Goal: Task Accomplishment & Management: Complete application form

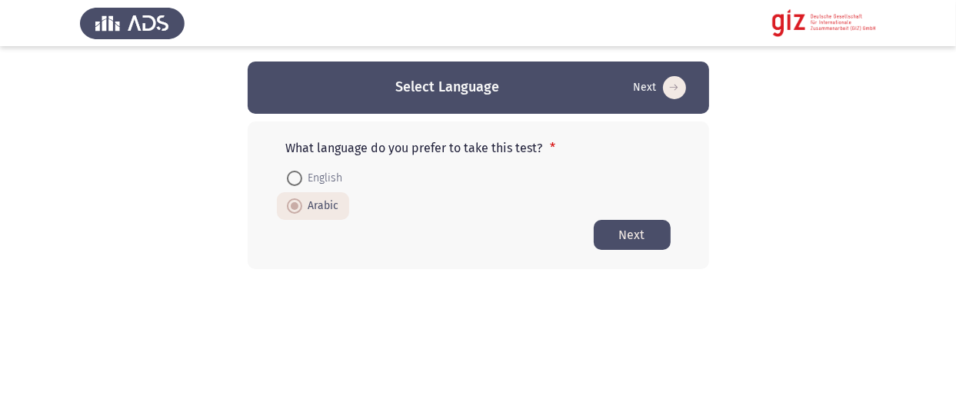
click at [326, 179] on span "English" at bounding box center [322, 178] width 41 height 18
click at [302, 179] on input "English" at bounding box center [294, 178] width 15 height 15
radio input "true"
click at [618, 230] on button "Next" at bounding box center [632, 235] width 77 height 30
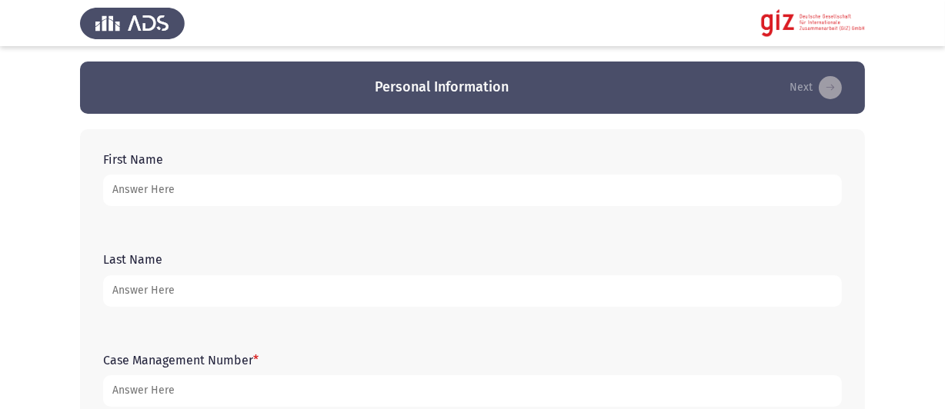
click at [179, 185] on input "First Name" at bounding box center [472, 191] width 739 height 32
type input "Farah"
type input "Hisham"
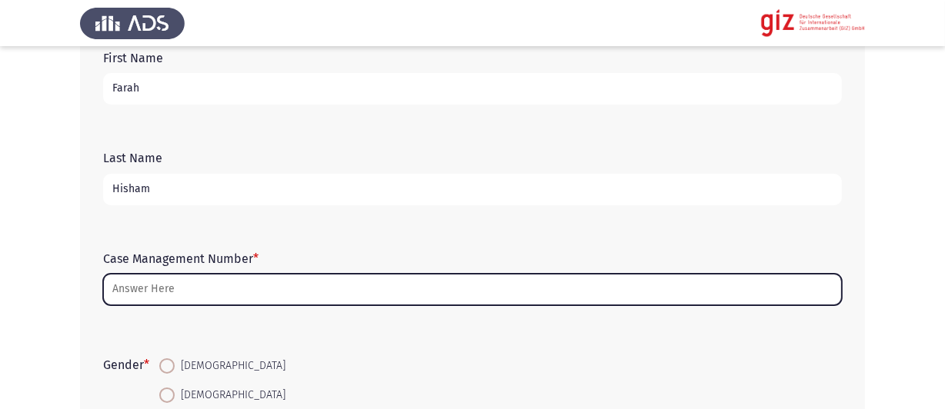
scroll to position [154, 0]
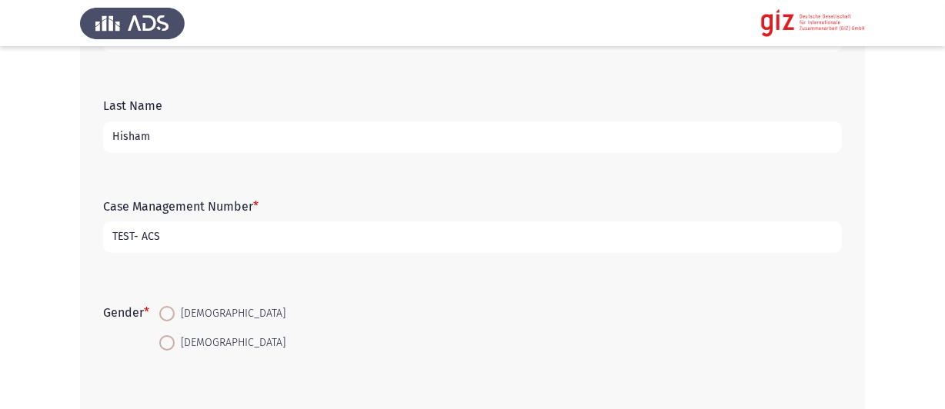
type input "TEST- ACS"
drag, startPoint x: 185, startPoint y: 335, endPoint x: 307, endPoint y: 323, distance: 122.2
click at [186, 335] on span "[DEMOGRAPHIC_DATA]" at bounding box center [230, 343] width 111 height 18
click at [175, 335] on input "[DEMOGRAPHIC_DATA]" at bounding box center [166, 342] width 15 height 15
radio input "true"
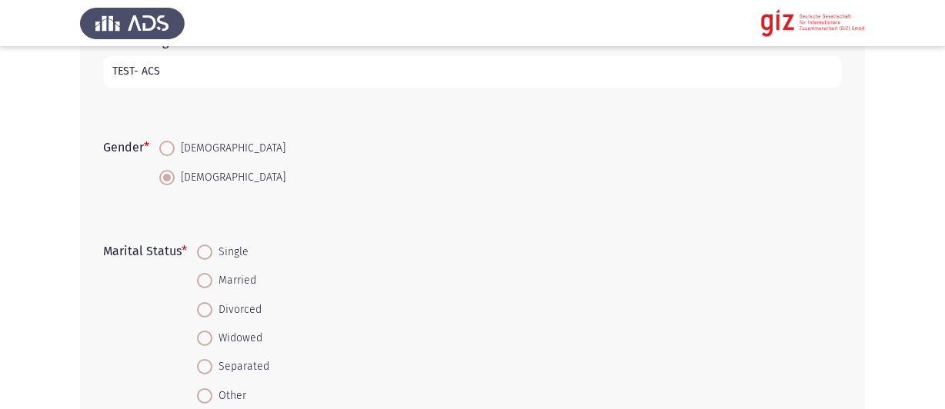
scroll to position [385, 0]
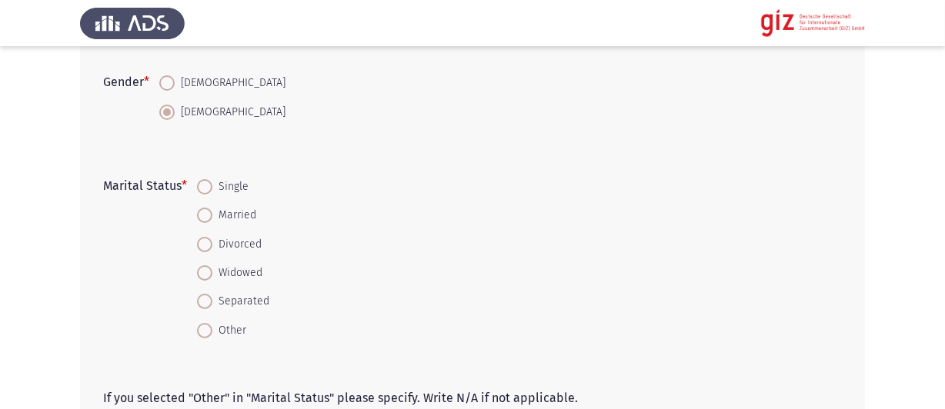
click at [225, 193] on span "Single" at bounding box center [230, 187] width 36 height 18
click at [212, 193] on input "Single" at bounding box center [204, 186] width 15 height 15
radio input "true"
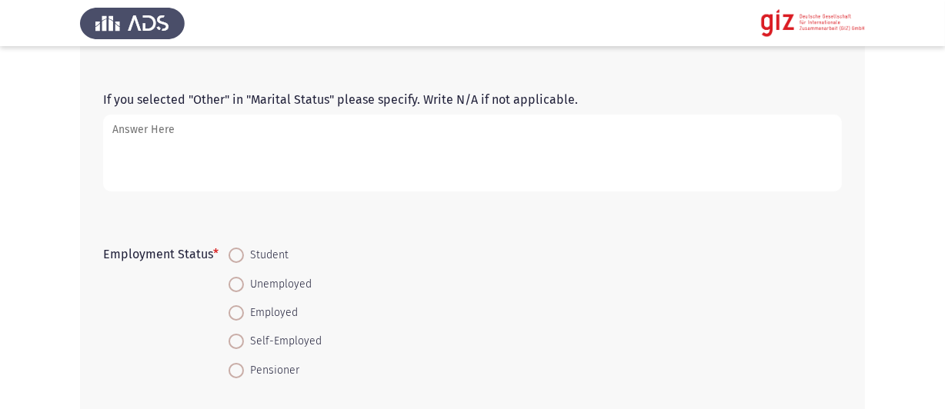
scroll to position [769, 0]
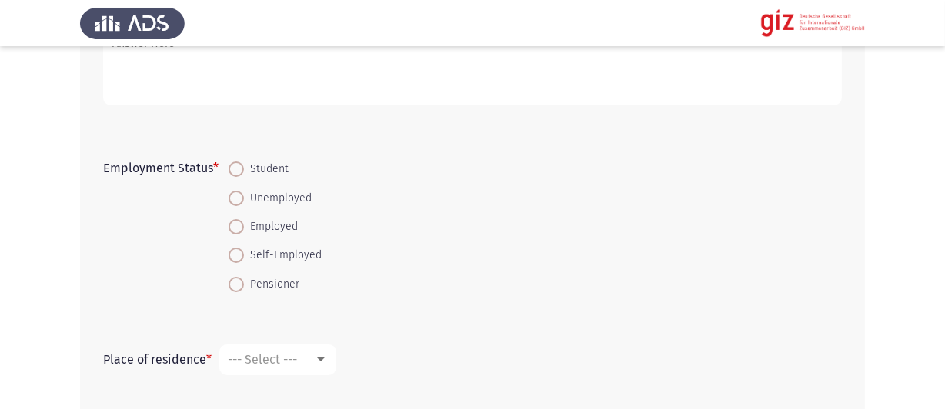
click at [285, 219] on mat-radio-button "Employed" at bounding box center [275, 226] width 113 height 28
click at [264, 235] on span "Employed" at bounding box center [271, 227] width 54 height 18
click at [244, 235] on input "Employed" at bounding box center [236, 226] width 15 height 15
radio input "true"
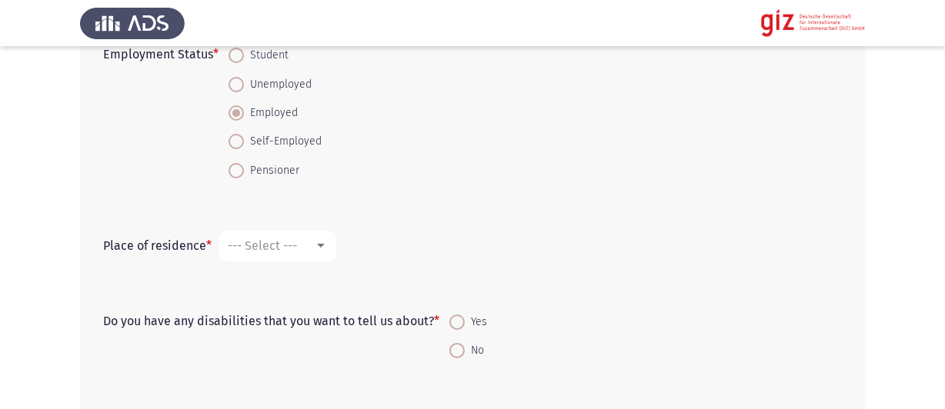
scroll to position [923, 0]
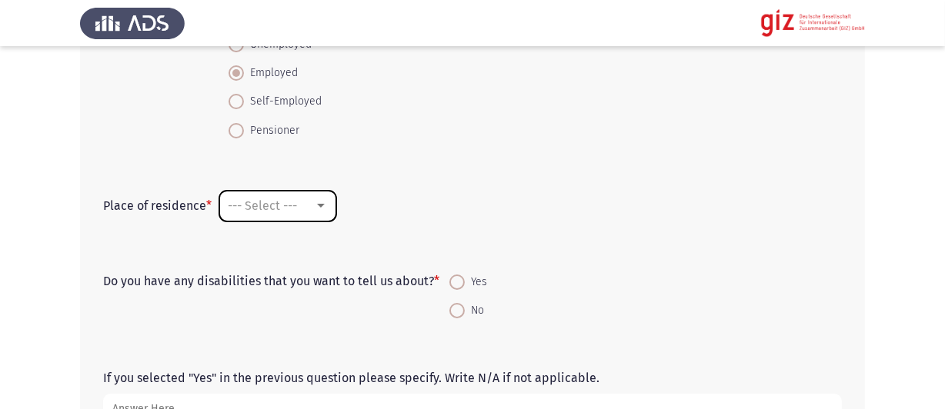
click at [261, 219] on mat-select "--- Select ---" at bounding box center [277, 206] width 117 height 31
click at [274, 213] on span "--- Select ---" at bounding box center [262, 206] width 69 height 15
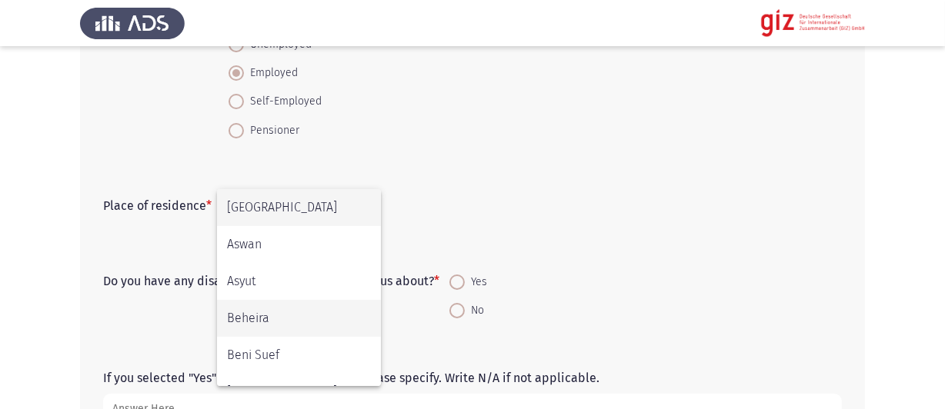
scroll to position [25, 0]
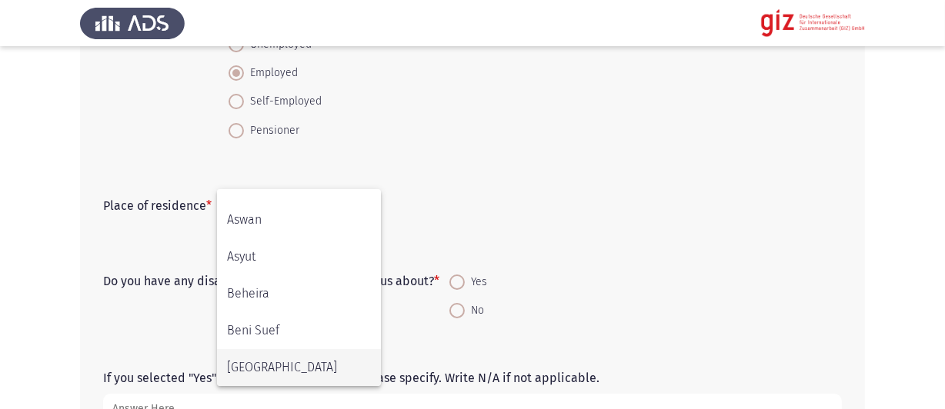
click at [275, 355] on span "[GEOGRAPHIC_DATA]" at bounding box center [299, 367] width 144 height 37
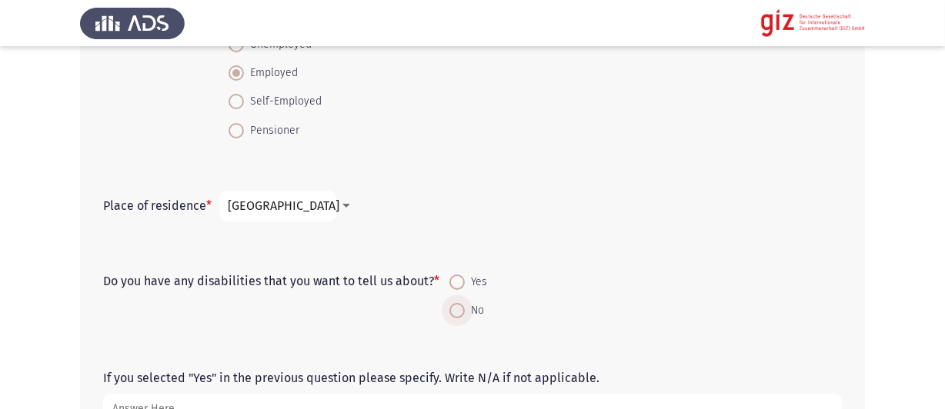
drag, startPoint x: 472, startPoint y: 312, endPoint x: 499, endPoint y: 302, distance: 28.7
click at [473, 312] on span "No" at bounding box center [474, 311] width 19 height 18
click at [465, 312] on input "No" at bounding box center [456, 310] width 15 height 15
radio input "true"
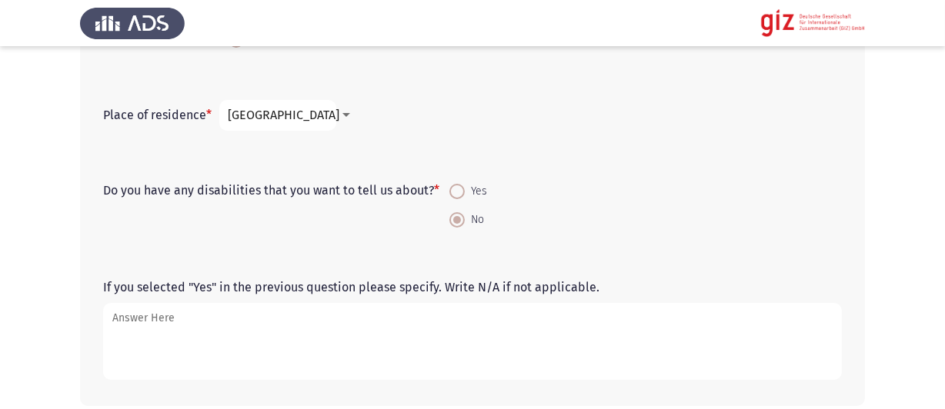
scroll to position [1077, 0]
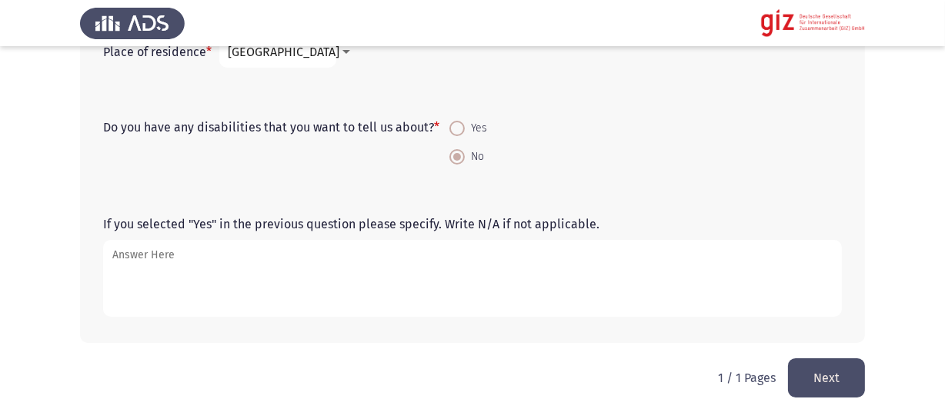
click at [810, 381] on button "Next" at bounding box center [826, 378] width 77 height 39
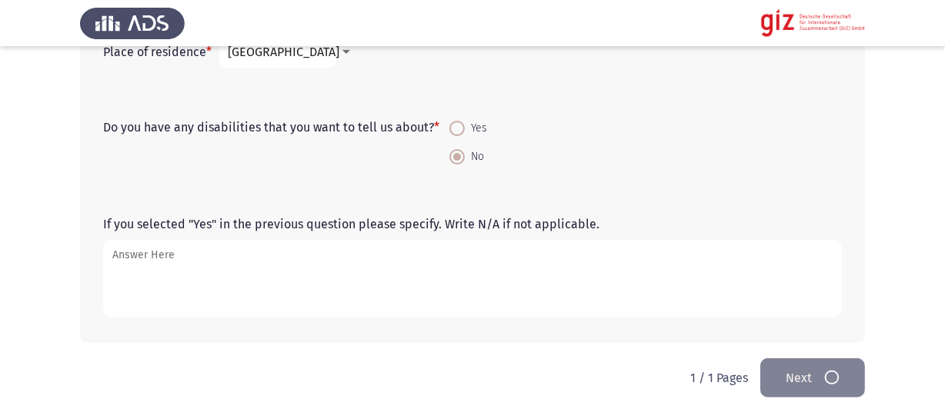
scroll to position [0, 0]
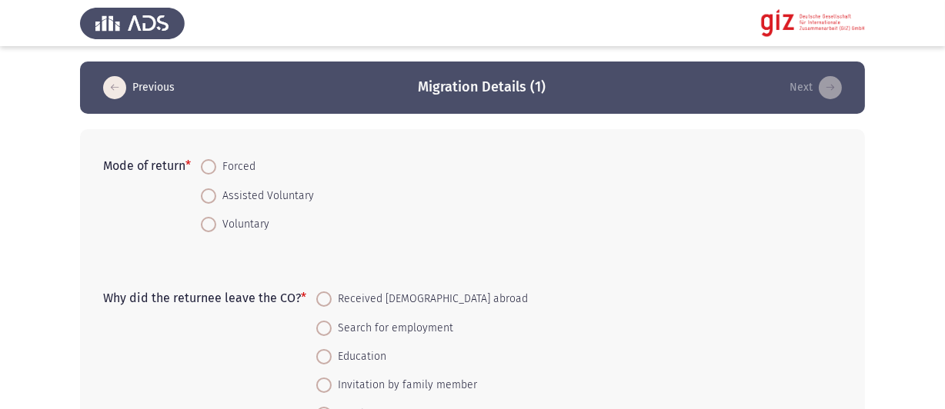
click at [249, 224] on span "Voluntary" at bounding box center [242, 224] width 53 height 18
click at [216, 224] on input "Voluntary" at bounding box center [208, 224] width 15 height 15
radio input "true"
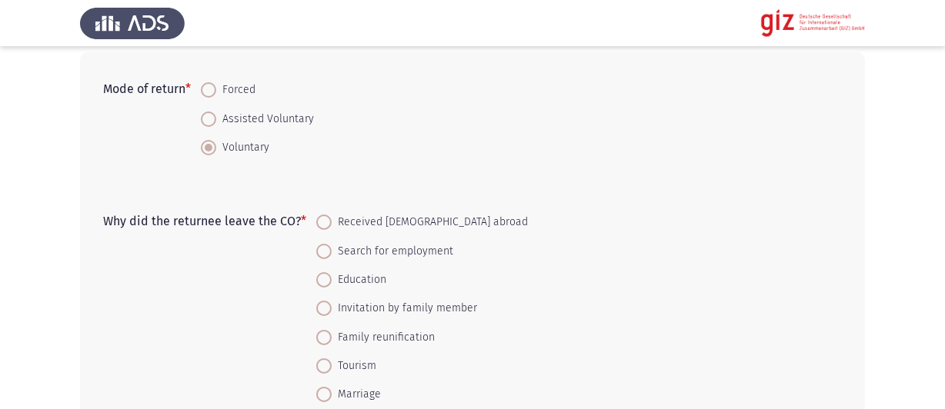
click at [405, 224] on span "Received [DEMOGRAPHIC_DATA] abroad" at bounding box center [430, 222] width 196 height 18
click at [332, 224] on input "Received [DEMOGRAPHIC_DATA] abroad" at bounding box center [323, 222] width 15 height 15
radio input "true"
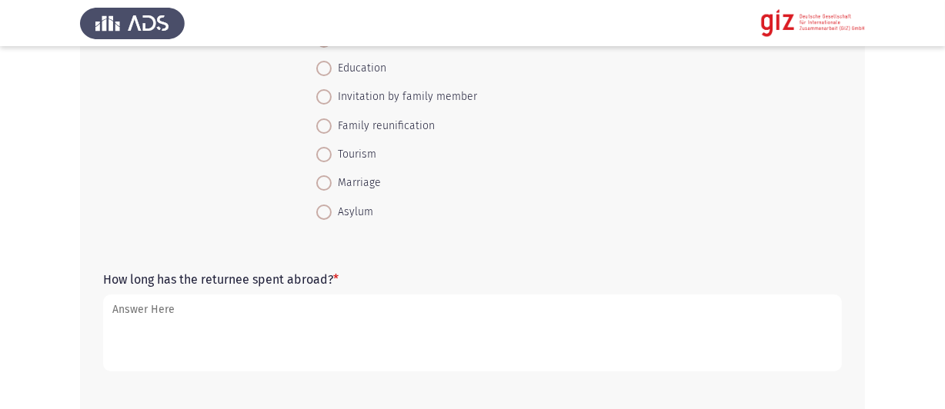
scroll to position [308, 0]
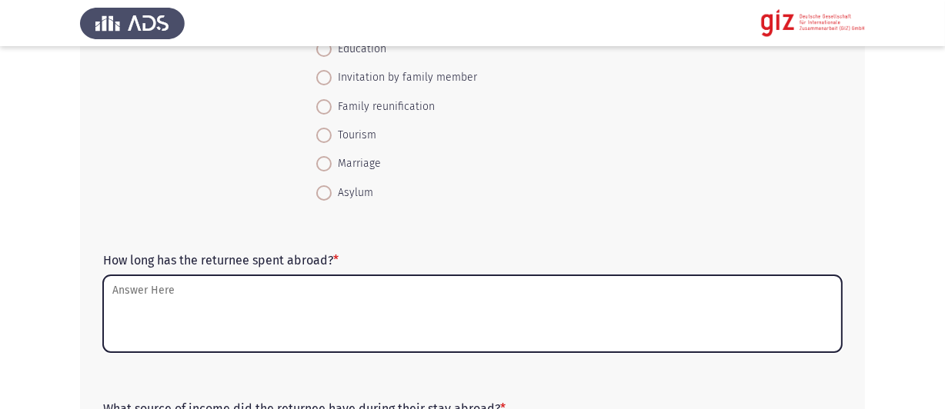
click at [213, 295] on textarea "How long has the returnee spent abroad? *" at bounding box center [472, 313] width 739 height 77
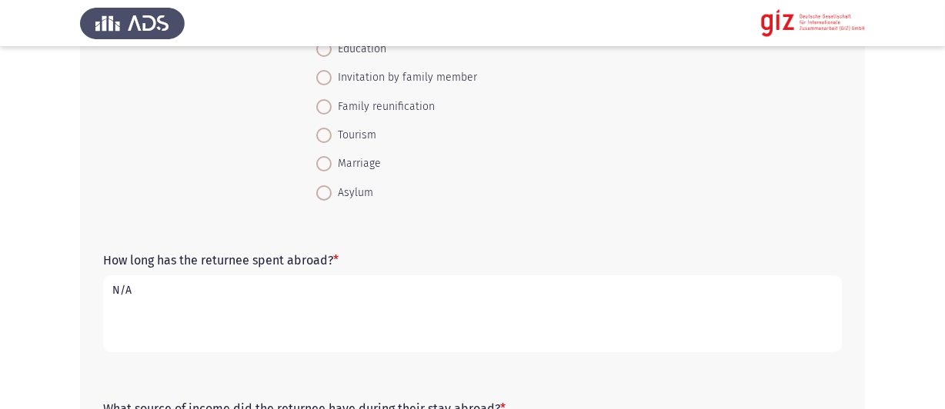
drag, startPoint x: 214, startPoint y: 292, endPoint x: 31, endPoint y: 294, distance: 183.1
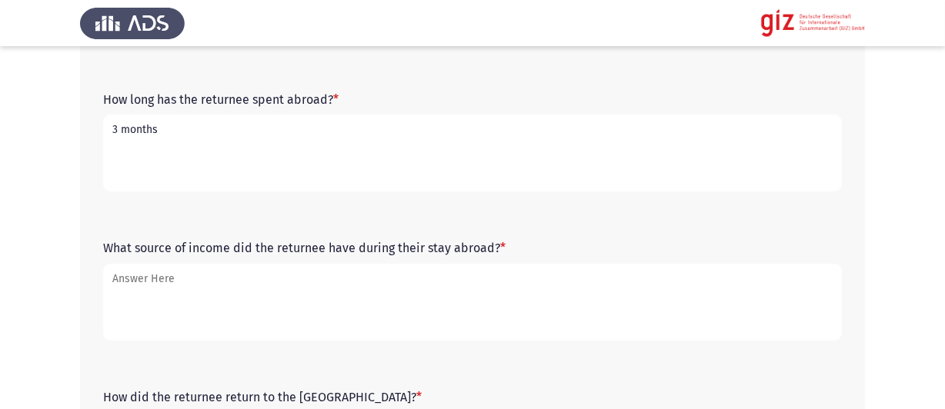
scroll to position [539, 0]
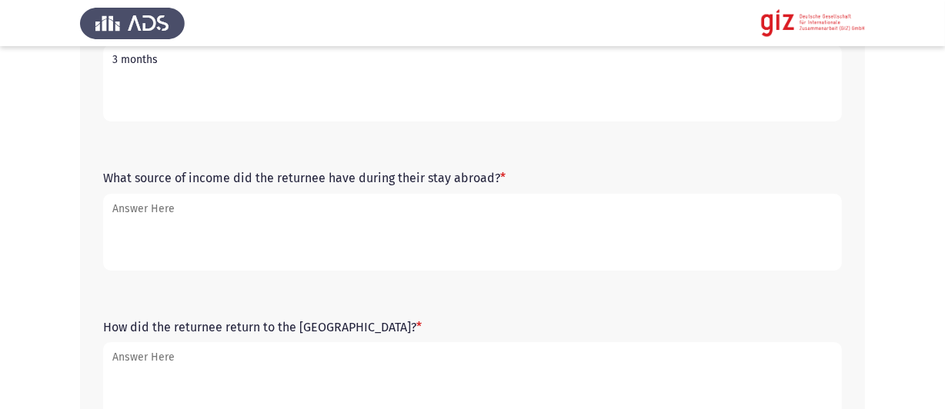
type textarea "3 months"
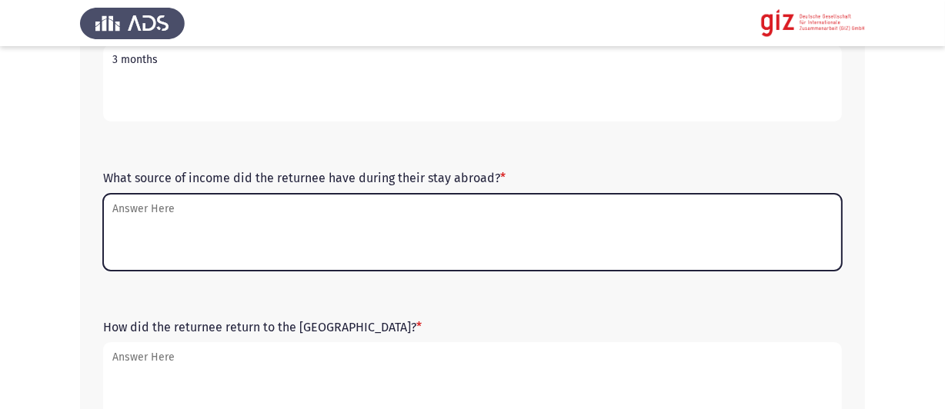
click at [301, 210] on textarea "What source of income did the returnee have during their stay abroad? *" at bounding box center [472, 232] width 739 height 77
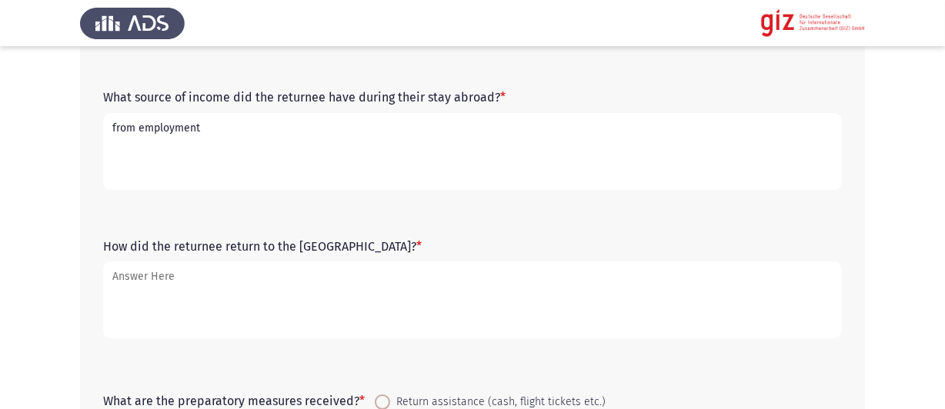
scroll to position [693, 0]
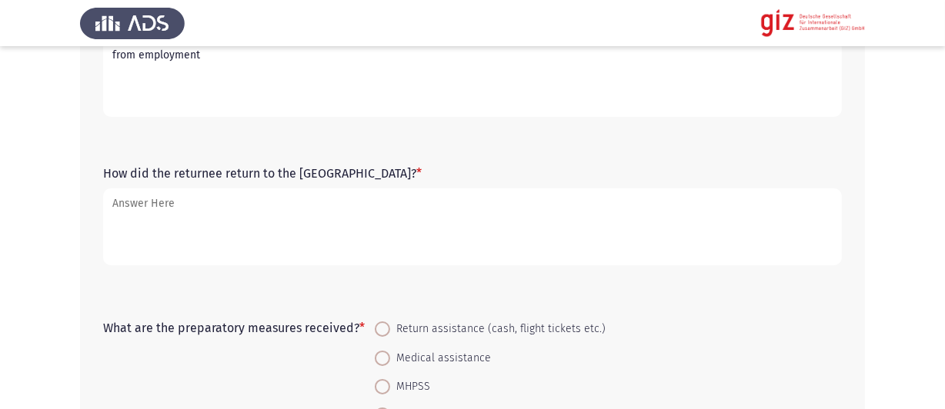
type textarea "from employment"
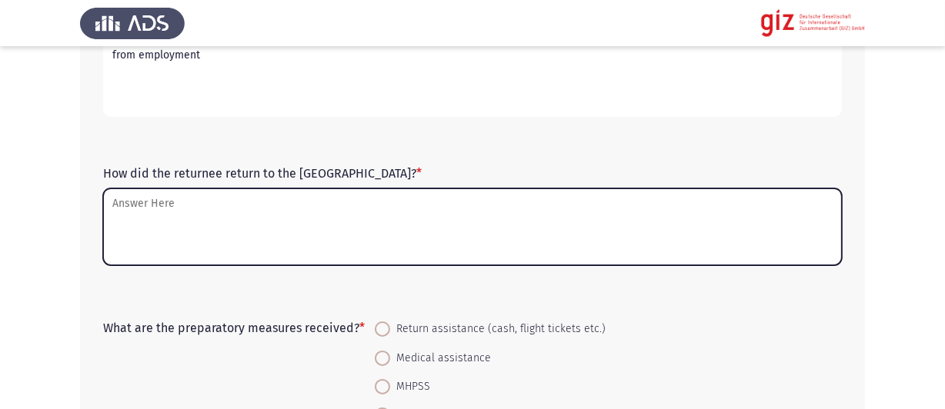
click at [280, 231] on textarea "How did the returnee return to the [GEOGRAPHIC_DATA]? *" at bounding box center [472, 227] width 739 height 77
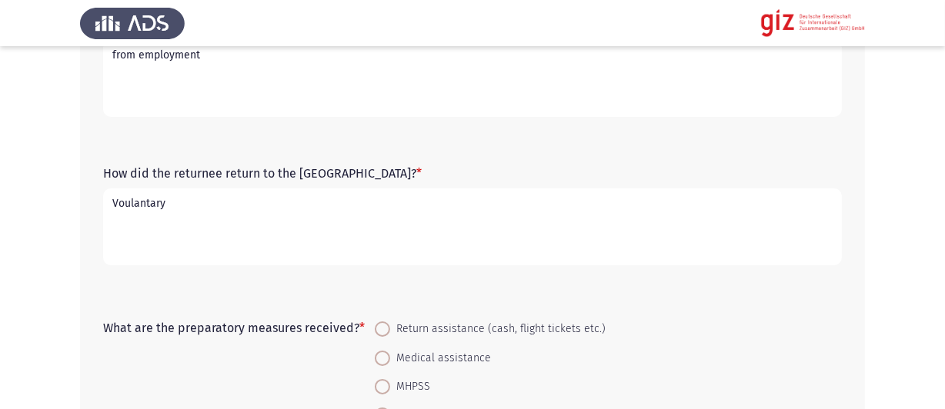
click at [150, 203] on textarea "Voulantary" at bounding box center [472, 227] width 739 height 77
drag, startPoint x: 174, startPoint y: 199, endPoint x: 38, endPoint y: 205, distance: 135.6
click at [38, 205] on app-assessment-container "Previous Migration Details (1) Next Mode of return * Forced Assisted Voluntary …" at bounding box center [472, 372] width 945 height 2006
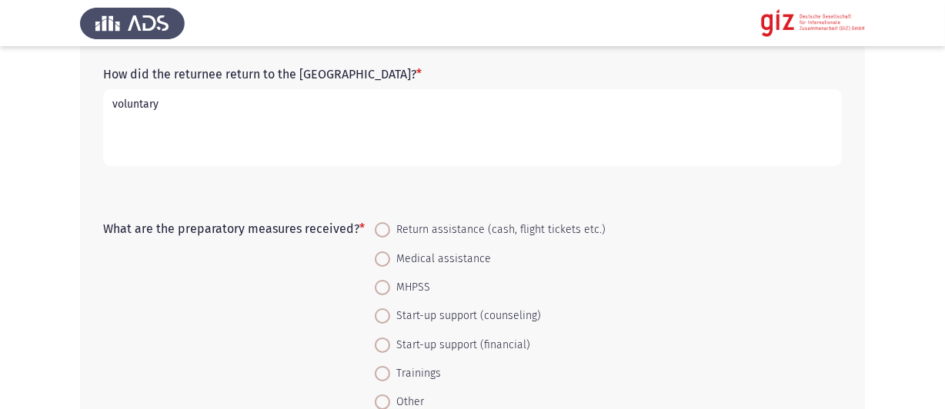
scroll to position [846, 0]
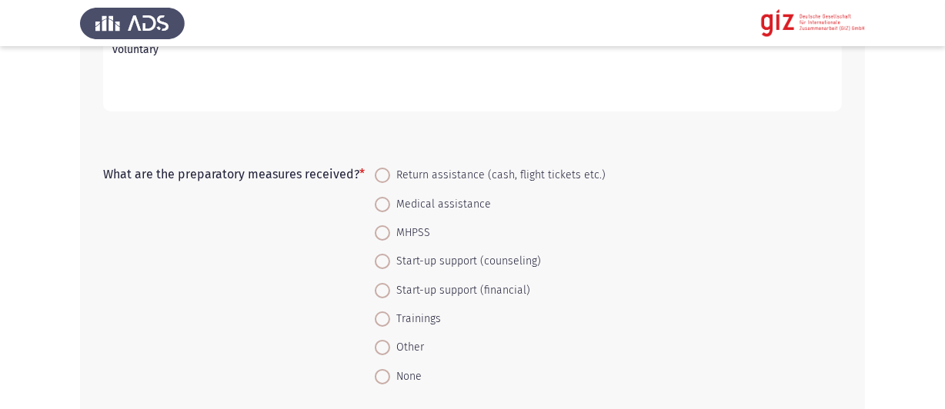
type textarea "voluntary"
click at [392, 371] on span "None" at bounding box center [406, 377] width 32 height 18
click at [390, 371] on input "None" at bounding box center [382, 376] width 15 height 15
radio input "true"
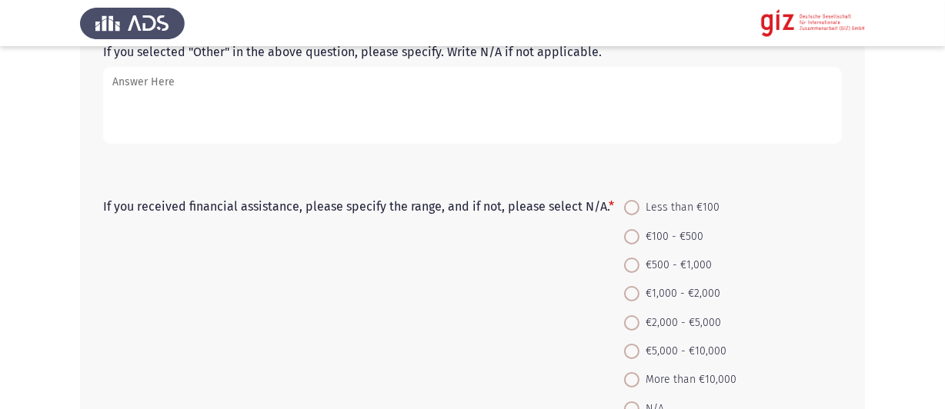
scroll to position [1308, 0]
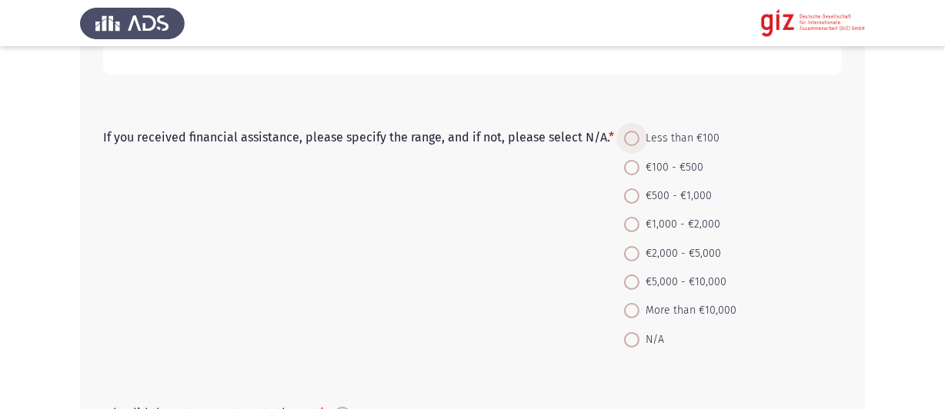
click at [693, 139] on span "Less than €100" at bounding box center [679, 138] width 80 height 18
click at [639, 139] on input "Less than €100" at bounding box center [631, 138] width 15 height 15
radio input "true"
click at [654, 169] on span "€100 - €500" at bounding box center [671, 168] width 64 height 18
click at [639, 169] on input "€100 - €500" at bounding box center [631, 167] width 15 height 15
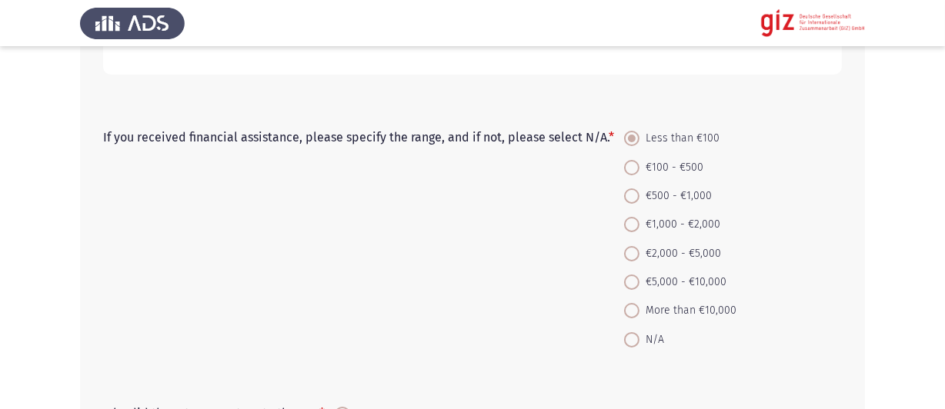
radio input "true"
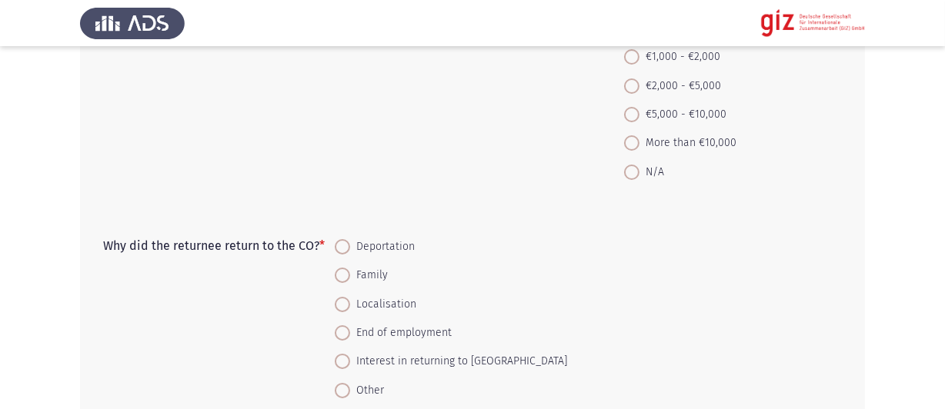
scroll to position [1539, 0]
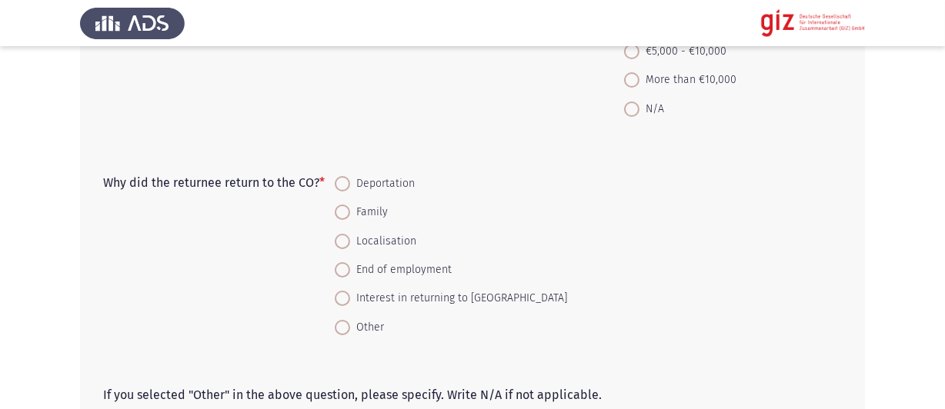
click at [386, 275] on span "End of employment" at bounding box center [401, 270] width 102 height 18
click at [350, 275] on input "End of employment" at bounding box center [342, 269] width 15 height 15
radio input "true"
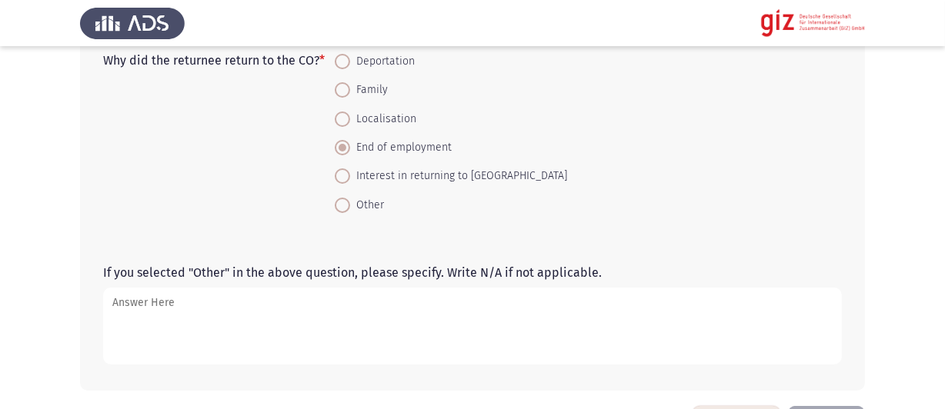
scroll to position [1722, 0]
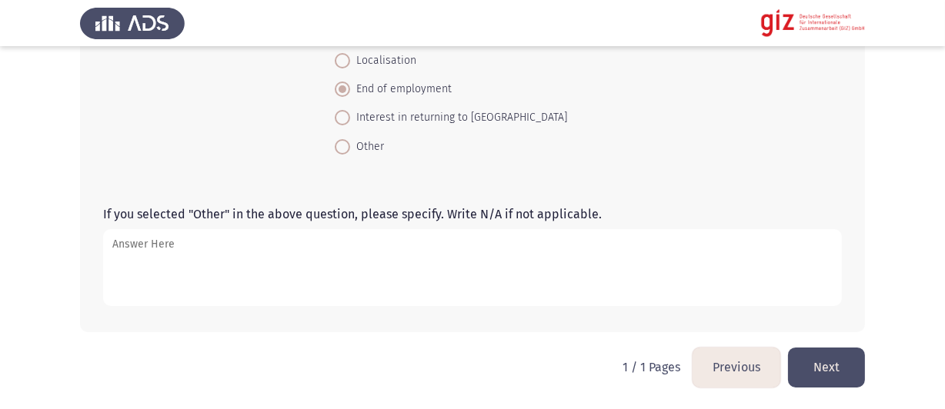
click at [818, 360] on button "Next" at bounding box center [826, 367] width 77 height 39
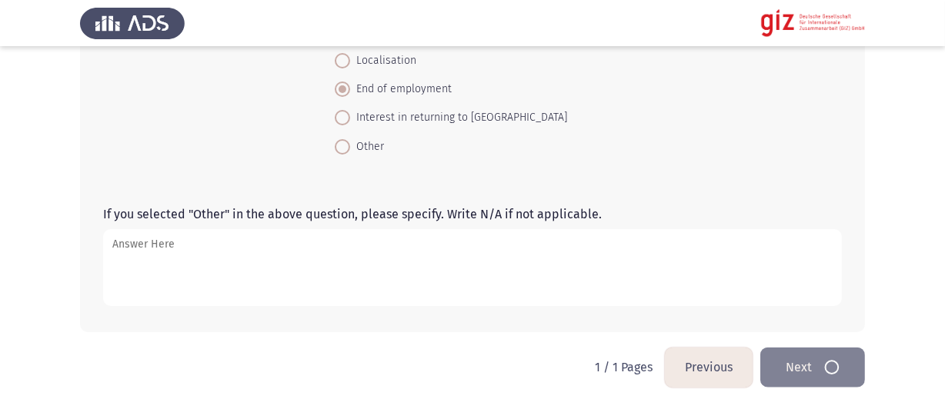
scroll to position [0, 0]
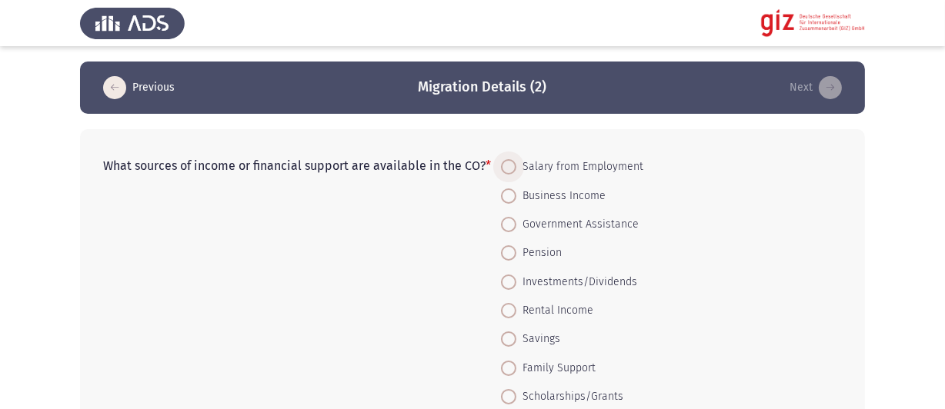
click at [604, 169] on span "Salary from Employment" at bounding box center [579, 167] width 127 height 18
click at [516, 169] on input "Salary from Employment" at bounding box center [508, 166] width 15 height 15
radio input "true"
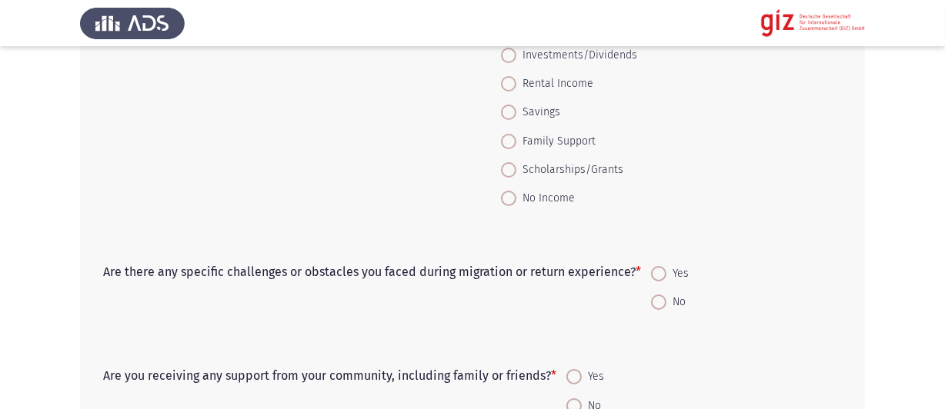
scroll to position [385, 0]
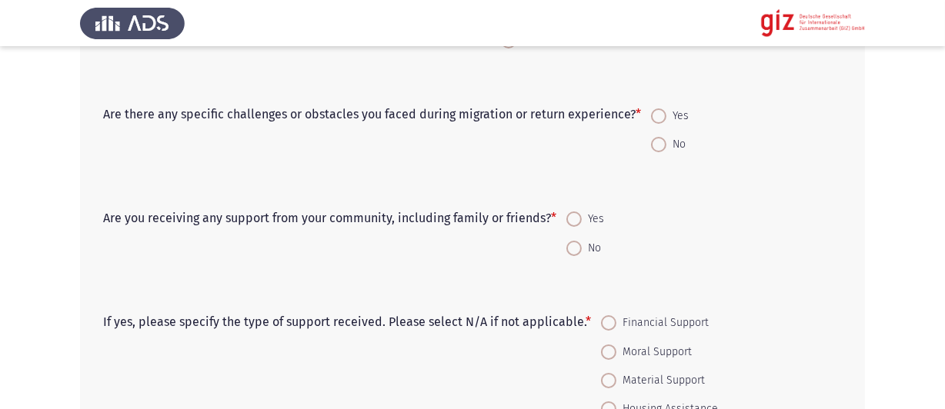
click at [668, 141] on span "No" at bounding box center [675, 144] width 19 height 18
click at [666, 141] on input "No" at bounding box center [658, 144] width 15 height 15
radio input "true"
click at [592, 210] on span "Yes" at bounding box center [593, 219] width 22 height 18
click at [582, 212] on input "Yes" at bounding box center [573, 219] width 15 height 15
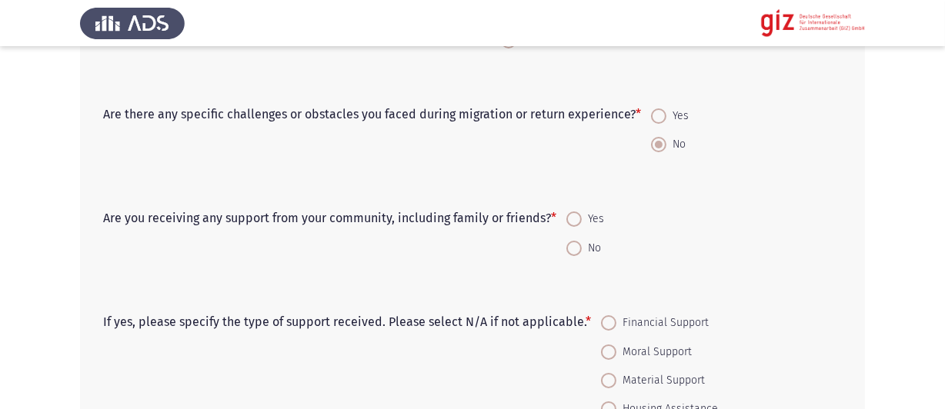
radio input "true"
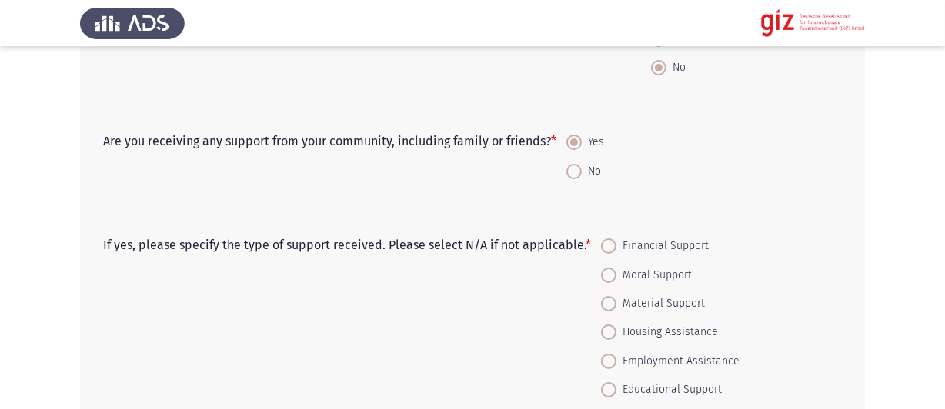
click at [574, 177] on span at bounding box center [573, 171] width 15 height 15
click at [574, 177] on input "No" at bounding box center [573, 171] width 15 height 15
radio input "true"
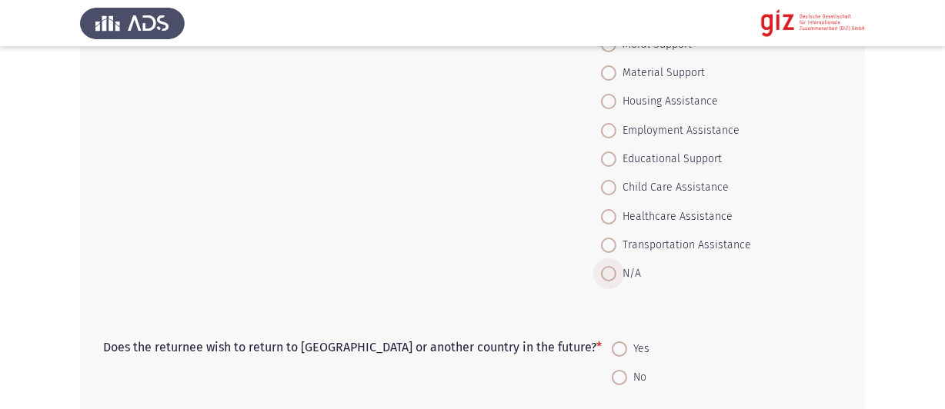
click at [619, 275] on span "N/A" at bounding box center [628, 274] width 25 height 18
click at [616, 275] on input "N/A" at bounding box center [608, 273] width 15 height 15
radio input "true"
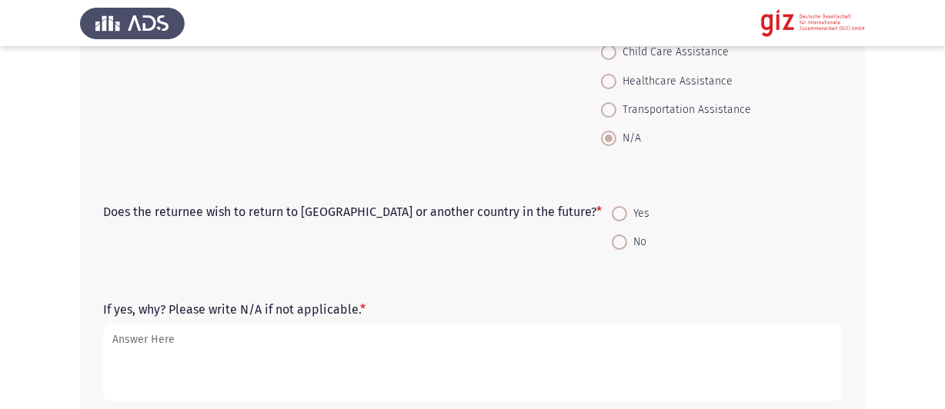
scroll to position [923, 0]
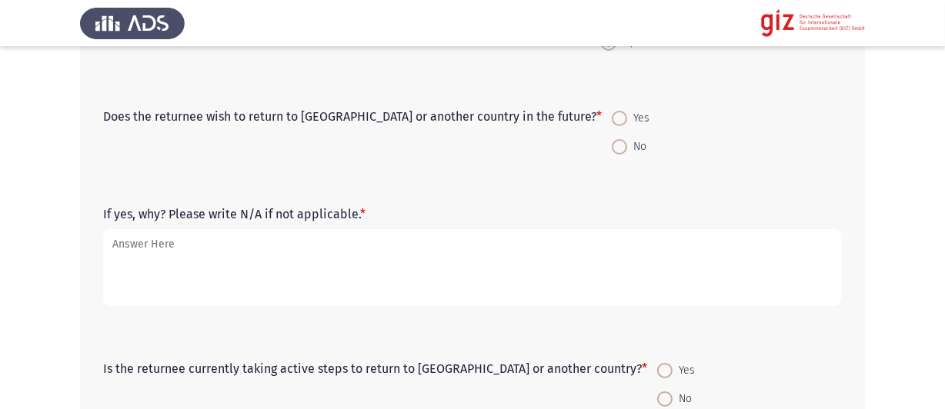
click at [627, 150] on span "No" at bounding box center [636, 147] width 19 height 18
click at [612, 150] on input "No" at bounding box center [619, 146] width 15 height 15
radio input "true"
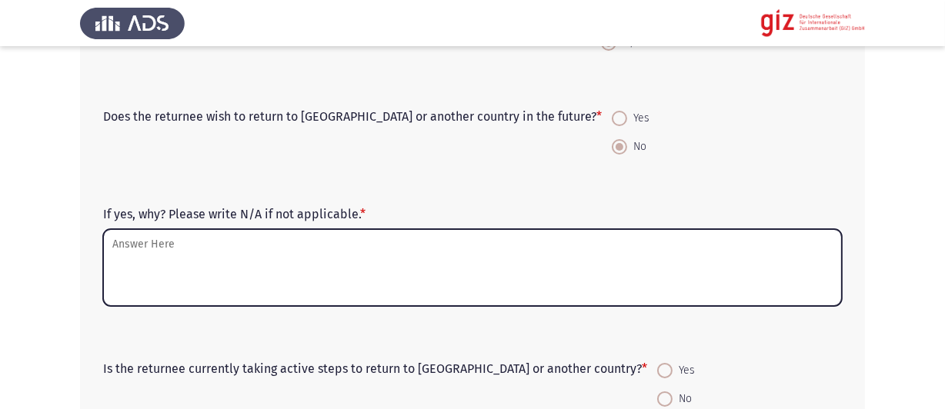
click at [296, 255] on textarea "If yes, why? Please write N/A if not applicable. *" at bounding box center [472, 267] width 739 height 77
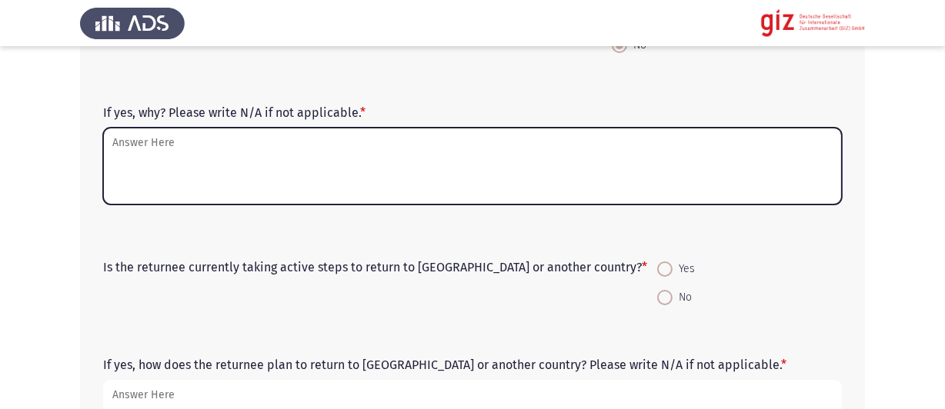
scroll to position [1077, 0]
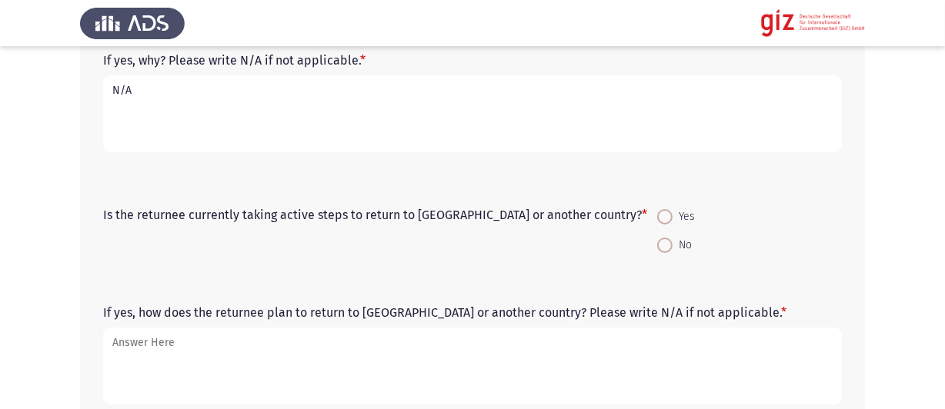
type textarea "N/A"
click at [657, 249] on span at bounding box center [664, 245] width 15 height 15
click at [657, 249] on input "No" at bounding box center [664, 245] width 15 height 15
radio input "true"
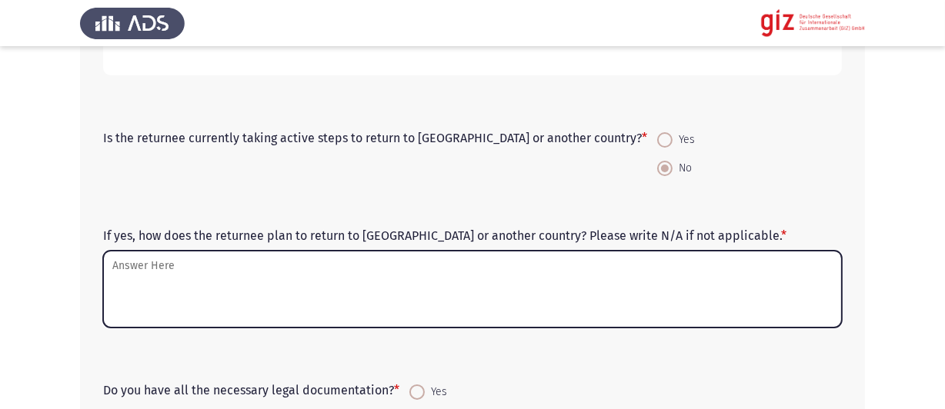
click at [355, 284] on textarea "If yes, how does the returnee plan to return to [GEOGRAPHIC_DATA] or another co…" at bounding box center [472, 289] width 739 height 77
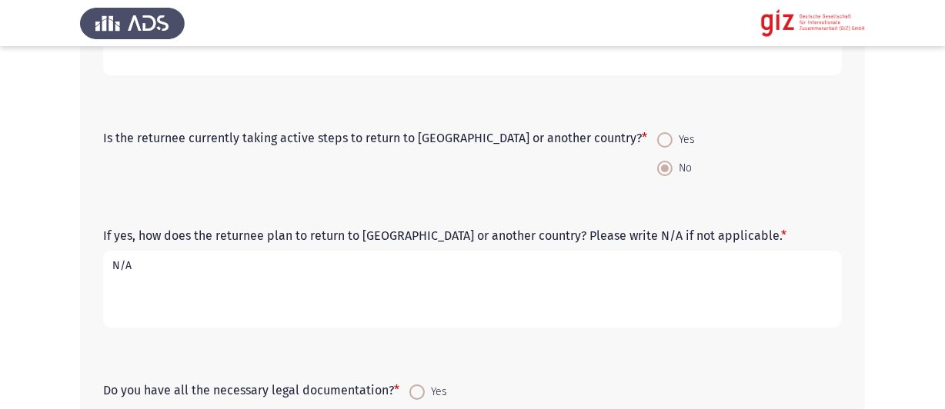
scroll to position [1280, 0]
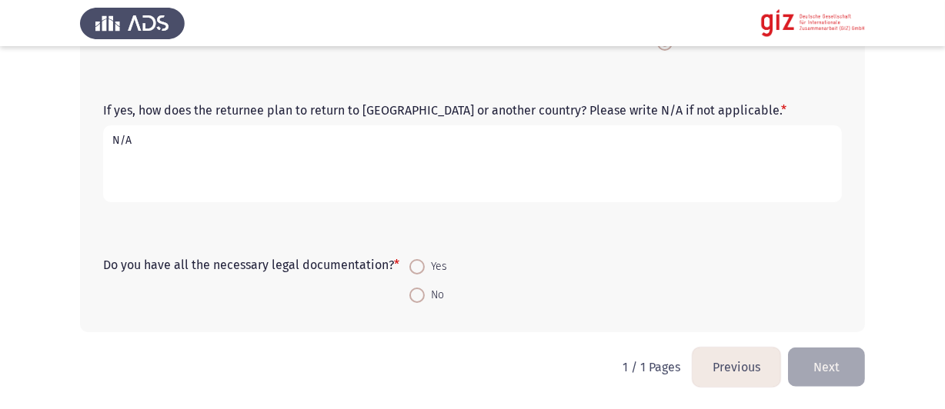
type textarea "N/A"
click at [414, 260] on span at bounding box center [416, 266] width 15 height 15
click at [414, 260] on input "Yes" at bounding box center [416, 266] width 15 height 15
radio input "true"
click at [823, 365] on button "Next" at bounding box center [826, 367] width 77 height 39
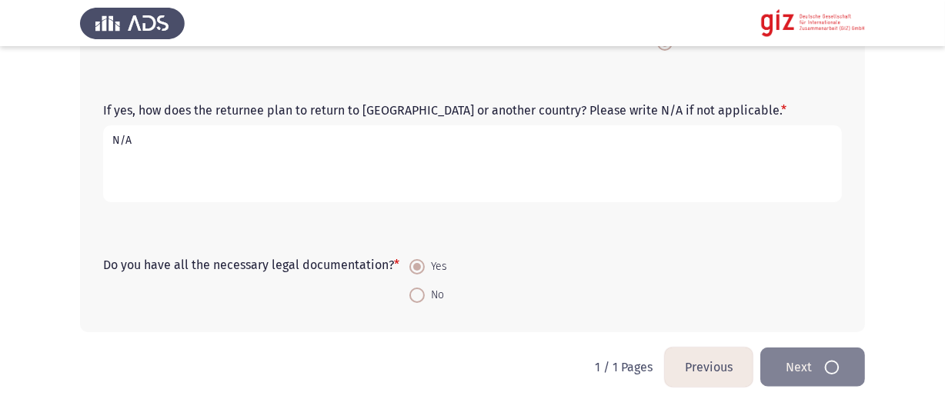
scroll to position [0, 0]
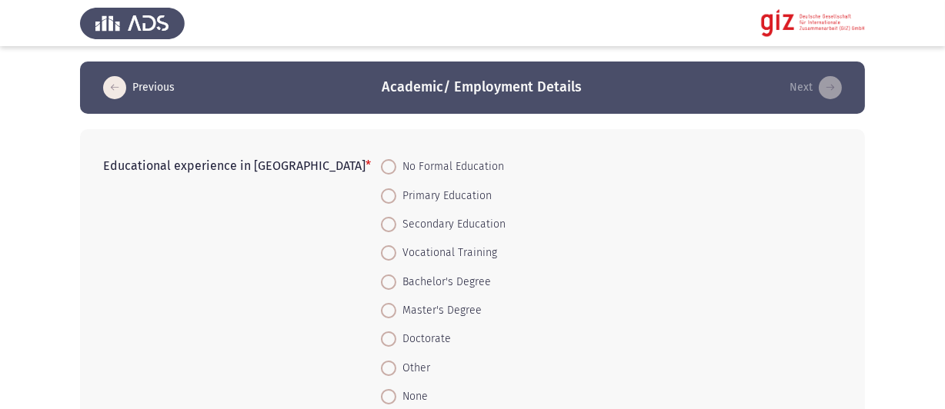
click at [396, 278] on span "Bachelor's Degree" at bounding box center [443, 282] width 95 height 18
click at [381, 278] on input "Bachelor's Degree" at bounding box center [388, 282] width 15 height 15
radio input "true"
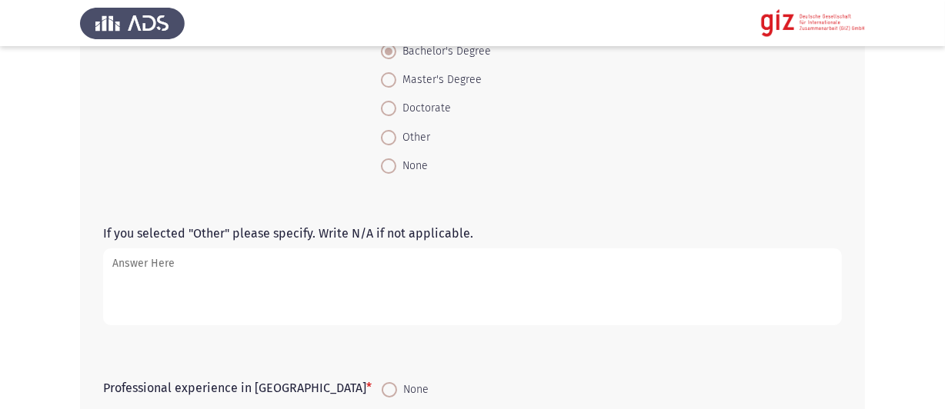
scroll to position [462, 0]
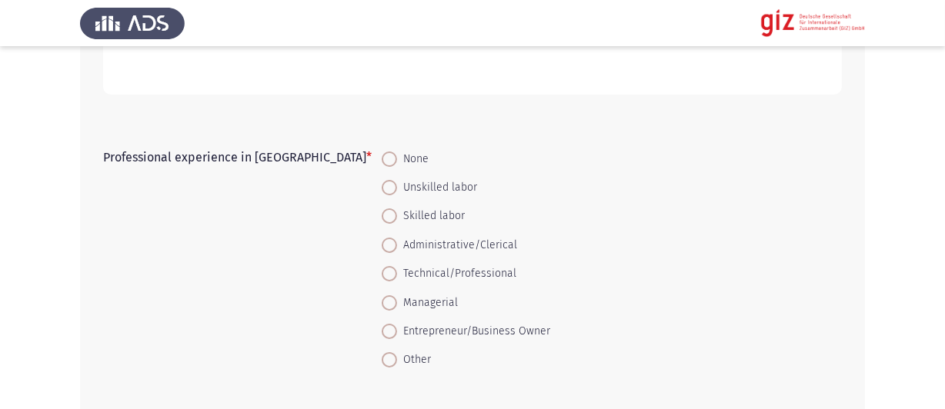
click at [397, 356] on span "Other" at bounding box center [414, 360] width 34 height 18
click at [382, 356] on input "Other" at bounding box center [389, 359] width 15 height 15
radio input "true"
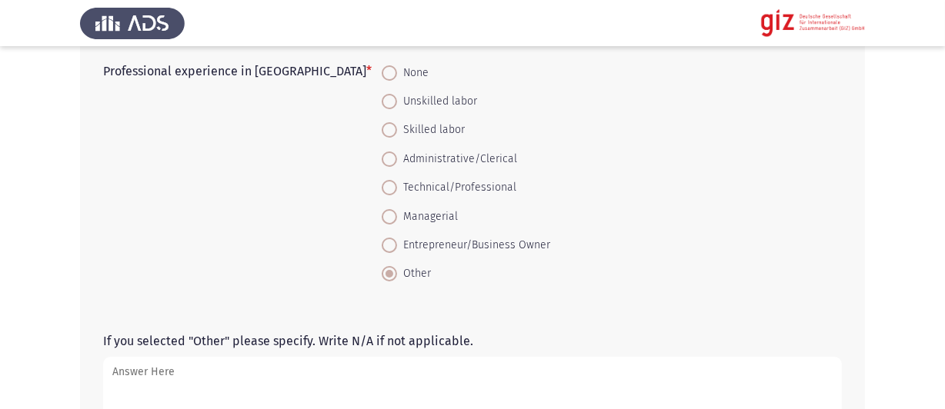
scroll to position [616, 0]
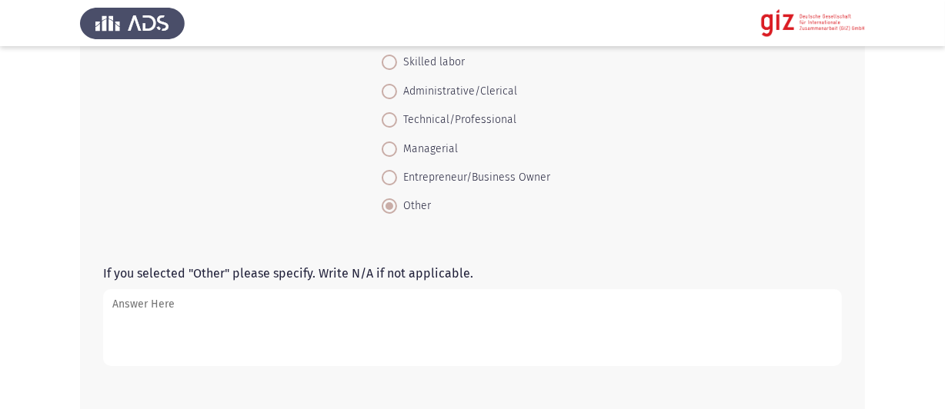
click at [397, 126] on span "Technical/Professional" at bounding box center [456, 120] width 119 height 18
click at [382, 126] on input "Technical/Professional" at bounding box center [389, 119] width 15 height 15
radio input "true"
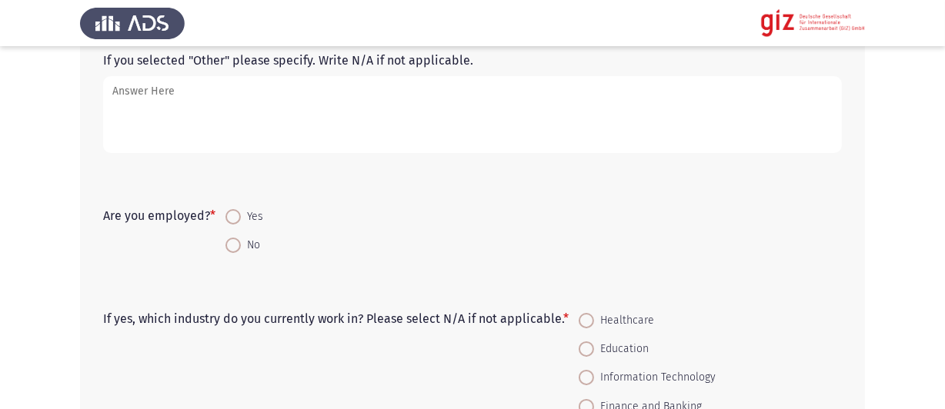
scroll to position [846, 0]
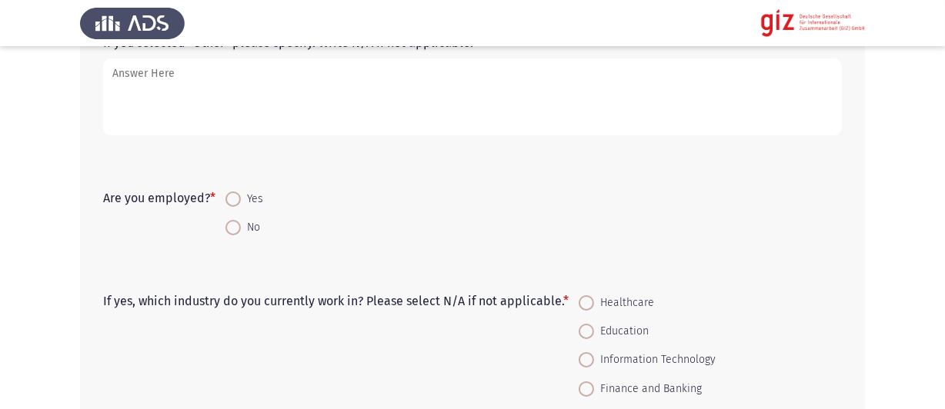
click at [241, 207] on span at bounding box center [232, 199] width 15 height 15
click at [241, 207] on input "Yes" at bounding box center [232, 199] width 15 height 15
radio input "true"
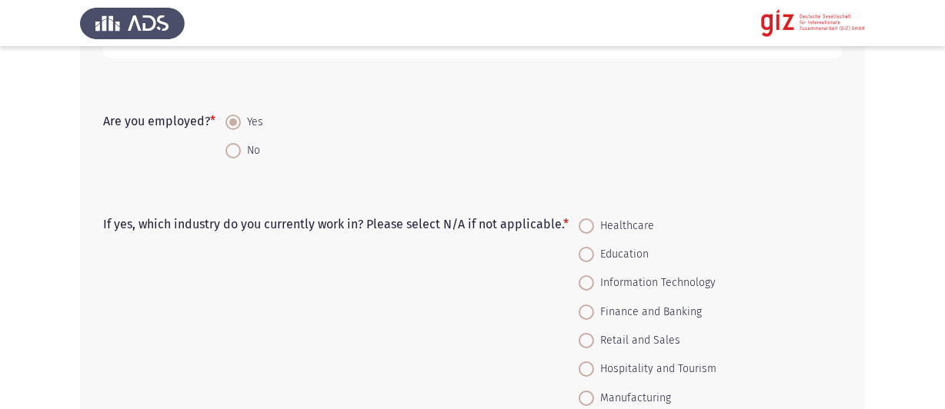
click at [235, 149] on span at bounding box center [232, 150] width 15 height 15
click at [235, 149] on input "No" at bounding box center [232, 150] width 15 height 15
radio input "true"
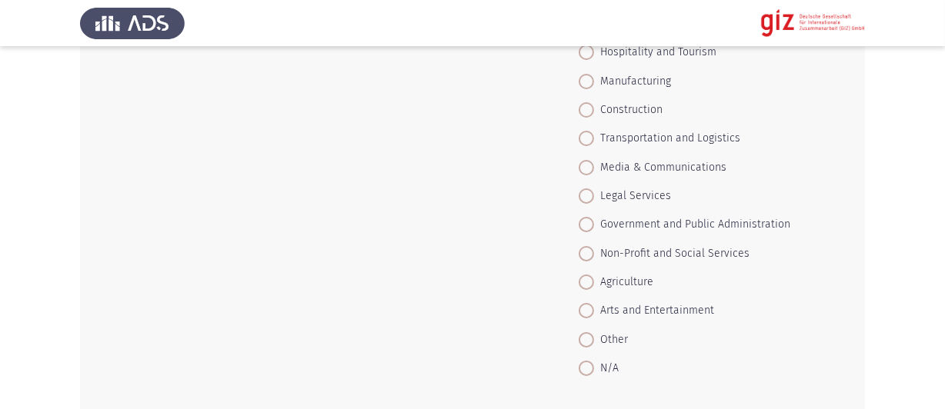
scroll to position [1308, 0]
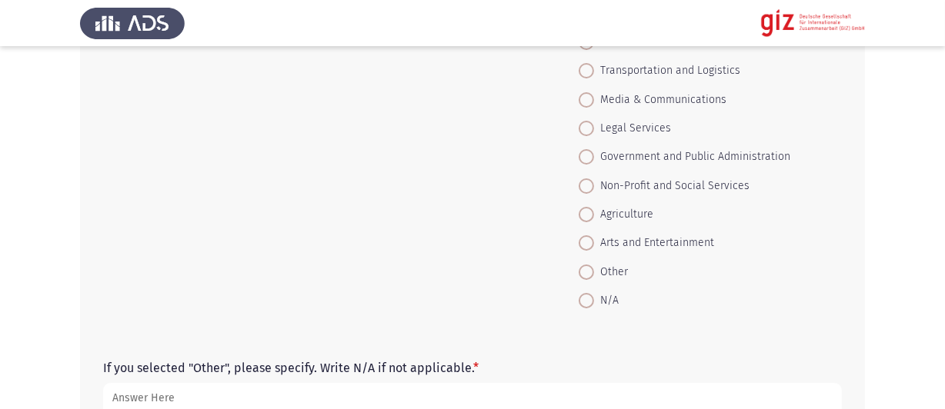
click at [603, 303] on span "N/A" at bounding box center [606, 301] width 25 height 18
click at [594, 303] on input "N/A" at bounding box center [586, 300] width 15 height 15
radio input "true"
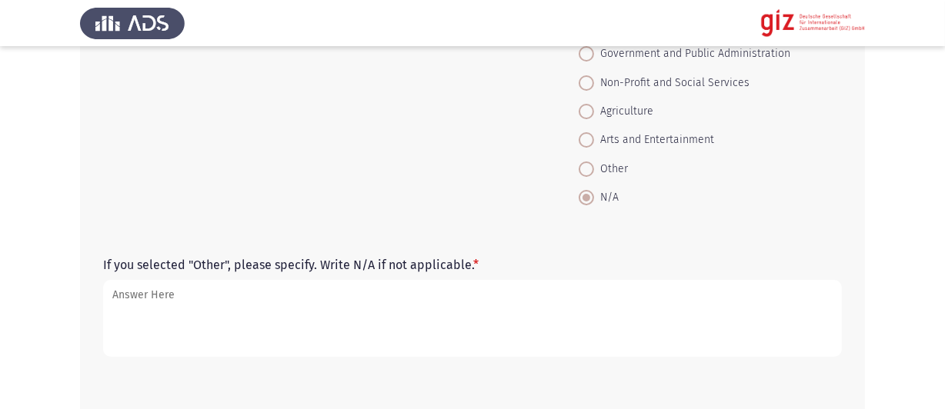
scroll to position [1462, 0]
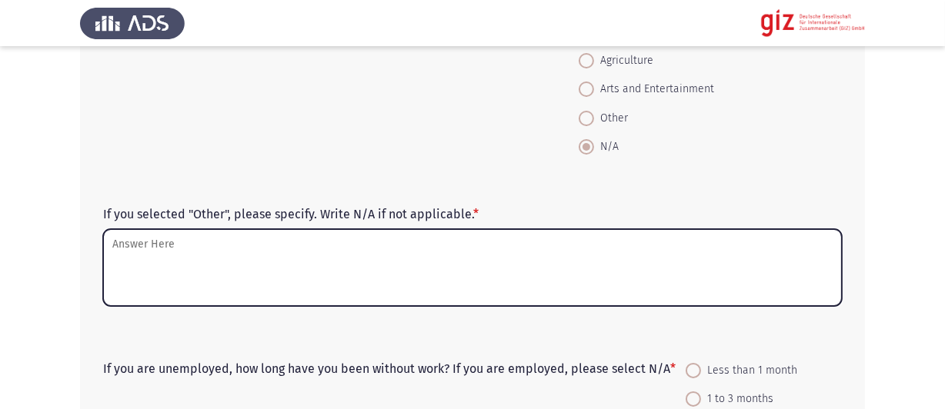
click at [302, 274] on textarea "If you selected "Other", please specify. Write N/A if not applicable. *" at bounding box center [472, 267] width 739 height 77
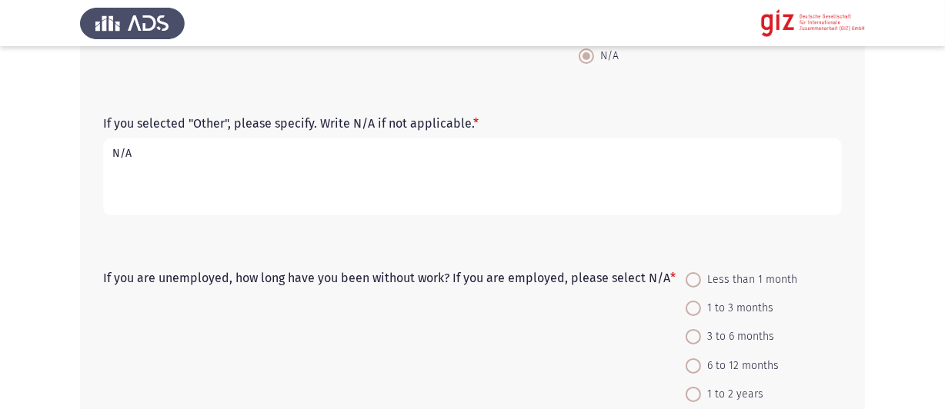
scroll to position [1616, 0]
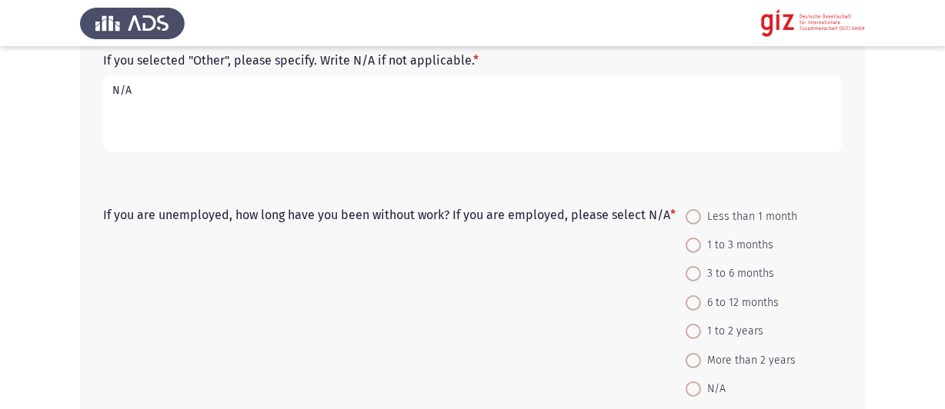
type textarea "N/A"
click at [723, 215] on span "Less than 1 month" at bounding box center [749, 217] width 96 height 18
click at [701, 215] on input "Less than 1 month" at bounding box center [693, 216] width 15 height 15
radio input "true"
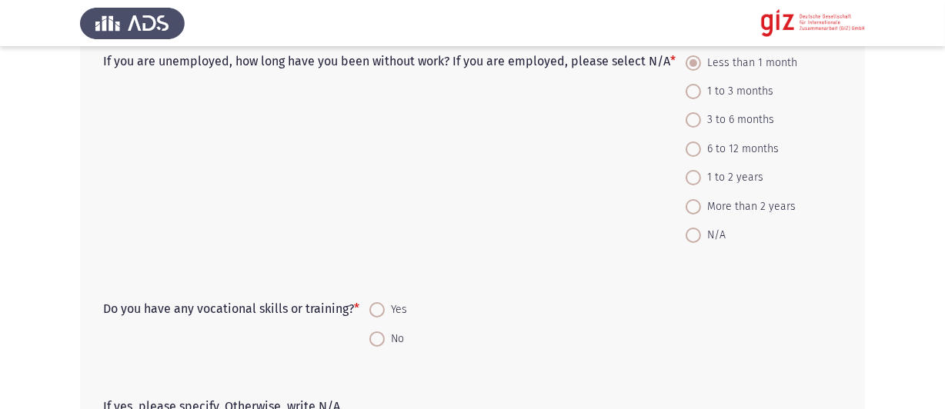
scroll to position [1847, 0]
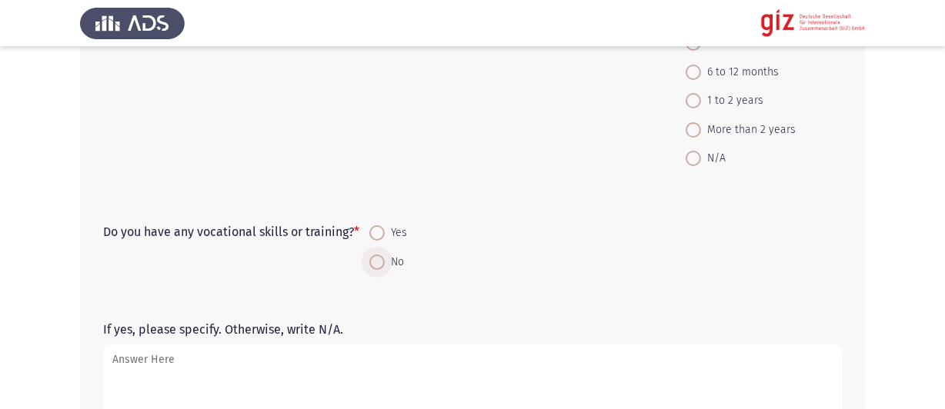
click at [392, 259] on span "No" at bounding box center [394, 262] width 19 height 18
click at [385, 259] on input "No" at bounding box center [376, 262] width 15 height 15
radio input "true"
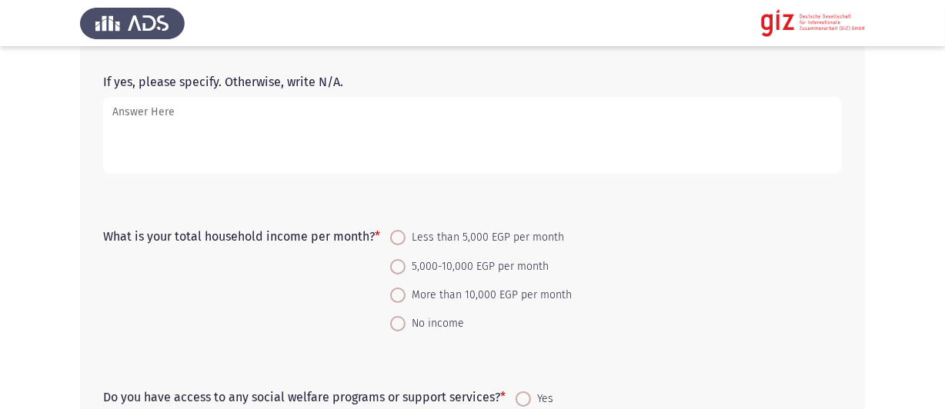
scroll to position [2078, 0]
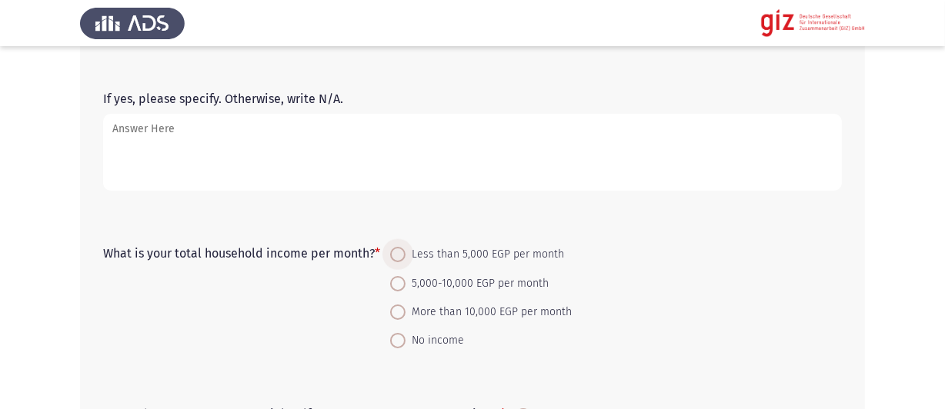
click at [459, 257] on span "Less than 5,000 EGP per month" at bounding box center [485, 254] width 159 height 18
click at [406, 257] on input "Less than 5,000 EGP per month" at bounding box center [397, 254] width 15 height 15
radio input "true"
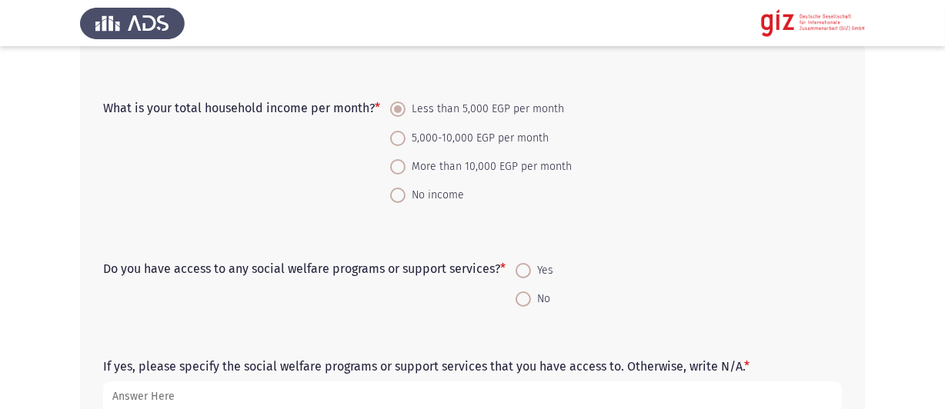
scroll to position [2308, 0]
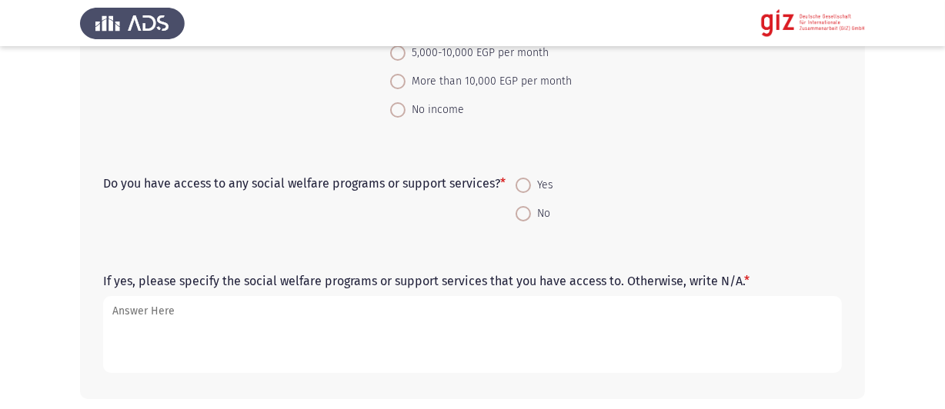
click at [525, 212] on span at bounding box center [523, 213] width 15 height 15
click at [525, 212] on input "No" at bounding box center [523, 213] width 15 height 15
radio input "true"
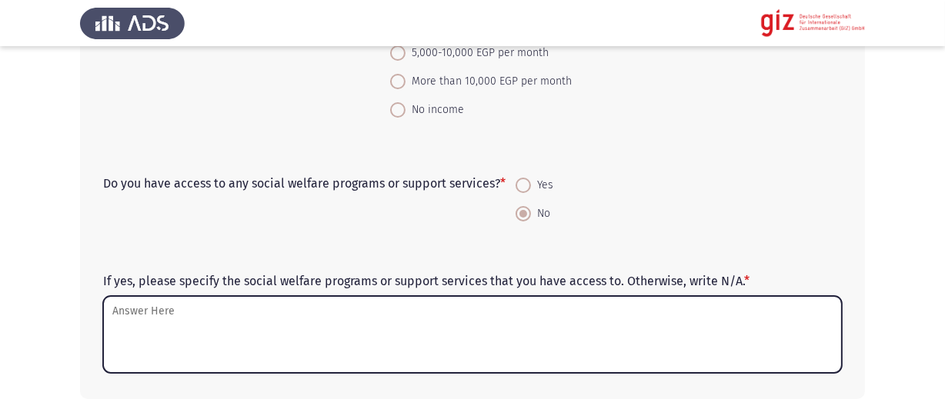
click at [411, 319] on textarea "If yes, please specify the social welfare programs or support services that you…" at bounding box center [472, 334] width 739 height 77
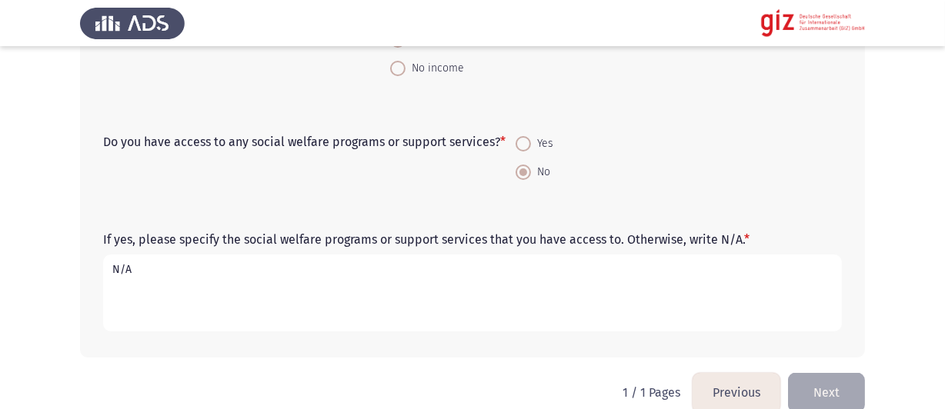
scroll to position [2378, 0]
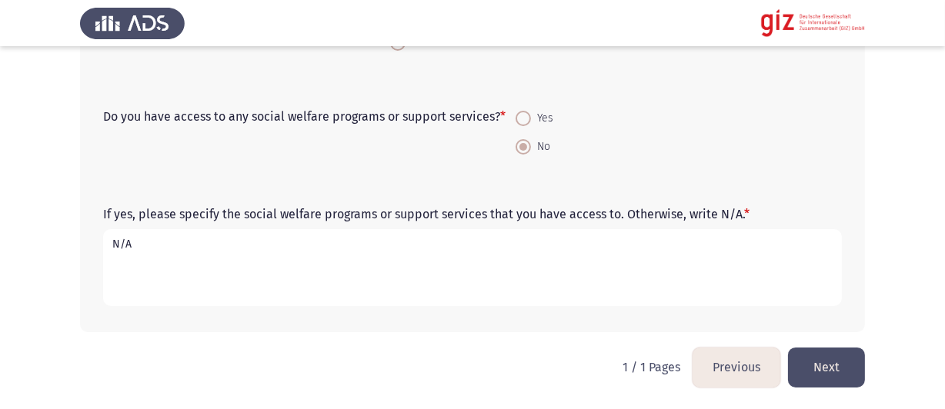
type textarea "N/A"
click at [804, 372] on button "Next" at bounding box center [826, 367] width 77 height 39
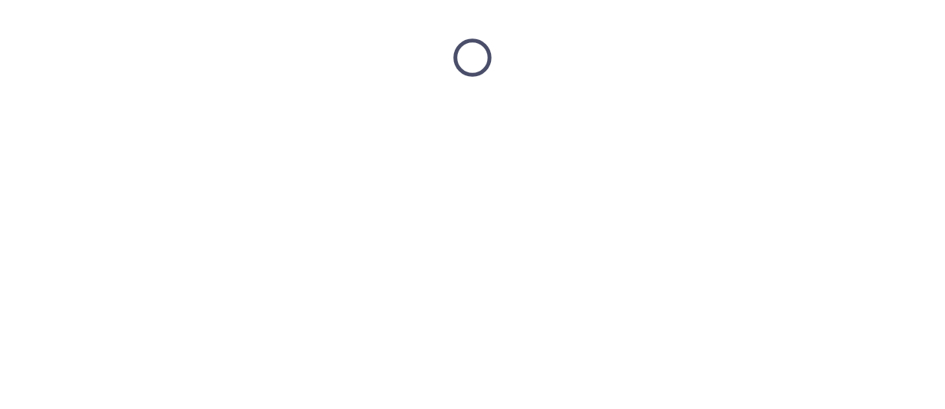
scroll to position [0, 0]
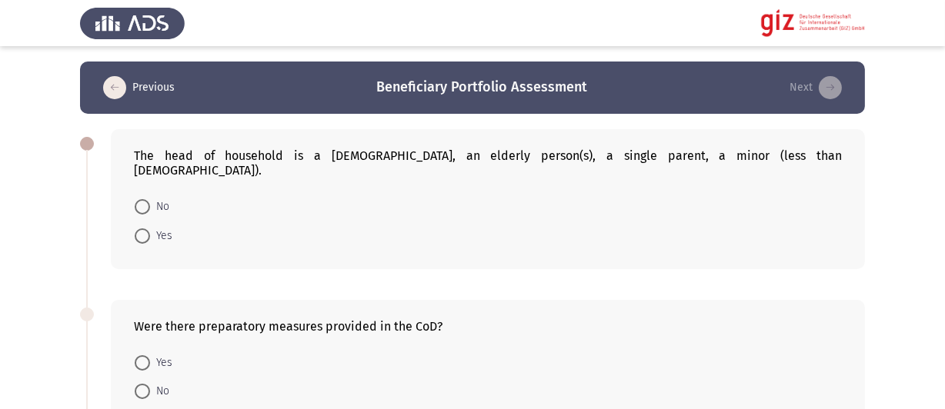
click at [169, 227] on span "Yes" at bounding box center [161, 236] width 22 height 18
click at [150, 229] on input "Yes" at bounding box center [142, 236] width 15 height 15
radio input "true"
click at [161, 198] on span "No" at bounding box center [159, 207] width 19 height 18
click at [150, 199] on input "No" at bounding box center [142, 206] width 15 height 15
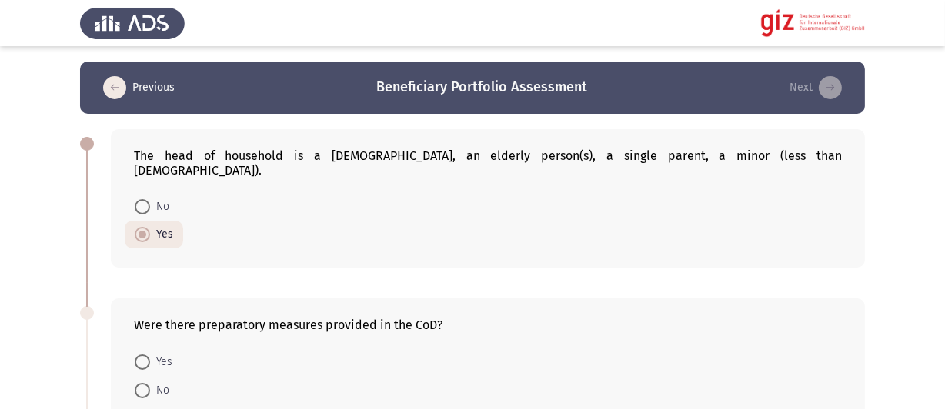
radio input "true"
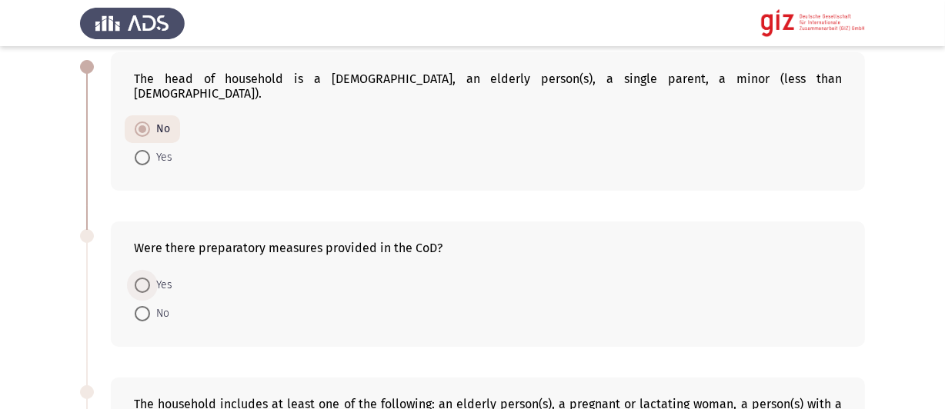
click at [166, 276] on span "Yes" at bounding box center [161, 285] width 22 height 18
click at [150, 278] on input "Yes" at bounding box center [142, 285] width 15 height 15
radio input "true"
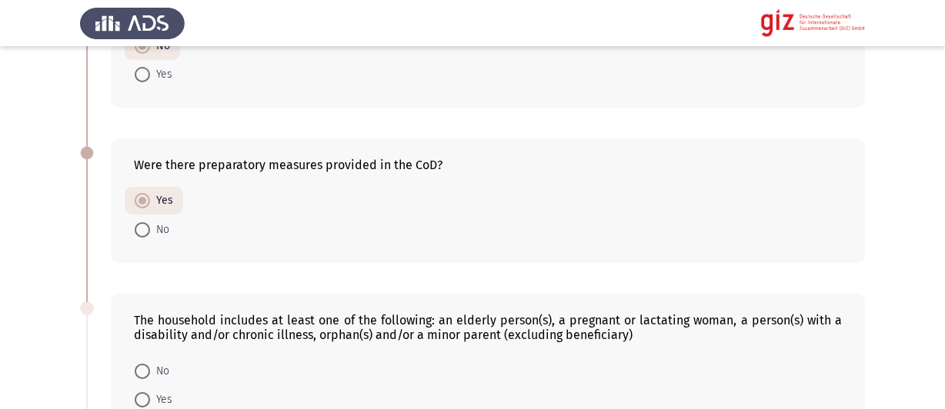
scroll to position [231, 0]
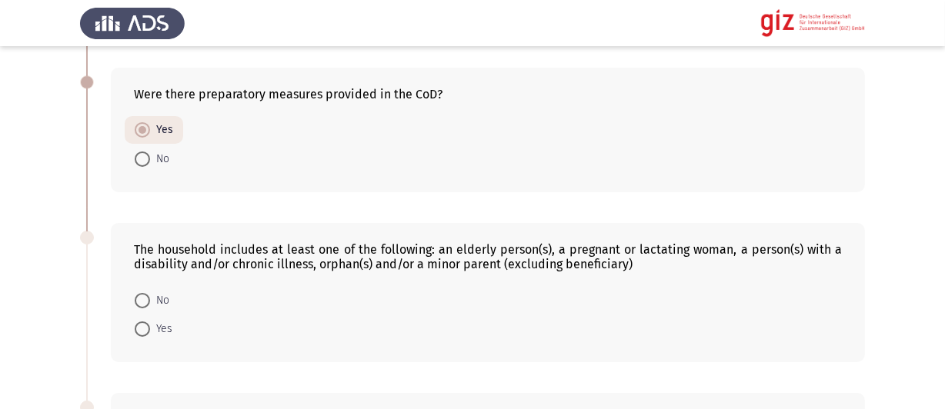
click at [163, 150] on span "No" at bounding box center [159, 159] width 19 height 18
click at [150, 152] on input "No" at bounding box center [142, 159] width 15 height 15
radio input "true"
click at [152, 320] on span "Yes" at bounding box center [161, 329] width 22 height 18
click at [150, 322] on input "Yes" at bounding box center [142, 329] width 15 height 15
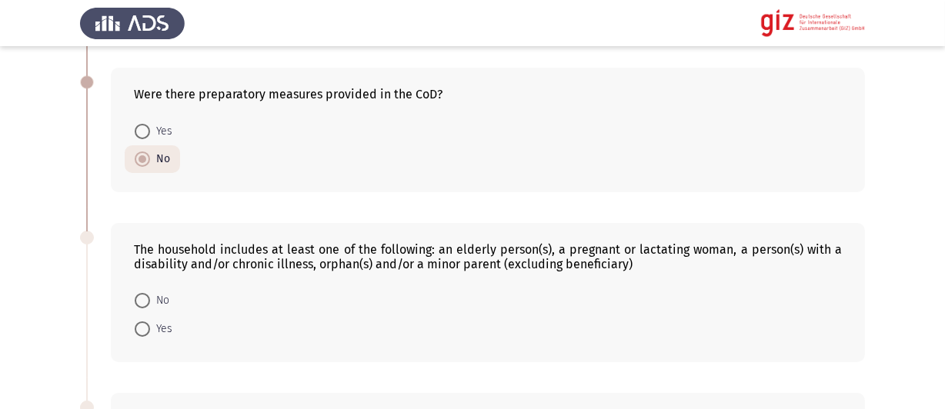
radio input "true"
click at [155, 292] on span "No" at bounding box center [159, 301] width 19 height 18
click at [150, 293] on input "No" at bounding box center [142, 300] width 15 height 15
radio input "true"
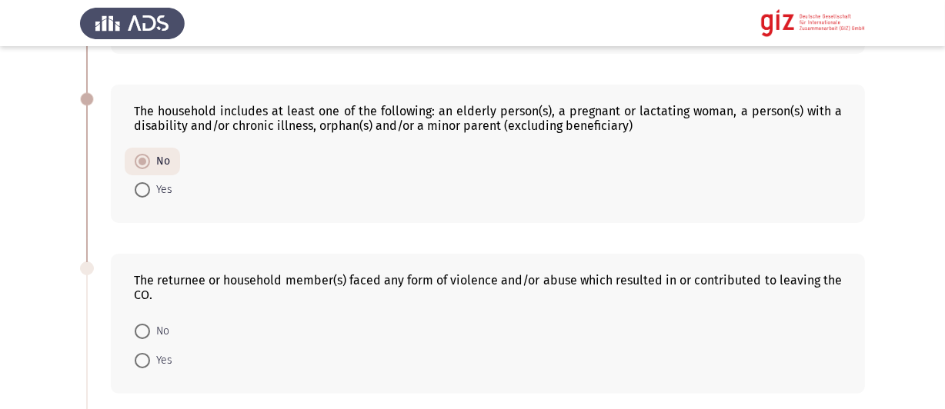
scroll to position [539, 0]
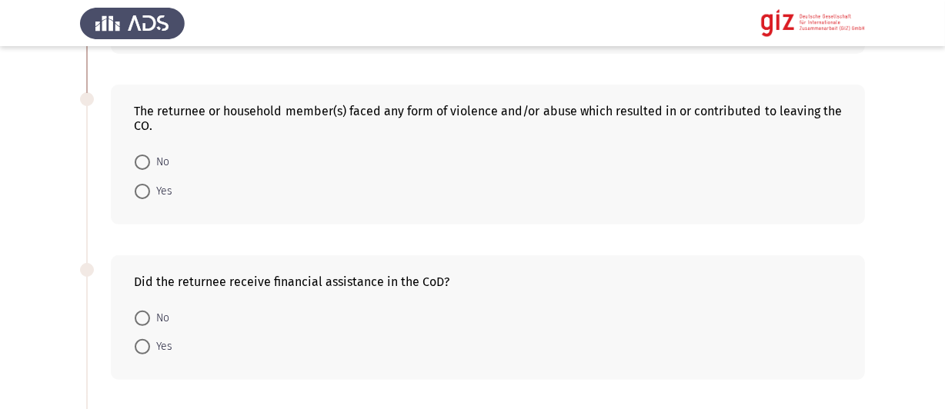
click at [148, 155] on span at bounding box center [142, 162] width 15 height 15
click at [148, 155] on input "No" at bounding box center [142, 162] width 15 height 15
radio input "true"
click at [150, 309] on span "No" at bounding box center [159, 318] width 19 height 18
click at [150, 310] on input "No" at bounding box center [142, 317] width 15 height 15
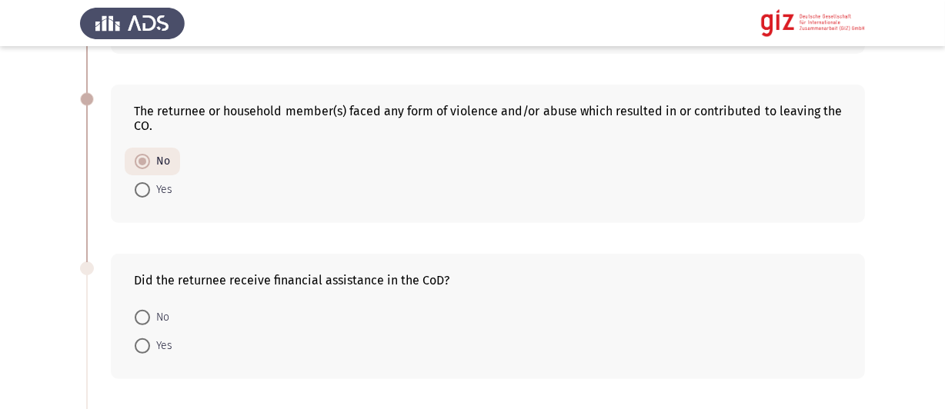
radio input "true"
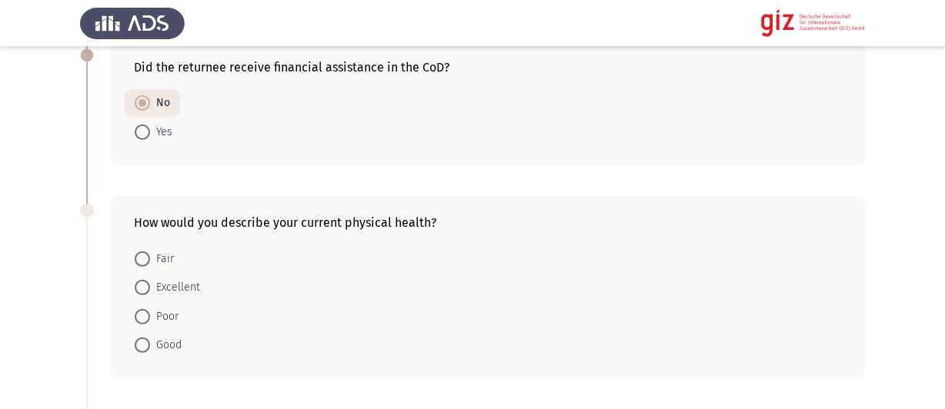
scroll to position [769, 0]
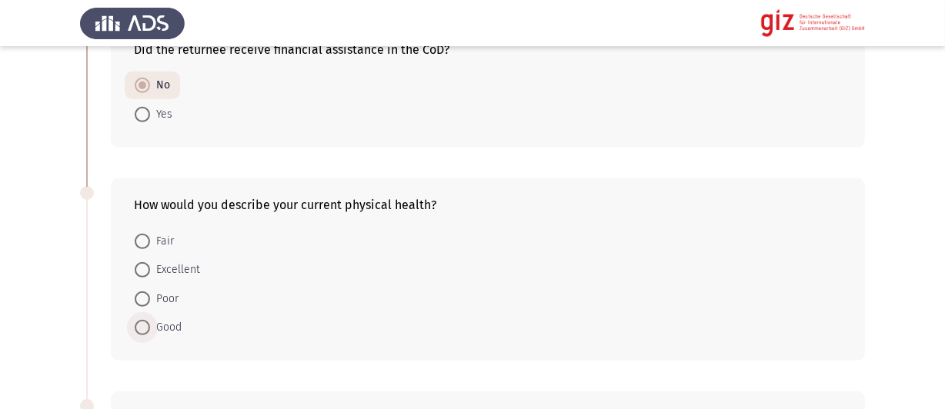
click at [152, 320] on span "Good" at bounding box center [166, 328] width 32 height 18
click at [150, 320] on input "Good" at bounding box center [142, 327] width 15 height 15
radio input "true"
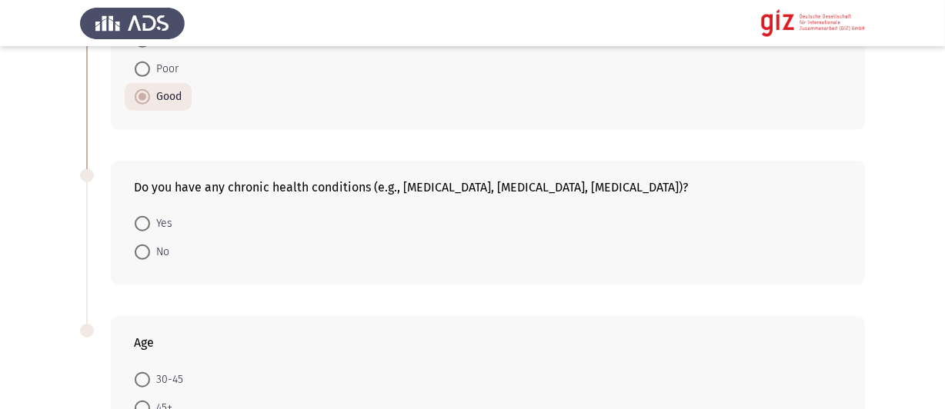
scroll to position [1000, 0]
click at [154, 242] on span "No" at bounding box center [159, 251] width 19 height 18
click at [150, 244] on input "No" at bounding box center [142, 251] width 15 height 15
radio input "true"
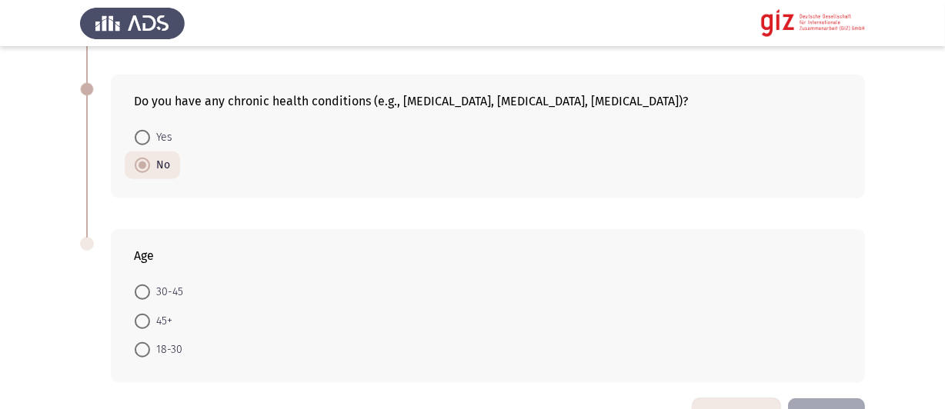
scroll to position [1127, 0]
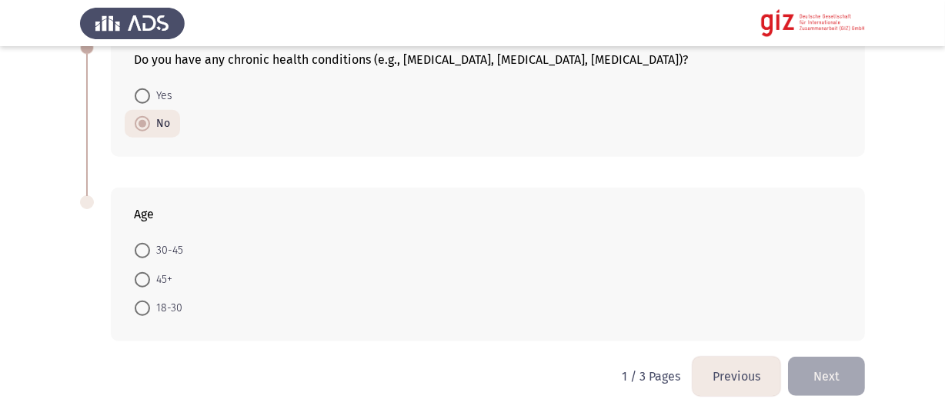
click at [149, 301] on span at bounding box center [142, 308] width 15 height 15
click at [149, 301] on input "18-30" at bounding box center [142, 308] width 15 height 15
radio input "true"
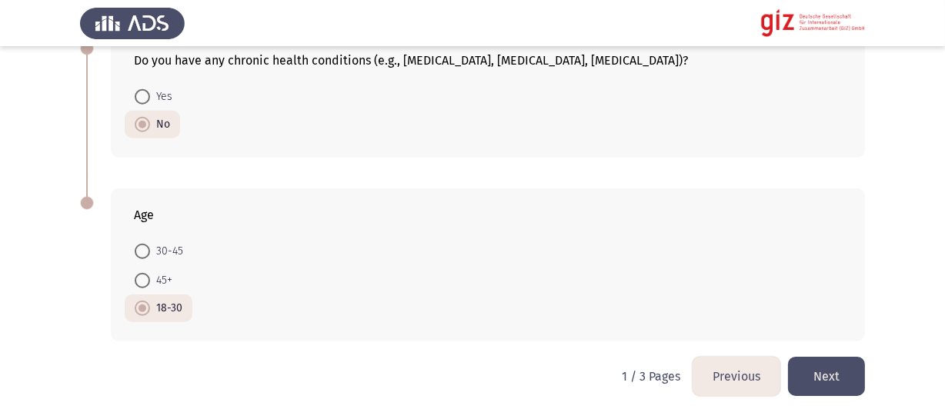
click at [841, 362] on button "Next" at bounding box center [826, 376] width 77 height 39
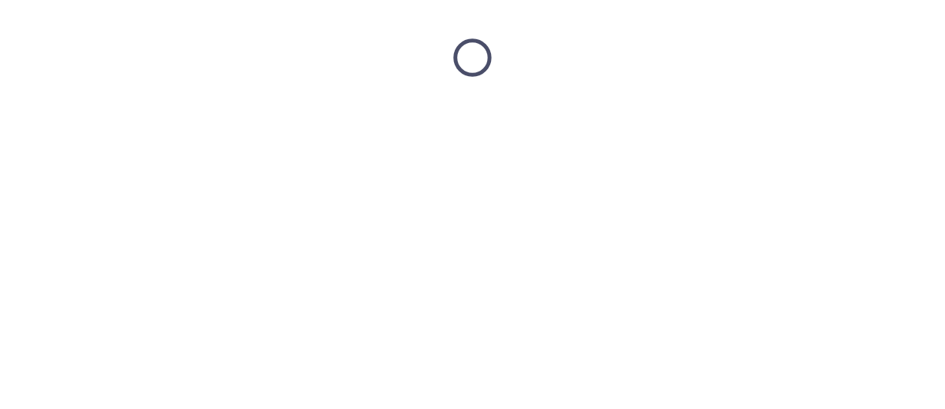
scroll to position [0, 0]
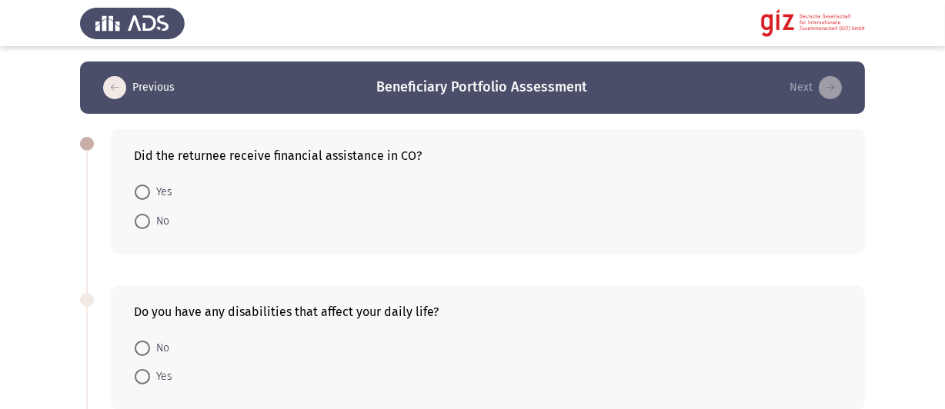
click at [154, 222] on span "No" at bounding box center [159, 221] width 19 height 18
click at [150, 222] on input "No" at bounding box center [142, 221] width 15 height 15
radio input "true"
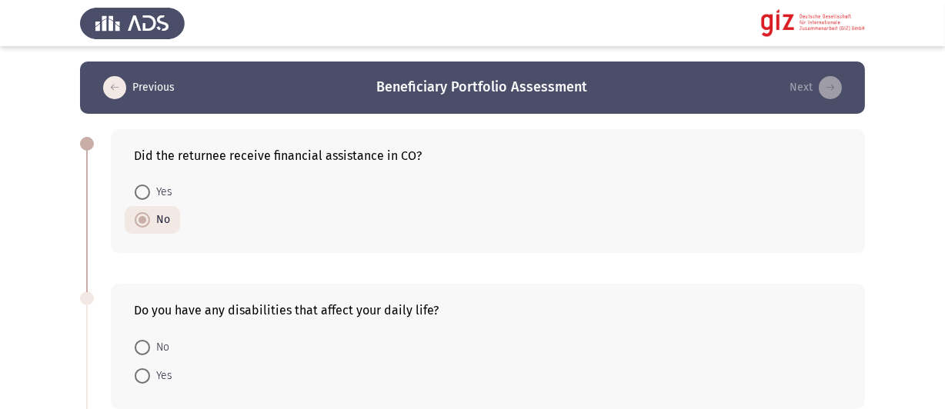
click at [153, 193] on span "Yes" at bounding box center [161, 192] width 22 height 18
click at [150, 193] on input "Yes" at bounding box center [142, 192] width 15 height 15
radio input "true"
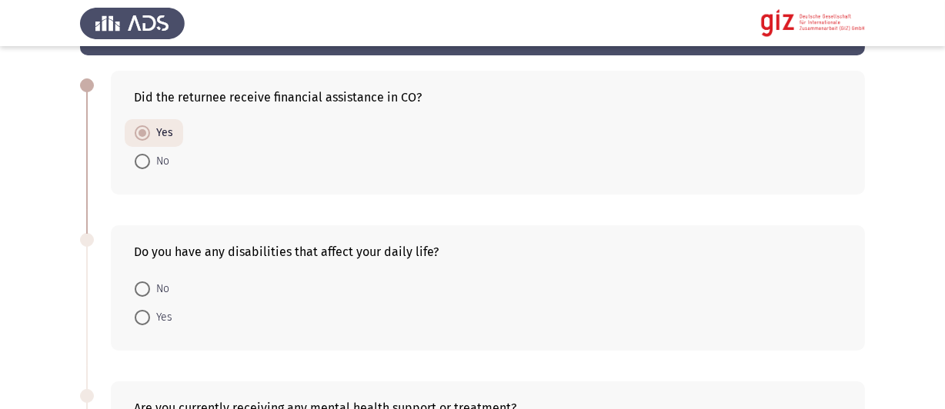
scroll to position [77, 0]
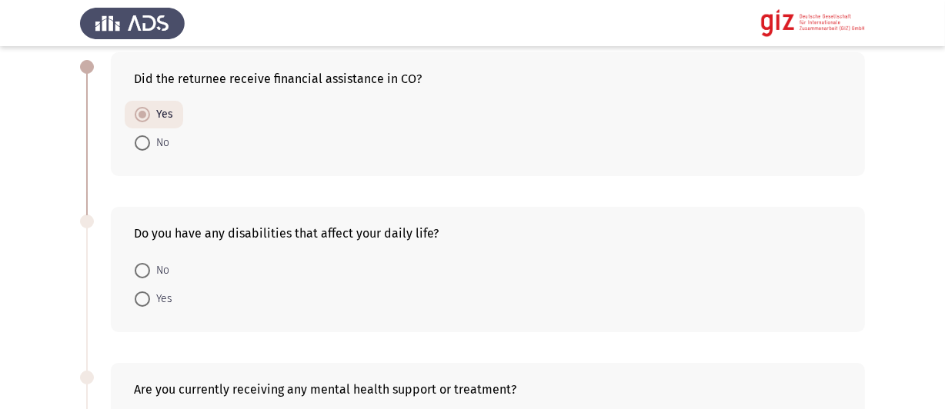
click at [147, 270] on span at bounding box center [142, 270] width 15 height 15
click at [147, 270] on input "No" at bounding box center [142, 270] width 15 height 15
radio input "true"
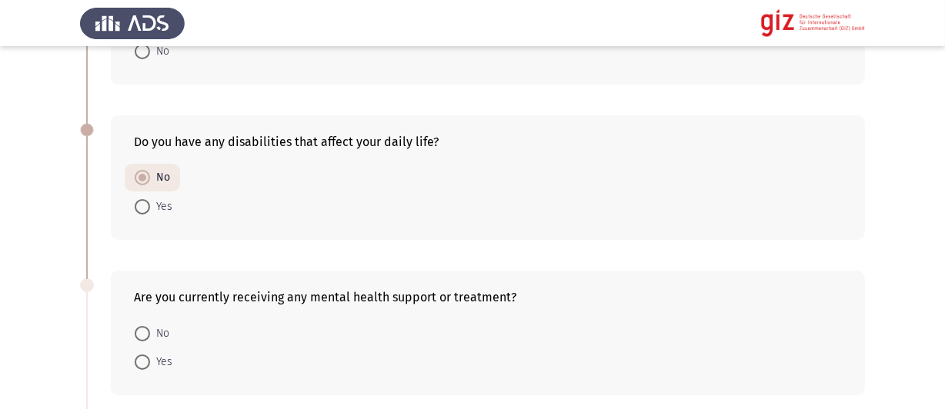
scroll to position [308, 0]
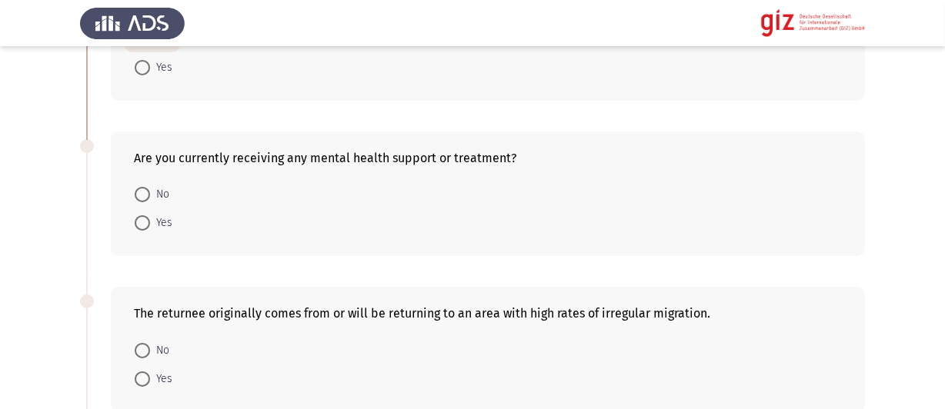
click at [149, 199] on span at bounding box center [142, 194] width 15 height 15
click at [149, 199] on input "No" at bounding box center [142, 194] width 15 height 15
radio input "true"
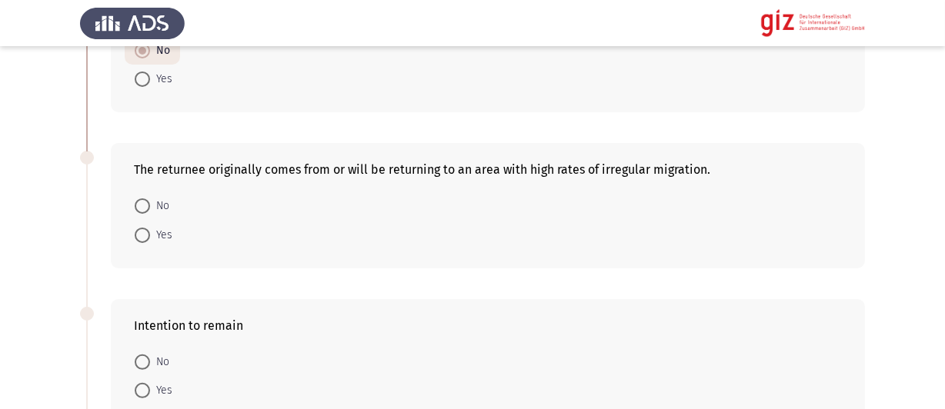
scroll to position [539, 0]
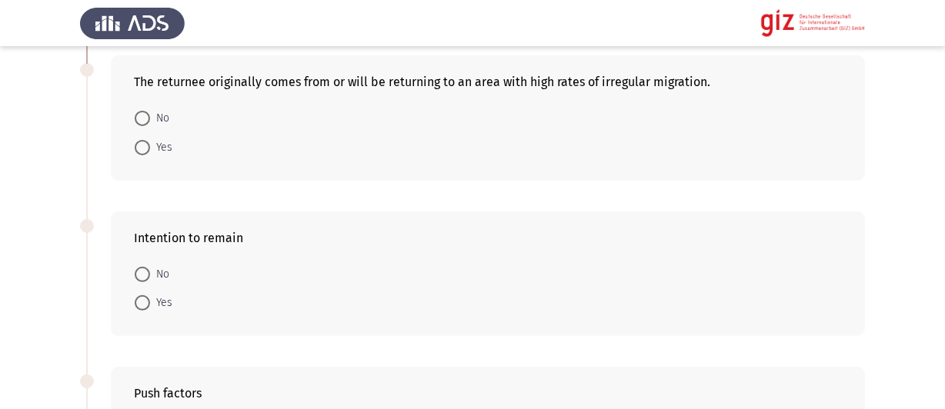
click at [158, 124] on span "No" at bounding box center [159, 118] width 19 height 18
click at [150, 124] on input "No" at bounding box center [142, 118] width 15 height 15
radio input "true"
click at [152, 312] on span "Yes" at bounding box center [161, 302] width 22 height 18
click at [150, 310] on input "Yes" at bounding box center [142, 302] width 15 height 15
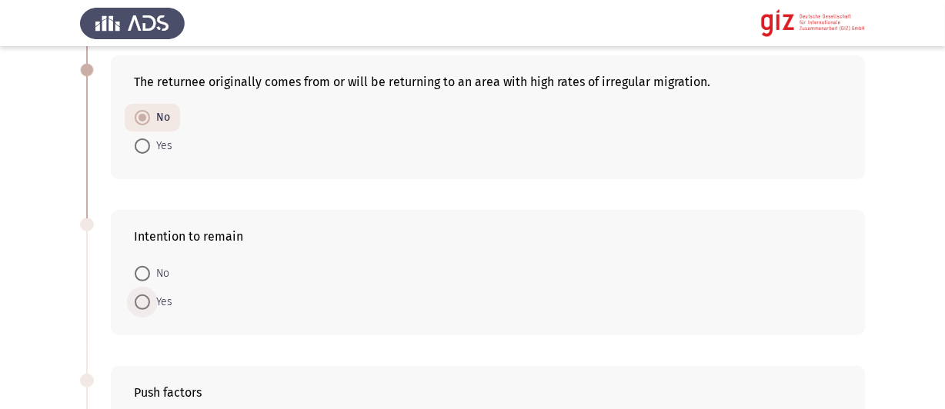
radio input "true"
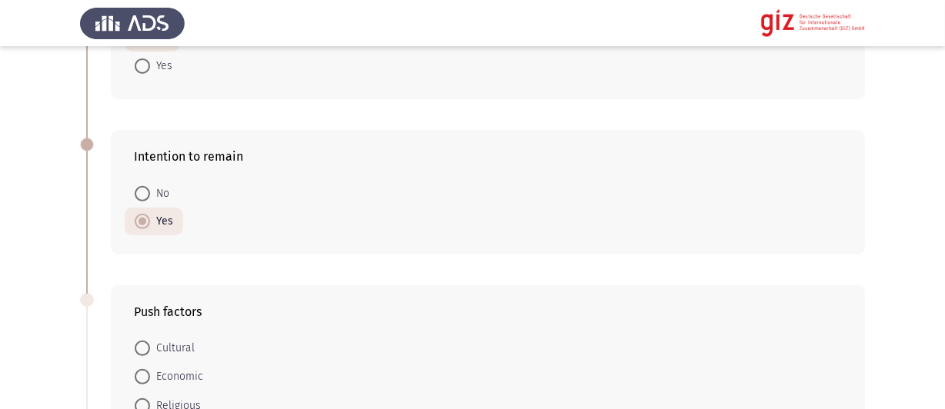
scroll to position [693, 0]
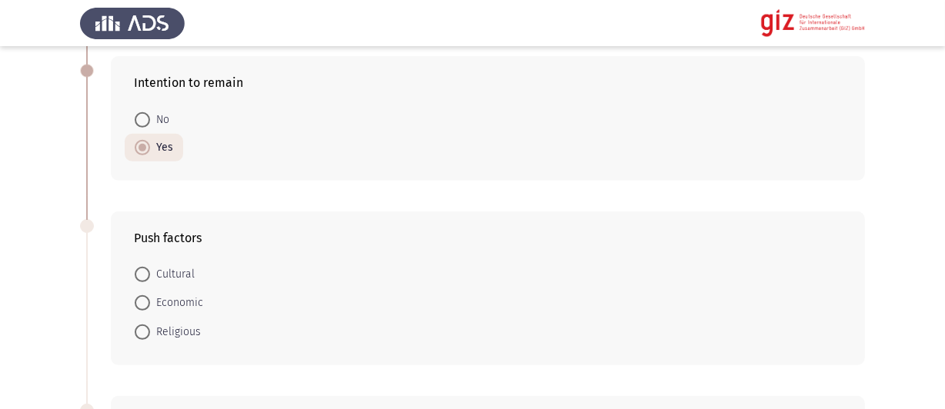
drag, startPoint x: 164, startPoint y: 302, endPoint x: 261, endPoint y: 297, distance: 97.1
click at [165, 302] on span "Economic" at bounding box center [176, 303] width 53 height 18
click at [150, 302] on input "Economic" at bounding box center [142, 302] width 15 height 15
radio input "true"
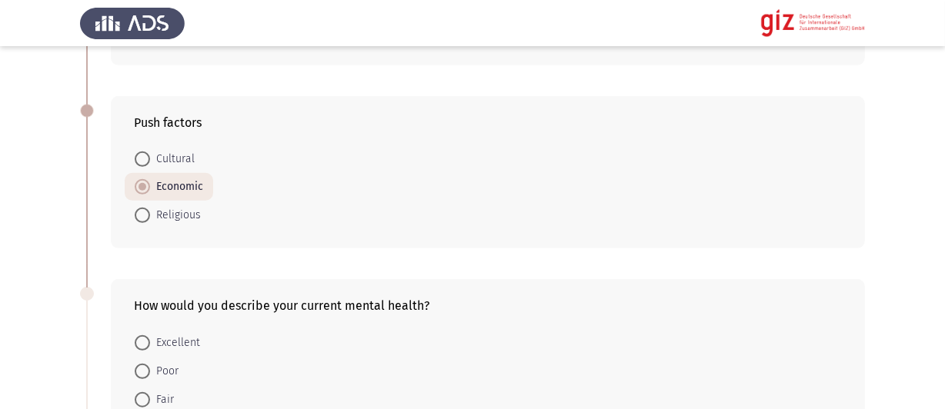
scroll to position [923, 0]
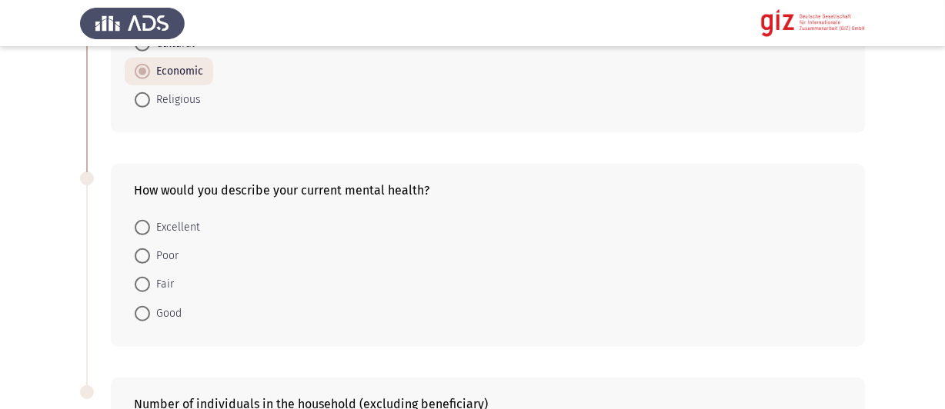
click at [163, 315] on span "Good" at bounding box center [166, 314] width 32 height 18
click at [150, 315] on input "Good" at bounding box center [142, 313] width 15 height 15
radio input "true"
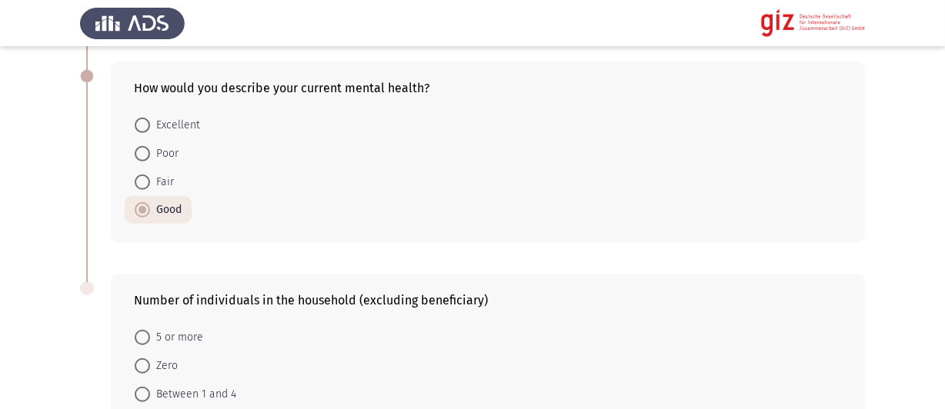
scroll to position [1126, 0]
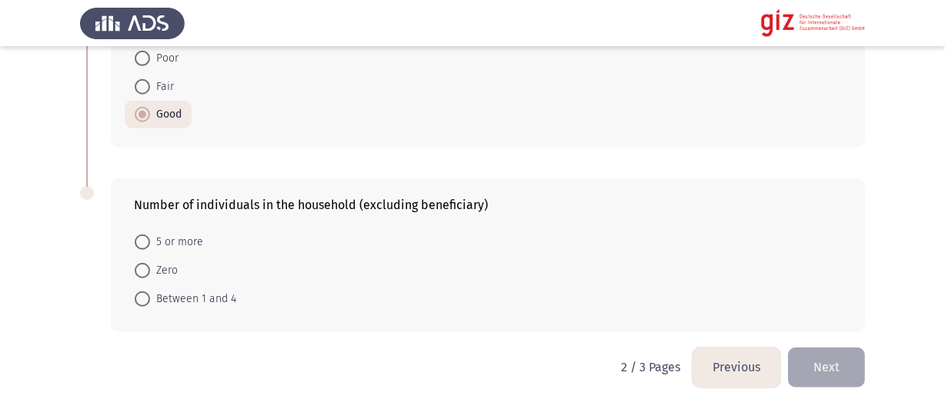
click at [184, 238] on span "5 or more" at bounding box center [176, 242] width 53 height 18
click at [150, 238] on input "5 or more" at bounding box center [142, 242] width 15 height 15
radio input "true"
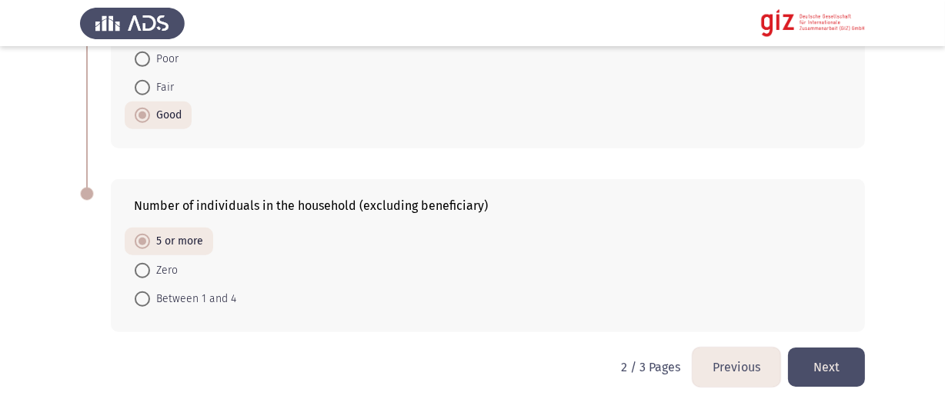
click at [816, 365] on button "Next" at bounding box center [826, 367] width 77 height 39
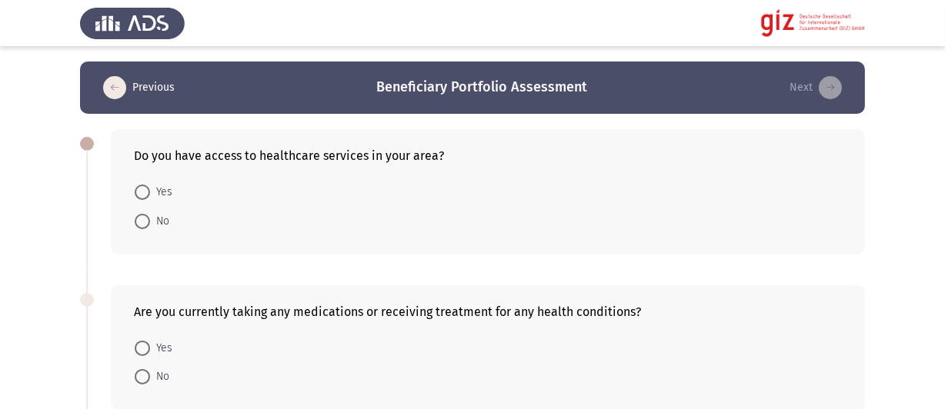
click at [152, 194] on span "Yes" at bounding box center [161, 192] width 22 height 18
click at [150, 194] on input "Yes" at bounding box center [142, 192] width 15 height 15
radio input "true"
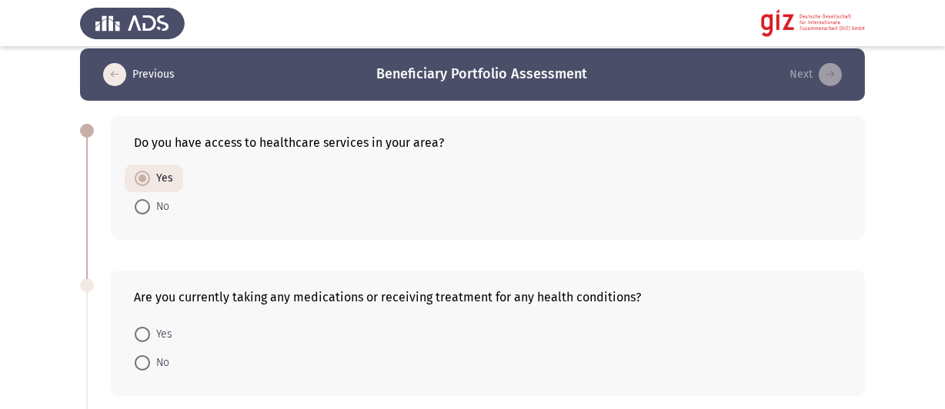
scroll to position [77, 0]
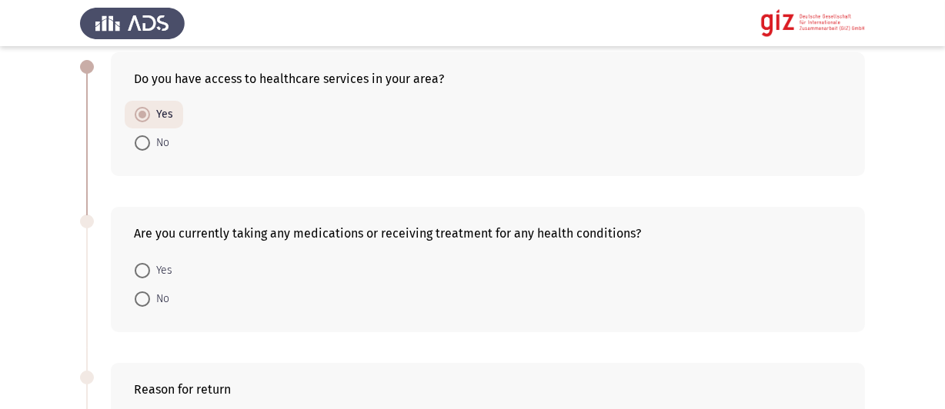
click at [140, 289] on mat-radio-button "No" at bounding box center [152, 299] width 55 height 28
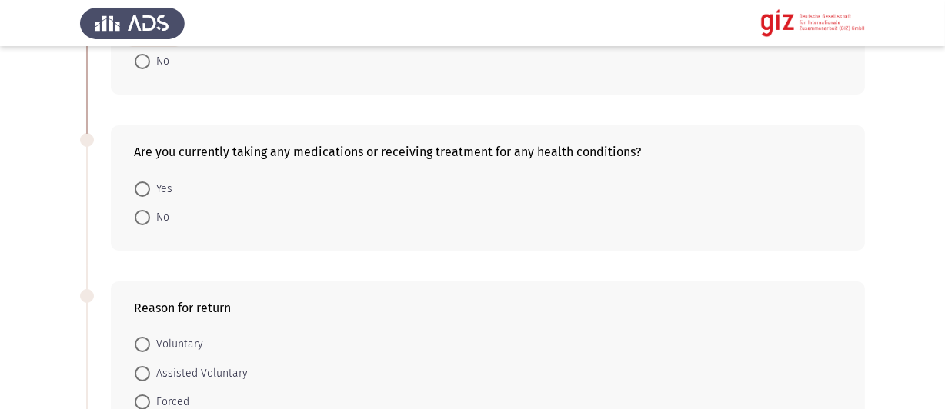
scroll to position [231, 0]
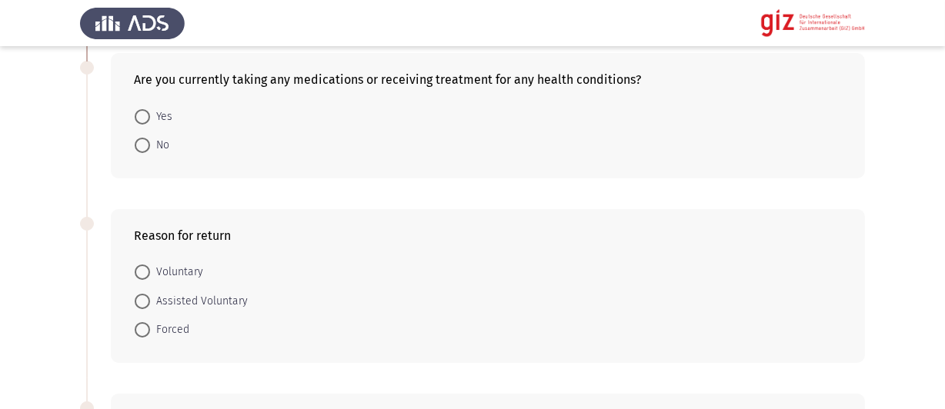
click at [146, 145] on span at bounding box center [142, 145] width 15 height 15
click at [146, 145] on input "No" at bounding box center [142, 145] width 15 height 15
radio input "true"
click at [179, 274] on span "Voluntary" at bounding box center [176, 271] width 53 height 18
click at [150, 274] on input "Voluntary" at bounding box center [142, 271] width 15 height 15
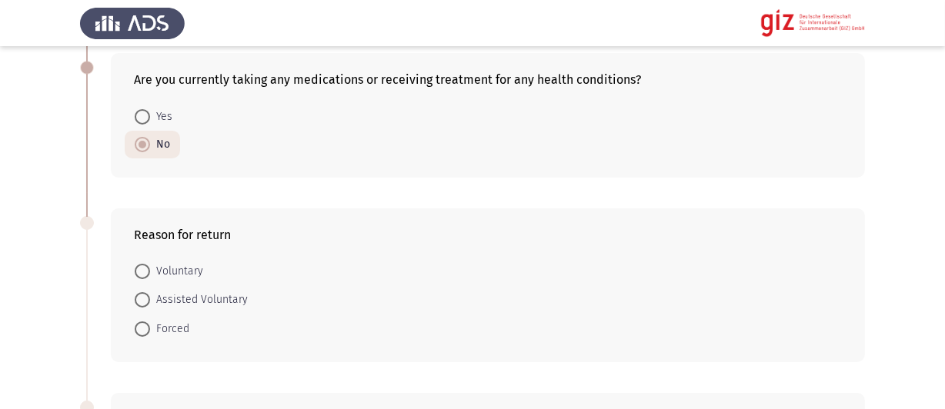
radio input "true"
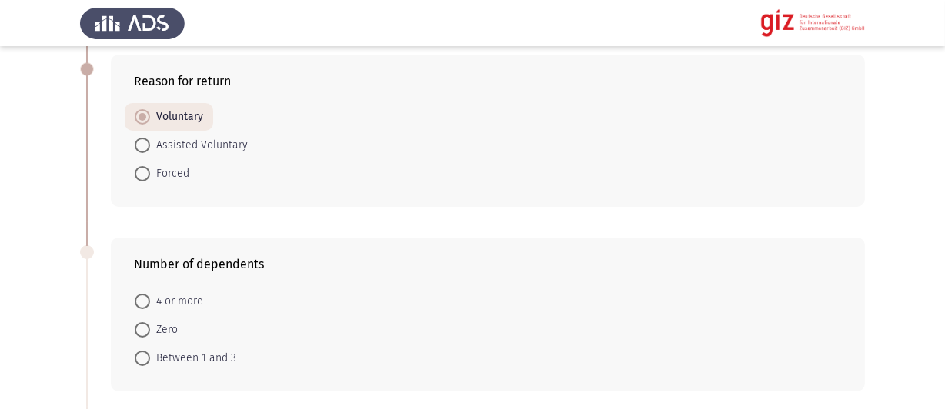
click at [170, 334] on span "Zero" at bounding box center [164, 330] width 28 height 18
click at [150, 334] on input "Zero" at bounding box center [142, 329] width 15 height 15
radio input "true"
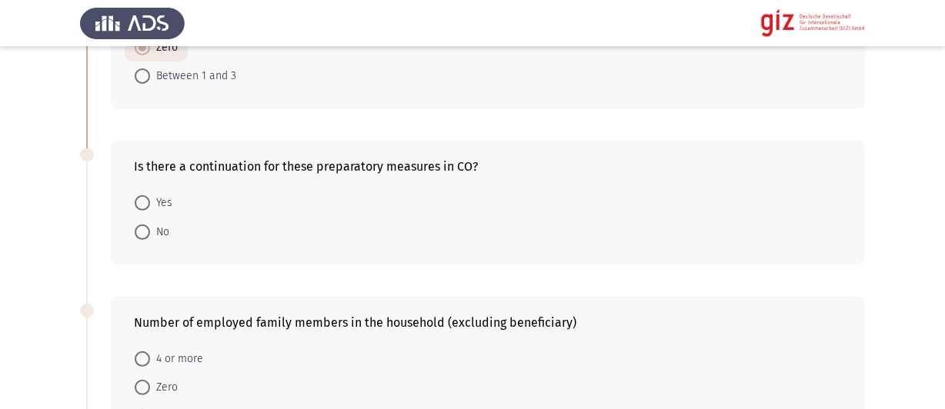
scroll to position [693, 0]
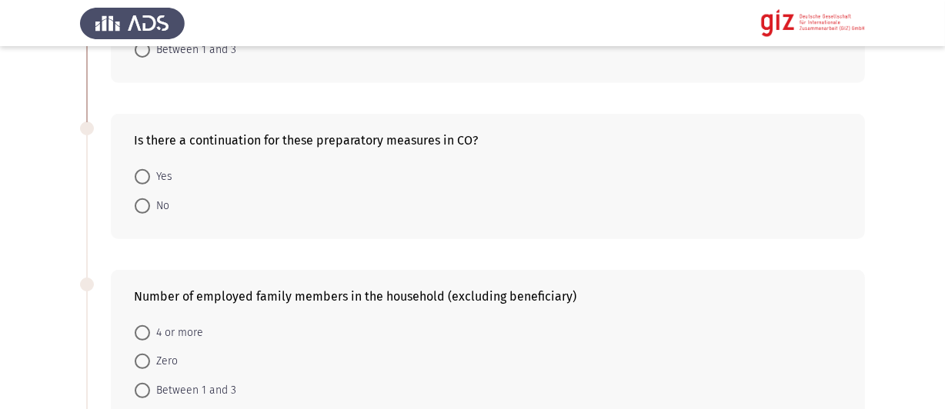
click at [156, 212] on span "No" at bounding box center [159, 206] width 19 height 18
click at [150, 212] on input "No" at bounding box center [142, 206] width 15 height 15
radio input "true"
click at [155, 357] on span "Zero" at bounding box center [164, 361] width 28 height 18
click at [150, 357] on input "Zero" at bounding box center [142, 360] width 15 height 15
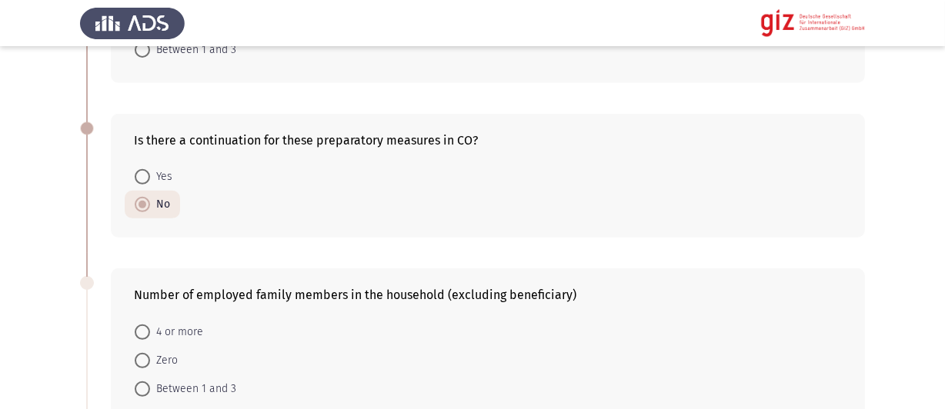
radio input "true"
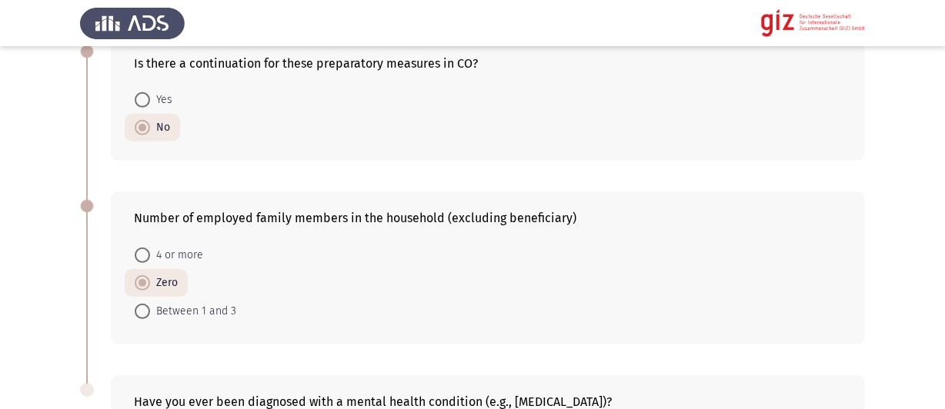
click at [175, 321] on span "Between 1 and 3" at bounding box center [193, 311] width 86 height 18
click at [150, 319] on input "Between 1 and 3" at bounding box center [142, 311] width 15 height 15
radio input "true"
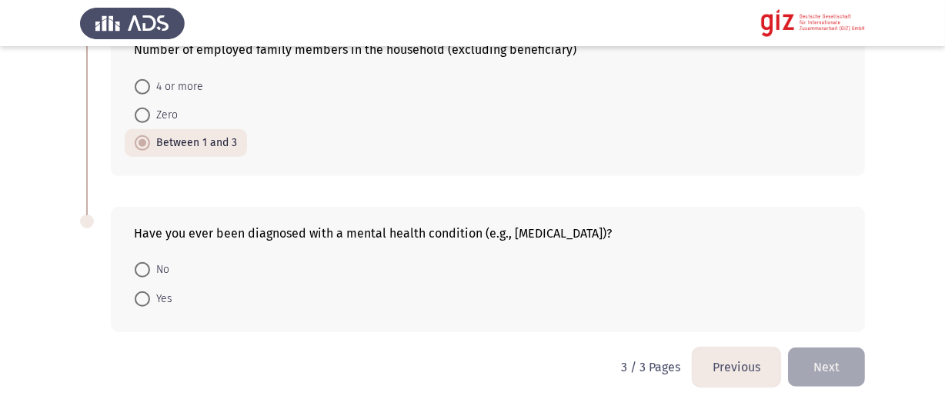
click at [159, 304] on span "Yes" at bounding box center [161, 299] width 22 height 18
click at [150, 304] on input "Yes" at bounding box center [142, 299] width 15 height 15
radio input "true"
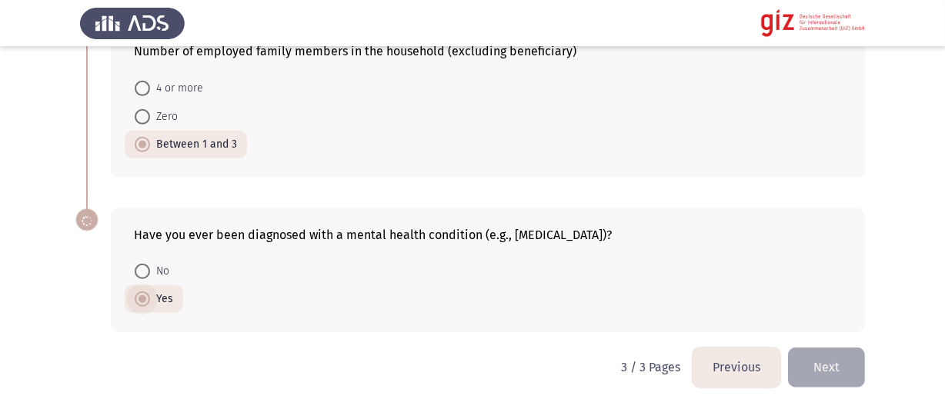
scroll to position [940, 0]
click at [150, 265] on span "No" at bounding box center [159, 271] width 19 height 18
click at [150, 265] on input "No" at bounding box center [142, 271] width 15 height 15
radio input "true"
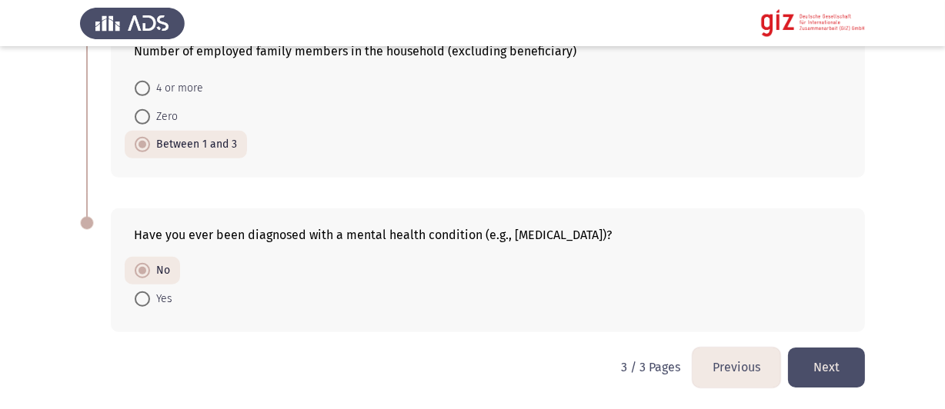
click at [828, 359] on button "Next" at bounding box center [826, 367] width 77 height 39
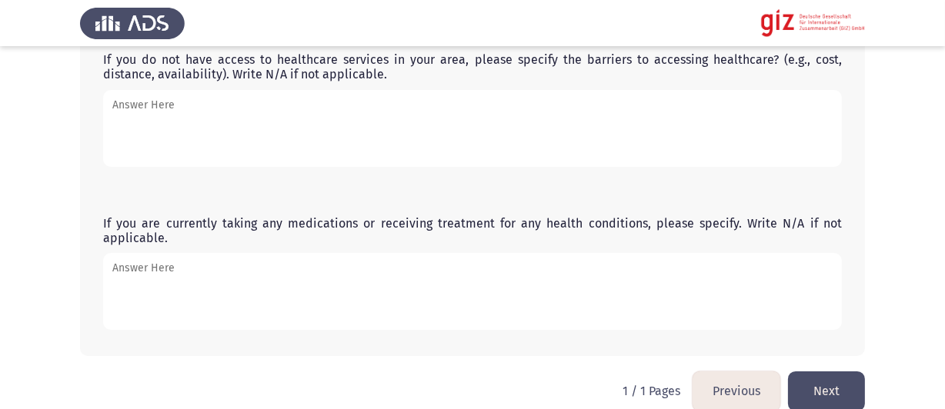
scroll to position [722, 0]
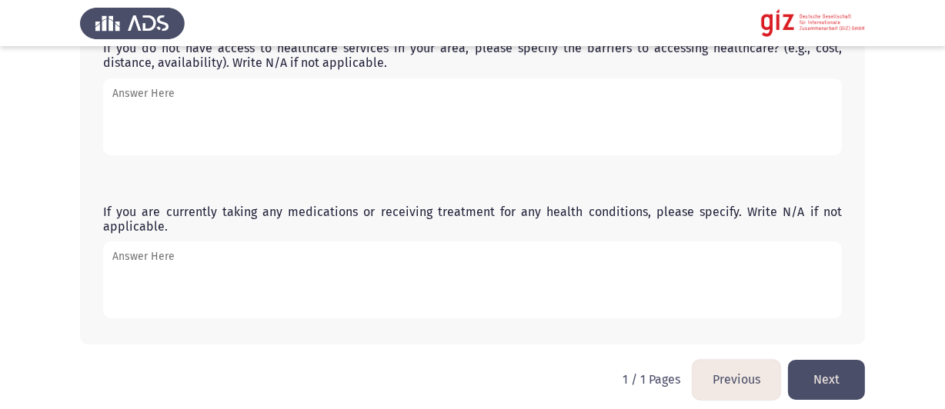
click at [826, 368] on button "Next" at bounding box center [826, 379] width 77 height 39
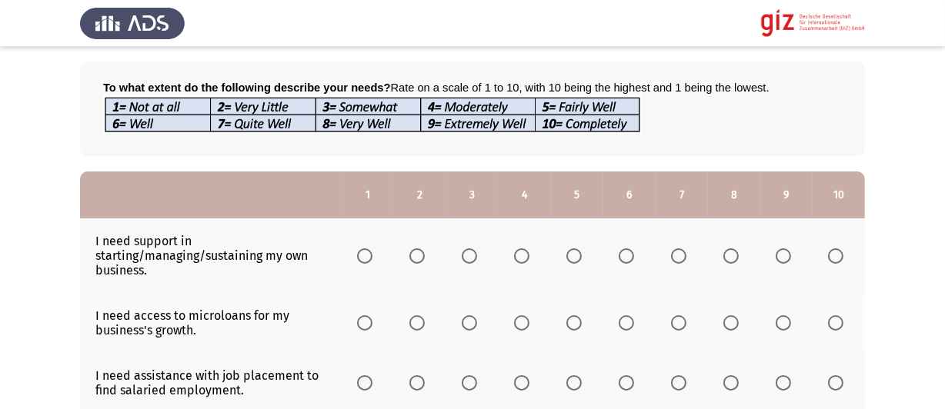
scroll to position [77, 0]
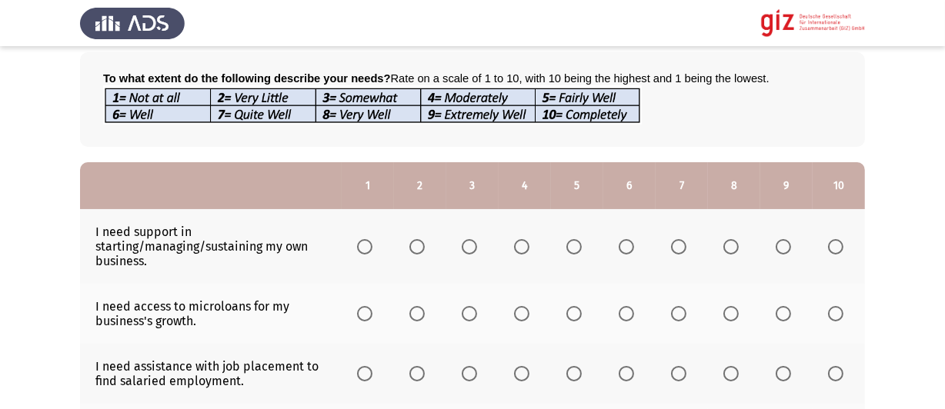
click at [572, 250] on span "Select an option" at bounding box center [573, 246] width 15 height 15
click at [572, 250] on input "Select an option" at bounding box center [573, 246] width 15 height 15
click at [579, 319] on span "Select an option" at bounding box center [573, 313] width 15 height 15
click at [579, 319] on input "Select an option" at bounding box center [573, 313] width 15 height 15
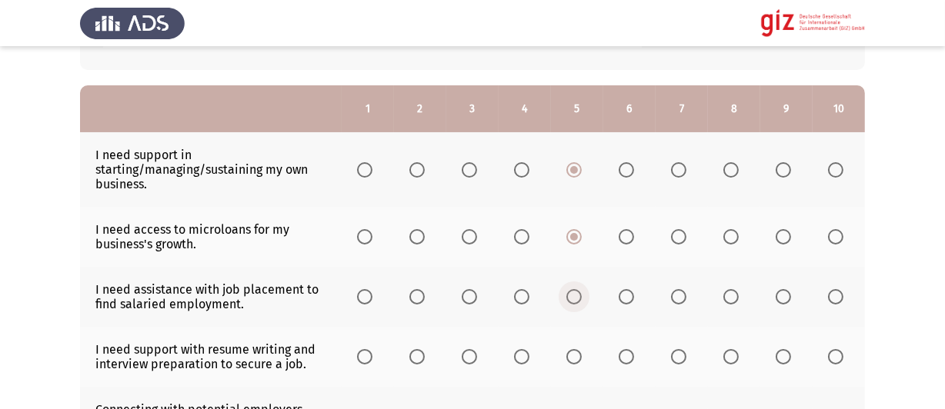
click at [580, 299] on span "Select an option" at bounding box center [573, 296] width 15 height 15
click at [580, 299] on input "Select an option" at bounding box center [573, 296] width 15 height 15
click at [576, 350] on th at bounding box center [577, 357] width 52 height 60
click at [578, 355] on span "Select an option" at bounding box center [573, 356] width 15 height 15
click at [578, 355] on input "Select an option" at bounding box center [573, 356] width 15 height 15
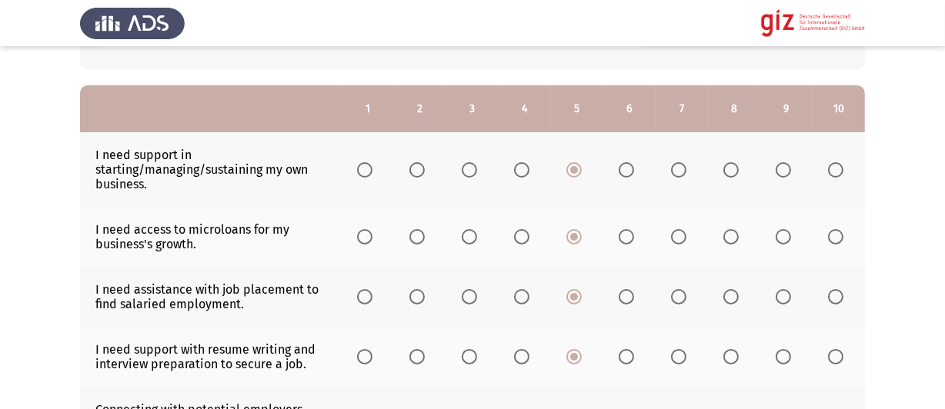
scroll to position [385, 0]
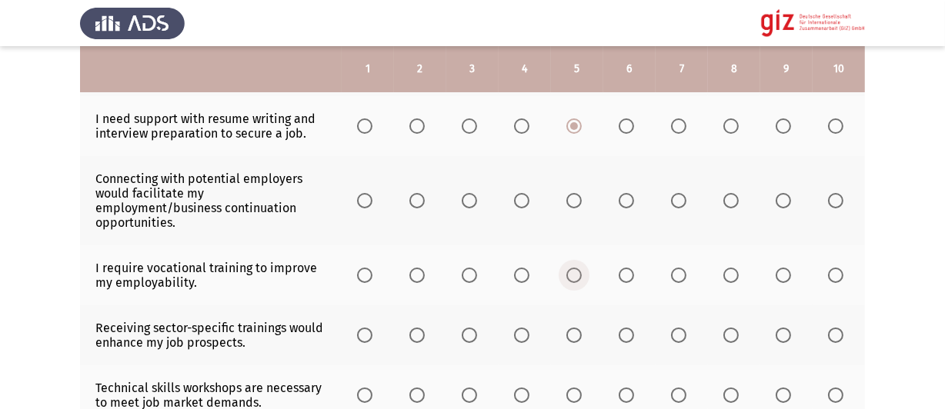
click at [576, 281] on span "Select an option" at bounding box center [573, 275] width 15 height 15
click at [576, 281] on input "Select an option" at bounding box center [573, 275] width 15 height 15
click at [575, 206] on span "Select an option" at bounding box center [573, 200] width 15 height 15
click at [575, 206] on input "Select an option" at bounding box center [573, 200] width 15 height 15
click at [576, 342] on span "Select an option" at bounding box center [573, 335] width 15 height 15
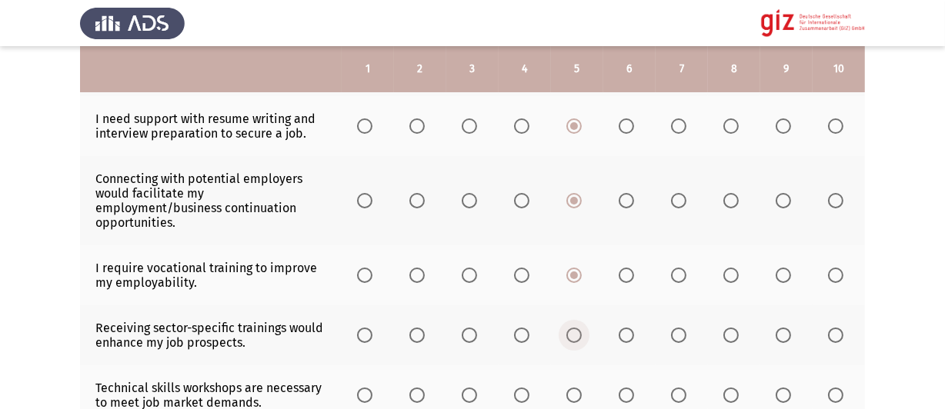
click at [576, 342] on input "Select an option" at bounding box center [573, 335] width 15 height 15
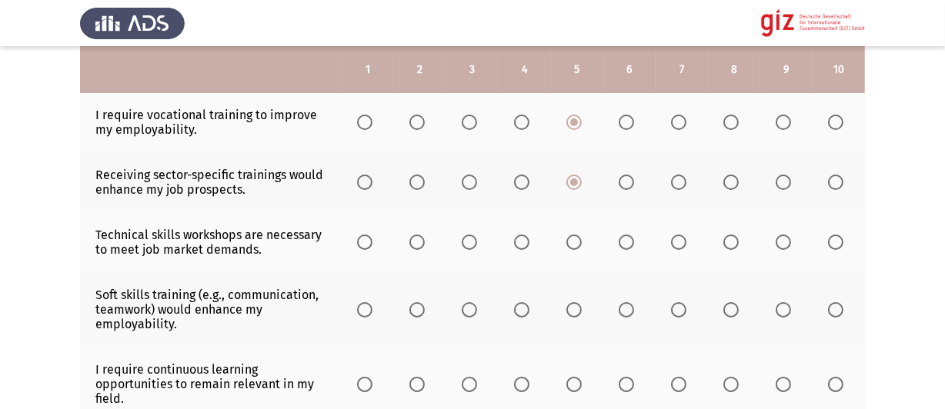
scroll to position [539, 0]
click at [572, 257] on th at bounding box center [577, 242] width 52 height 60
click at [571, 249] on span "Select an option" at bounding box center [573, 241] width 15 height 15
click at [571, 249] on input "Select an option" at bounding box center [573, 241] width 15 height 15
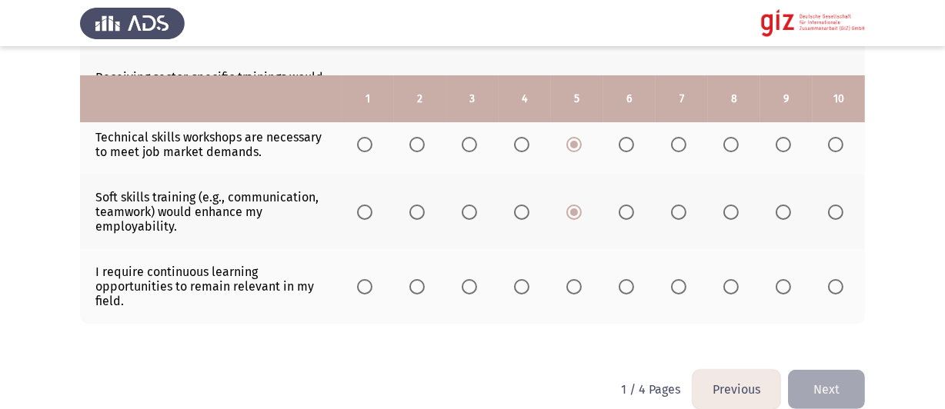
scroll to position [666, 0]
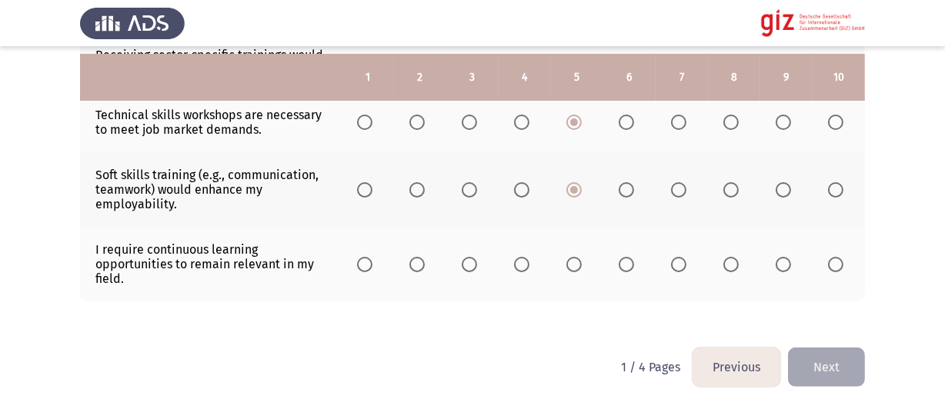
click at [572, 263] on span "Select an option" at bounding box center [573, 264] width 15 height 15
click at [572, 263] on input "Select an option" at bounding box center [573, 264] width 15 height 15
click at [819, 370] on button "Next" at bounding box center [826, 367] width 77 height 39
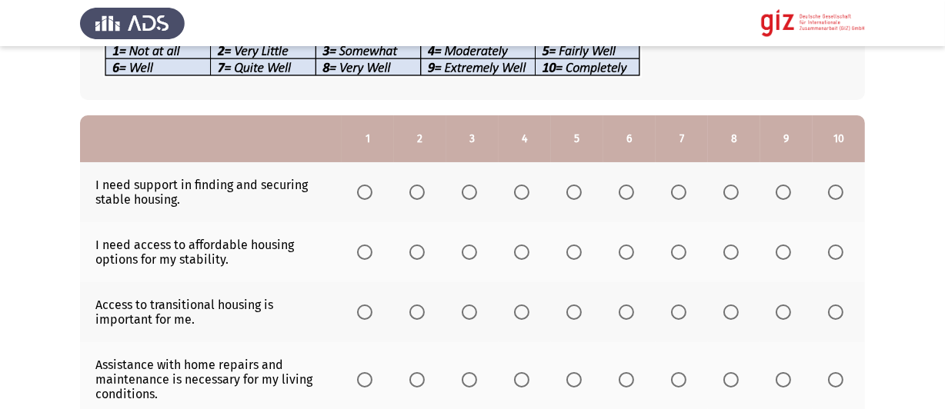
scroll to position [154, 0]
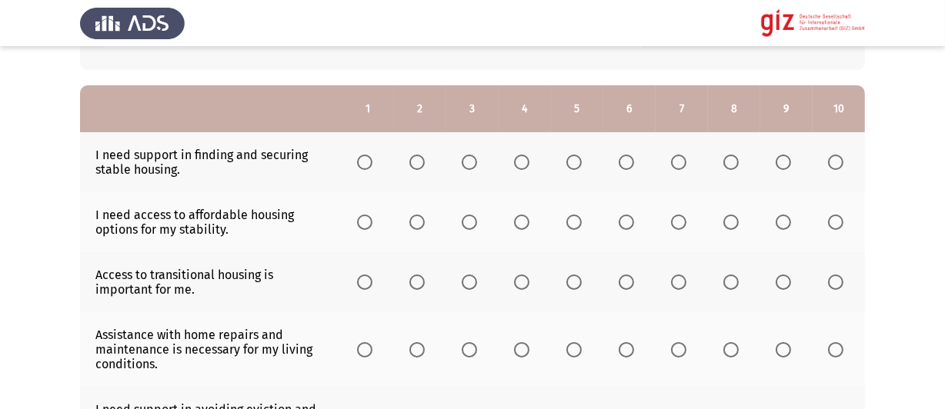
click at [575, 163] on span "Select an option" at bounding box center [573, 162] width 15 height 15
click at [575, 163] on input "Select an option" at bounding box center [573, 162] width 15 height 15
click at [573, 229] on span "Select an option" at bounding box center [573, 222] width 15 height 15
click at [573, 229] on input "Select an option" at bounding box center [573, 222] width 15 height 15
click at [572, 289] on span "Select an option" at bounding box center [573, 282] width 15 height 15
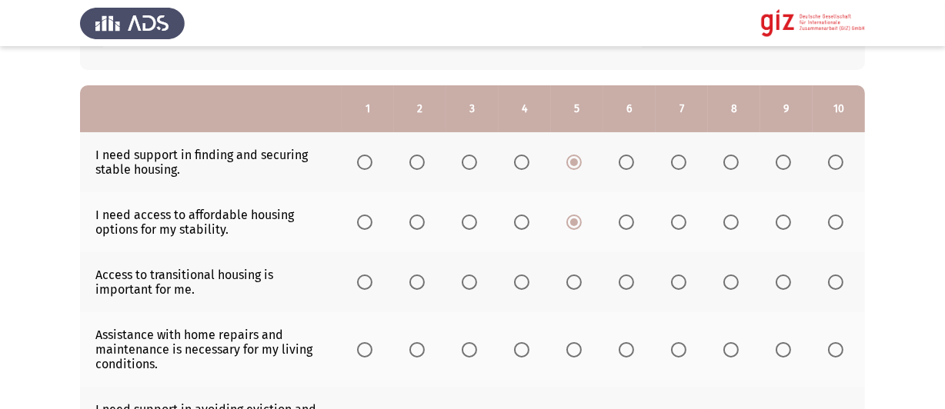
click at [572, 289] on input "Select an option" at bounding box center [573, 282] width 15 height 15
click at [583, 348] on label "Select an option" at bounding box center [577, 349] width 22 height 15
click at [582, 348] on input "Select an option" at bounding box center [573, 349] width 15 height 15
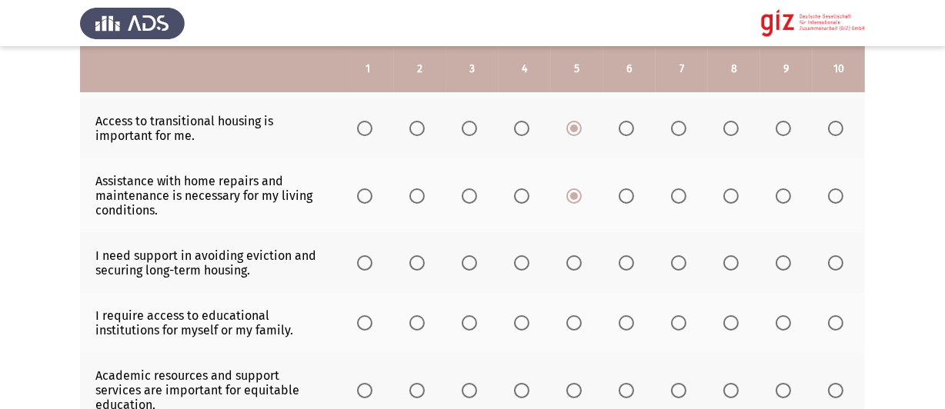
click at [571, 265] on span "Select an option" at bounding box center [573, 262] width 15 height 15
click at [571, 265] on input "Select an option" at bounding box center [573, 262] width 15 height 15
click at [566, 329] on span "Select an option" at bounding box center [573, 322] width 15 height 15
click at [566, 329] on input "Select an option" at bounding box center [573, 322] width 15 height 15
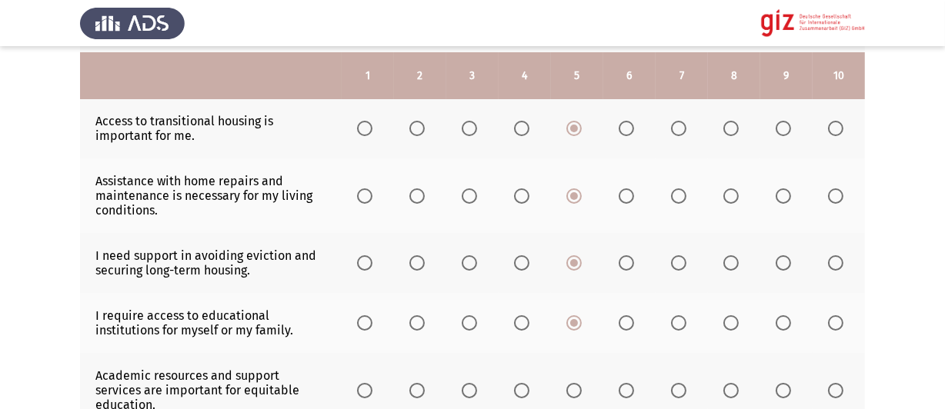
scroll to position [539, 0]
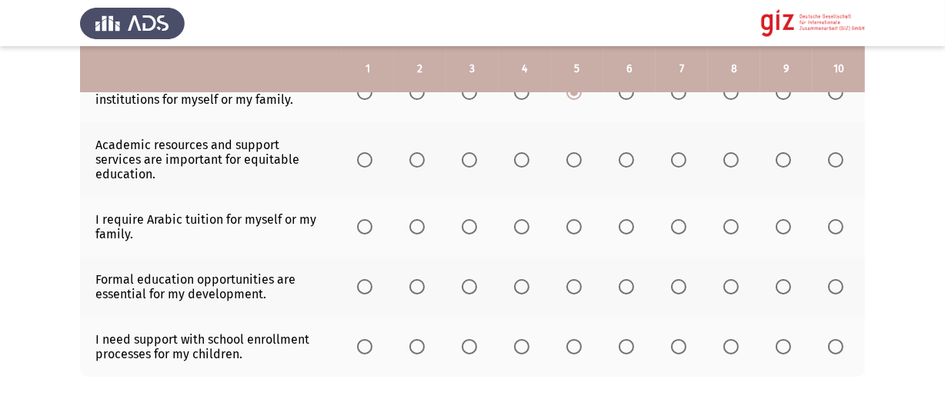
click at [571, 162] on span "Select an option" at bounding box center [573, 159] width 15 height 15
click at [571, 162] on input "Select an option" at bounding box center [573, 159] width 15 height 15
click at [561, 232] on th at bounding box center [577, 227] width 52 height 60
click at [571, 222] on span "Select an option" at bounding box center [573, 226] width 15 height 15
click at [571, 222] on input "Select an option" at bounding box center [573, 226] width 15 height 15
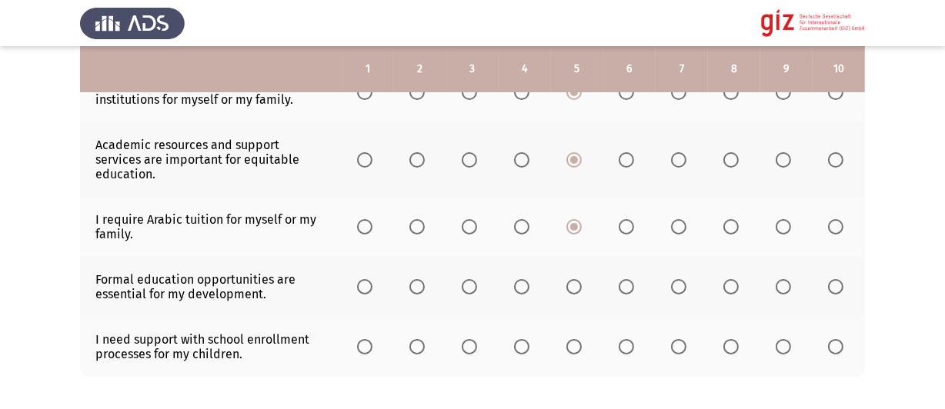
click at [574, 279] on span "Select an option" at bounding box center [573, 286] width 15 height 15
click at [574, 279] on input "Select an option" at bounding box center [573, 286] width 15 height 15
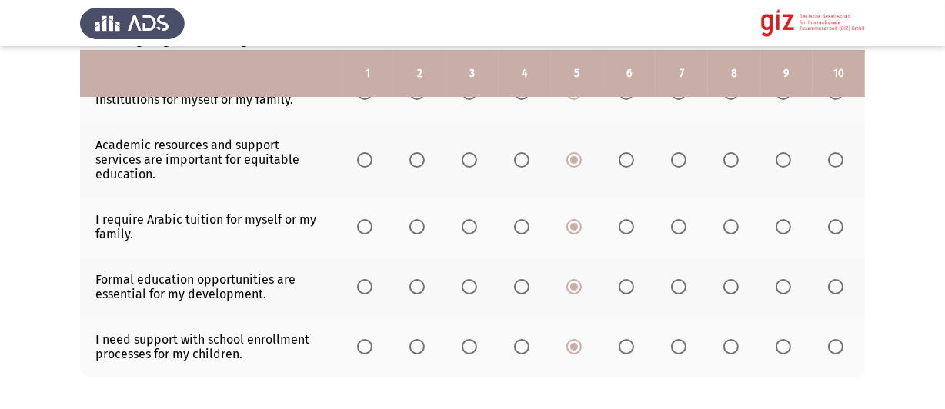
scroll to position [606, 0]
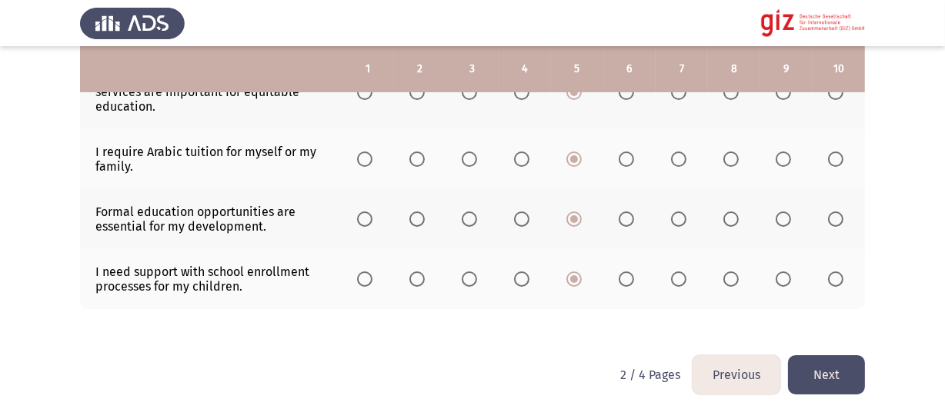
click at [832, 374] on button "Next" at bounding box center [826, 374] width 77 height 39
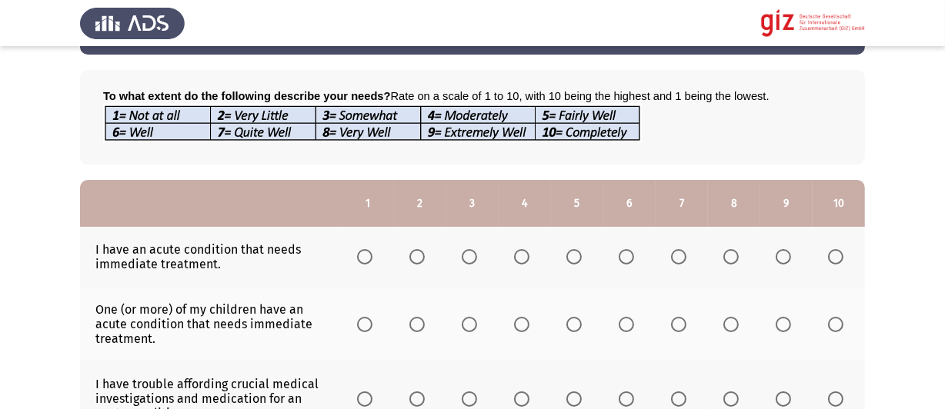
scroll to position [77, 0]
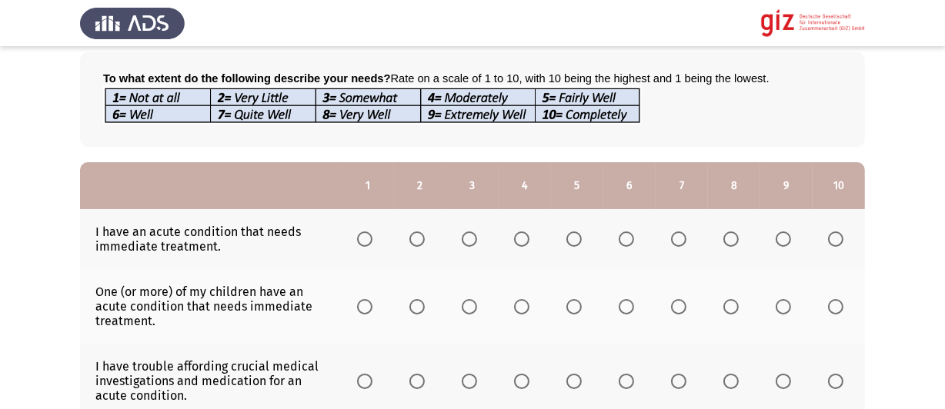
click at [572, 233] on span "Select an option" at bounding box center [573, 239] width 15 height 15
click at [572, 233] on input "Select an option" at bounding box center [573, 239] width 15 height 15
click at [582, 310] on label "Select an option" at bounding box center [577, 306] width 22 height 15
click at [582, 310] on input "Select an option" at bounding box center [573, 306] width 15 height 15
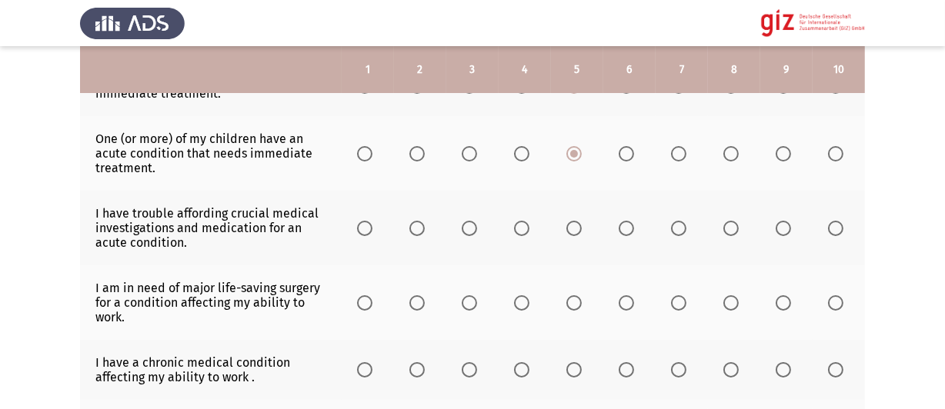
scroll to position [231, 0]
click at [569, 233] on span "Select an option" at bounding box center [573, 227] width 15 height 15
click at [569, 233] on input "Select an option" at bounding box center [573, 227] width 15 height 15
click at [576, 302] on span "Select an option" at bounding box center [573, 302] width 15 height 15
click at [576, 302] on input "Select an option" at bounding box center [573, 302] width 15 height 15
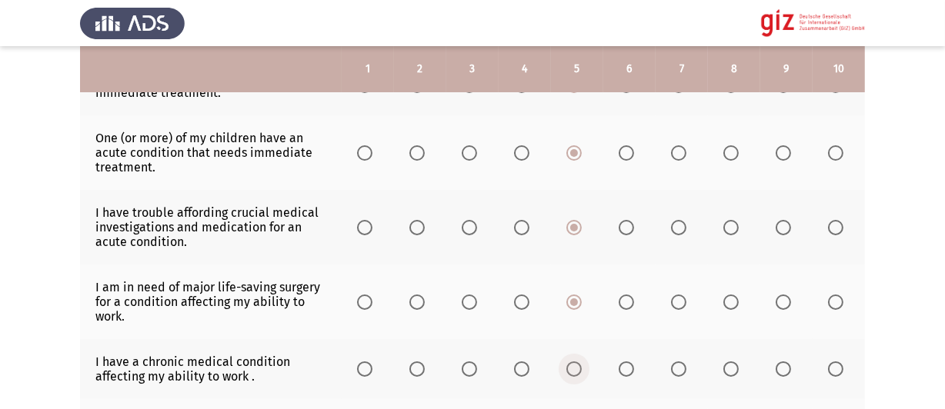
click at [578, 372] on span "Select an option" at bounding box center [573, 369] width 15 height 15
click at [578, 372] on input "Select an option" at bounding box center [573, 369] width 15 height 15
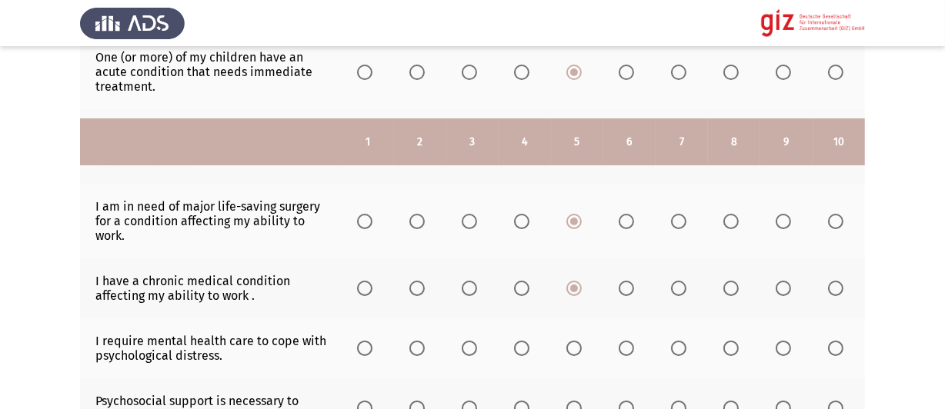
scroll to position [385, 0]
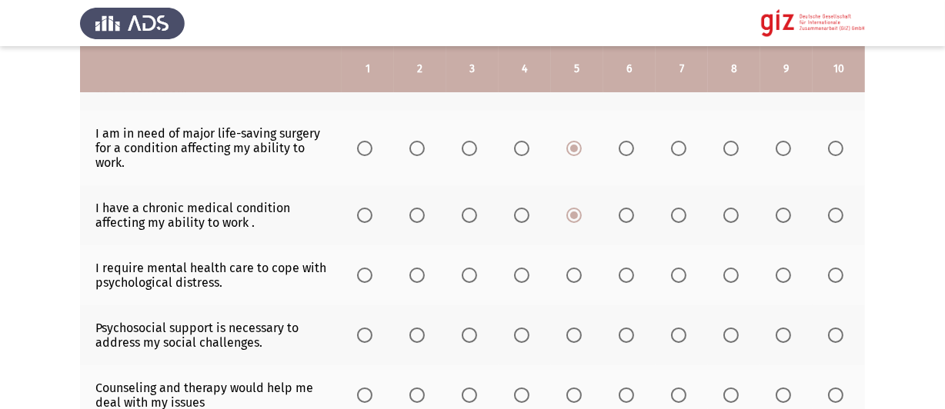
click at [569, 283] on span "Select an option" at bounding box center [573, 275] width 15 height 15
click at [569, 283] on input "Select an option" at bounding box center [573, 275] width 15 height 15
click at [573, 328] on th at bounding box center [577, 335] width 52 height 60
click at [573, 341] on span "Select an option" at bounding box center [573, 335] width 15 height 15
click at [573, 341] on input "Select an option" at bounding box center [573, 335] width 15 height 15
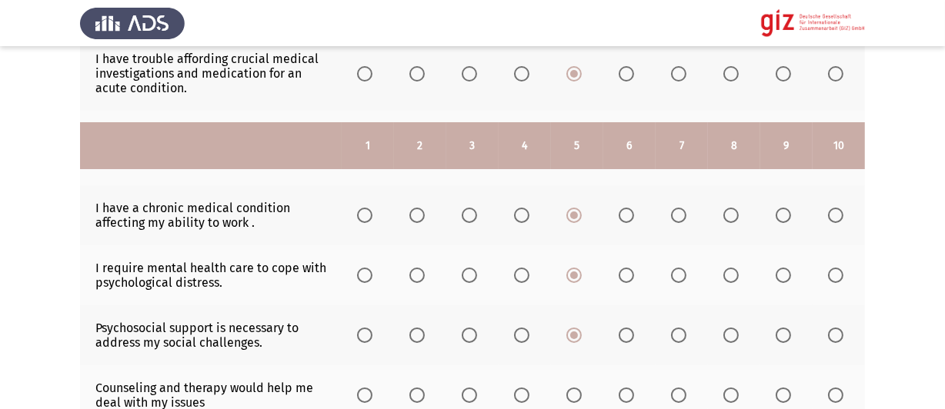
scroll to position [539, 0]
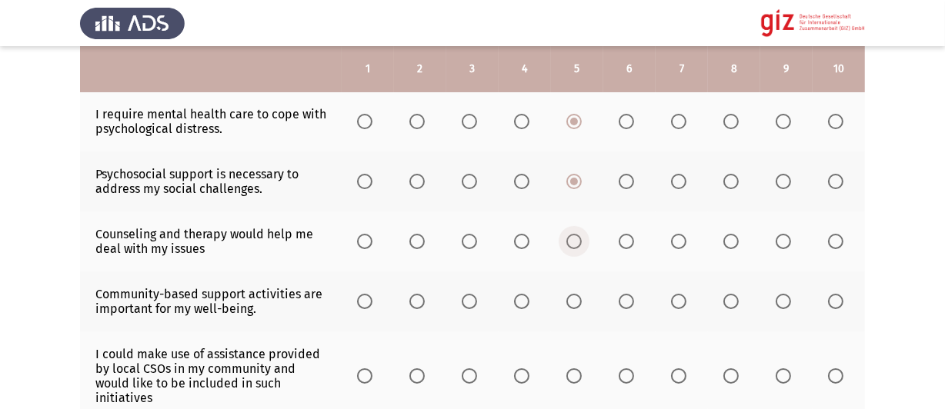
click at [572, 247] on span "Select an option" at bounding box center [573, 241] width 15 height 15
click at [572, 247] on input "Select an option" at bounding box center [573, 241] width 15 height 15
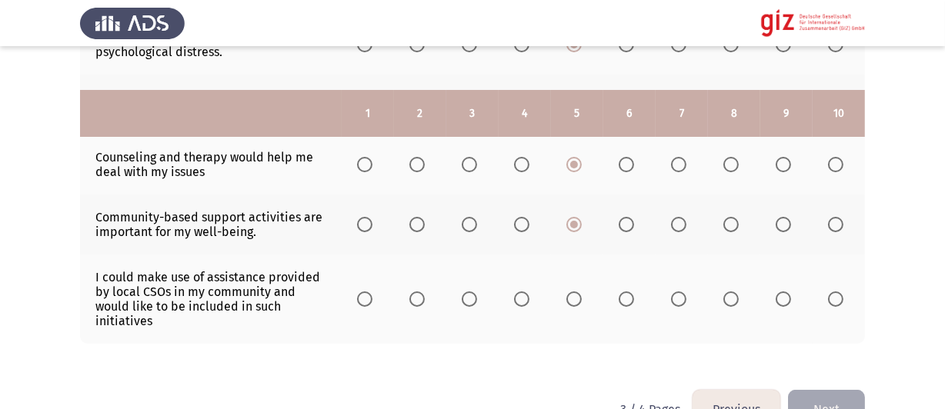
scroll to position [666, 0]
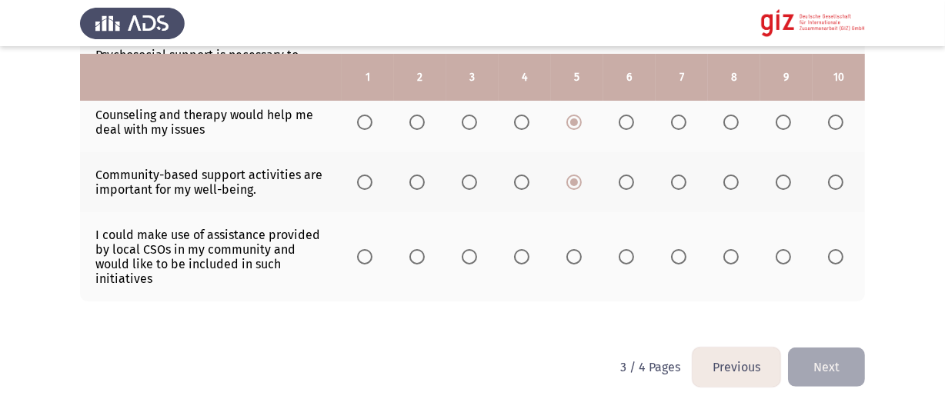
click at [572, 253] on span "Select an option" at bounding box center [573, 256] width 15 height 15
click at [572, 253] on input "Select an option" at bounding box center [573, 256] width 15 height 15
click at [829, 369] on button "Next" at bounding box center [826, 367] width 77 height 39
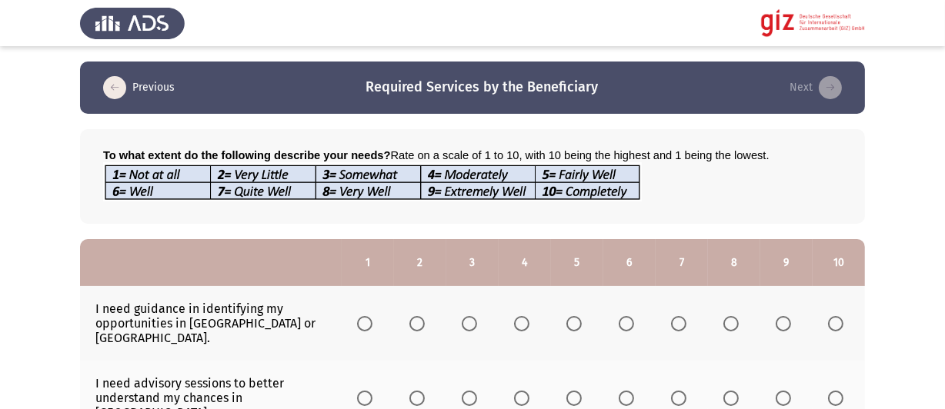
click at [579, 316] on span "Select an option" at bounding box center [573, 323] width 15 height 15
click at [579, 316] on input "Select an option" at bounding box center [573, 323] width 15 height 15
click at [575, 391] on span "Select an option" at bounding box center [573, 398] width 15 height 15
click at [575, 391] on input "Select an option" at bounding box center [573, 398] width 15 height 15
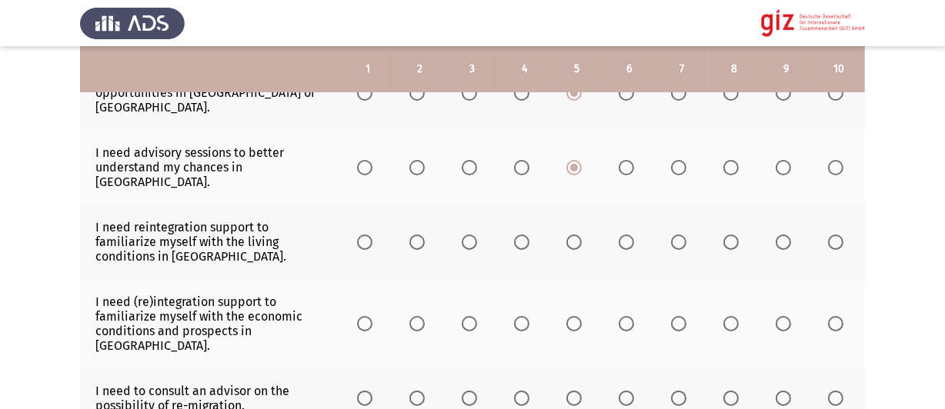
click at [566, 235] on span "Select an option" at bounding box center [573, 242] width 15 height 15
click at [566, 235] on input "Select an option" at bounding box center [573, 242] width 15 height 15
click at [576, 316] on span "Select an option" at bounding box center [573, 323] width 15 height 15
click at [576, 316] on input "Select an option" at bounding box center [573, 323] width 15 height 15
click at [569, 391] on span "Select an option" at bounding box center [573, 398] width 15 height 15
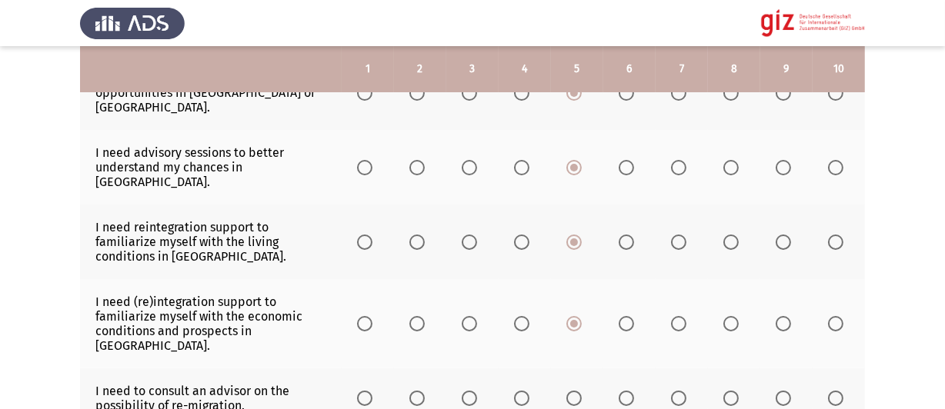
click at [569, 391] on input "Select an option" at bounding box center [573, 398] width 15 height 15
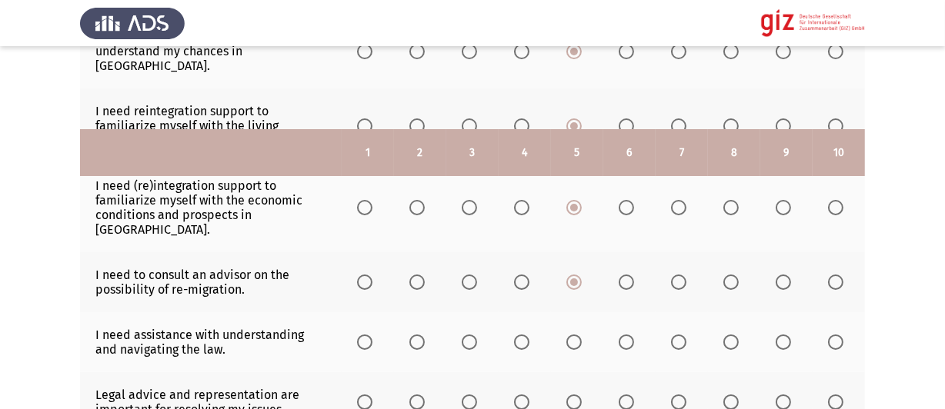
scroll to position [462, 0]
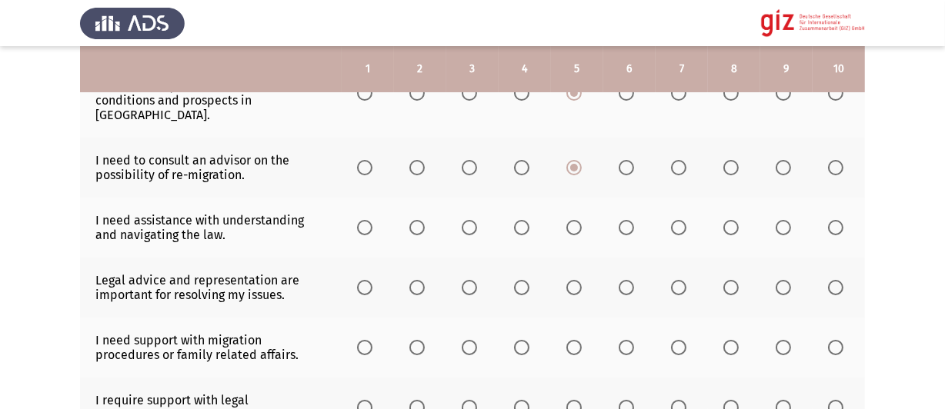
click at [573, 280] on span "Select an option" at bounding box center [573, 287] width 15 height 15
click at [573, 280] on input "Select an option" at bounding box center [573, 287] width 15 height 15
drag, startPoint x: 573, startPoint y: 245, endPoint x: 566, endPoint y: 189, distance: 57.4
click at [566, 220] on span "Select an option" at bounding box center [573, 227] width 15 height 15
click at [566, 220] on input "Select an option" at bounding box center [573, 227] width 15 height 15
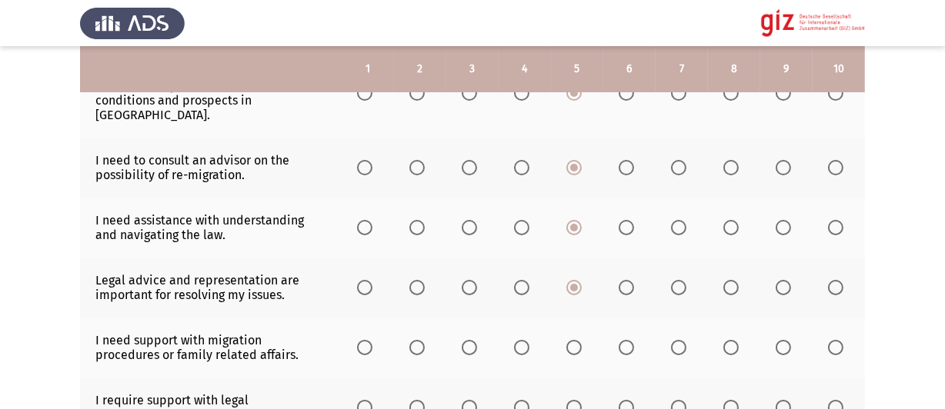
click at [576, 340] on span "Select an option" at bounding box center [573, 347] width 15 height 15
click at [576, 340] on input "Select an option" at bounding box center [573, 347] width 15 height 15
click at [575, 400] on span "Select an option" at bounding box center [573, 407] width 15 height 15
click at [575, 400] on input "Select an option" at bounding box center [573, 407] width 15 height 15
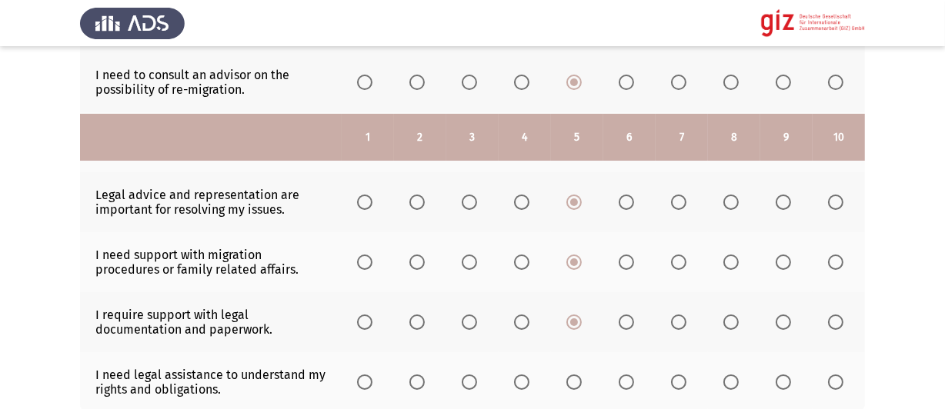
scroll to position [616, 0]
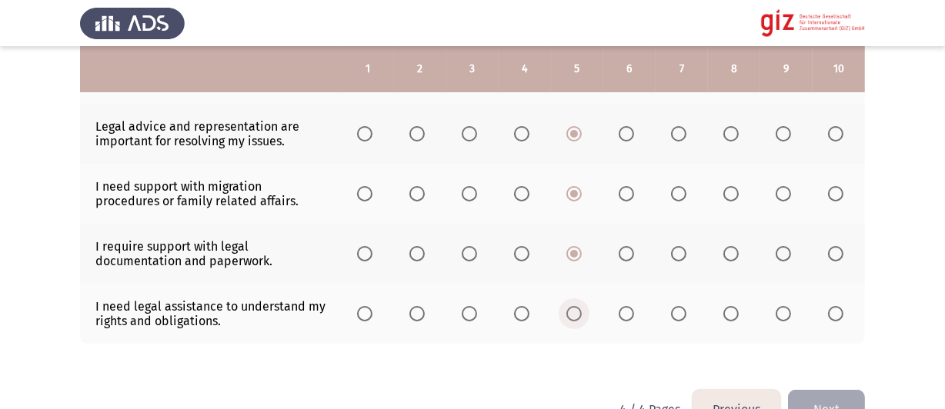
click at [573, 306] on span "Select an option" at bounding box center [573, 313] width 15 height 15
click at [573, 306] on input "Select an option" at bounding box center [573, 313] width 15 height 15
click at [832, 390] on button "Next" at bounding box center [826, 409] width 77 height 39
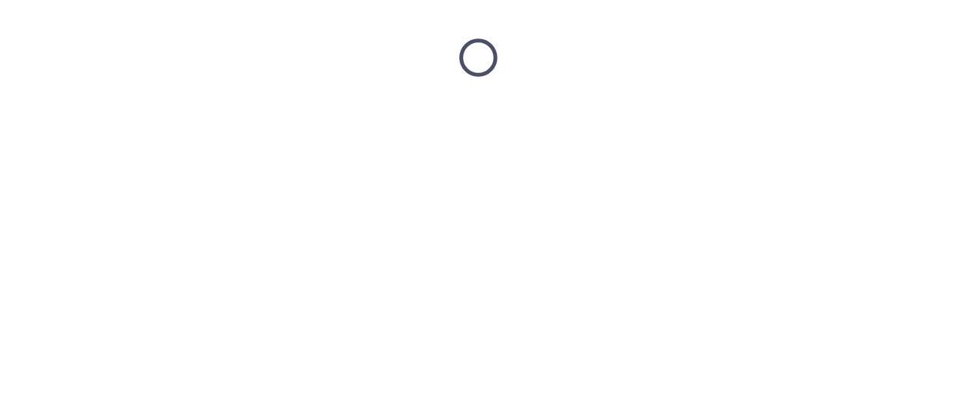
scroll to position [0, 0]
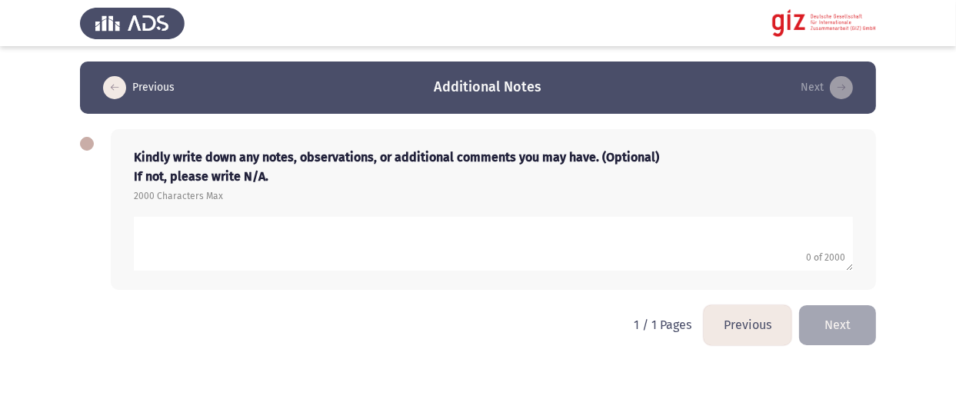
click at [357, 225] on textarea "add answer for essay" at bounding box center [493, 244] width 719 height 54
type textarea "N/A"
click at [481, 328] on html "Previous Additional Notes Next Kindly write down any notes, observations, or ad…" at bounding box center [478, 183] width 956 height 367
click at [842, 322] on button "Next" at bounding box center [837, 324] width 77 height 39
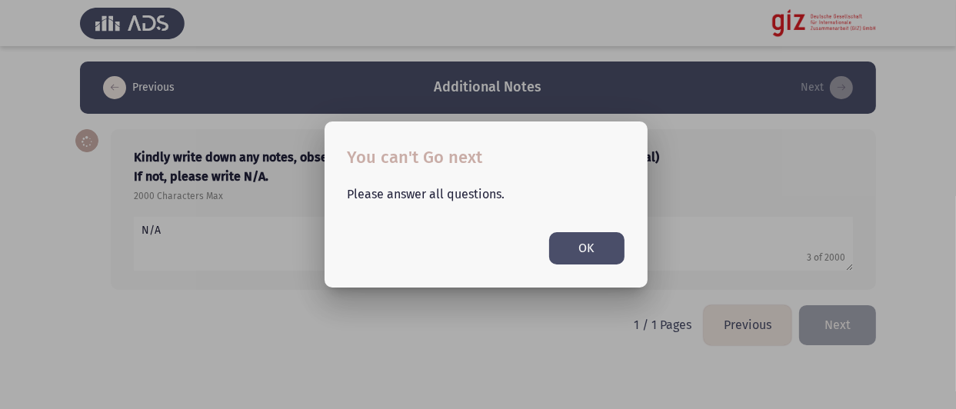
click at [572, 245] on button "OK" at bounding box center [586, 248] width 75 height 32
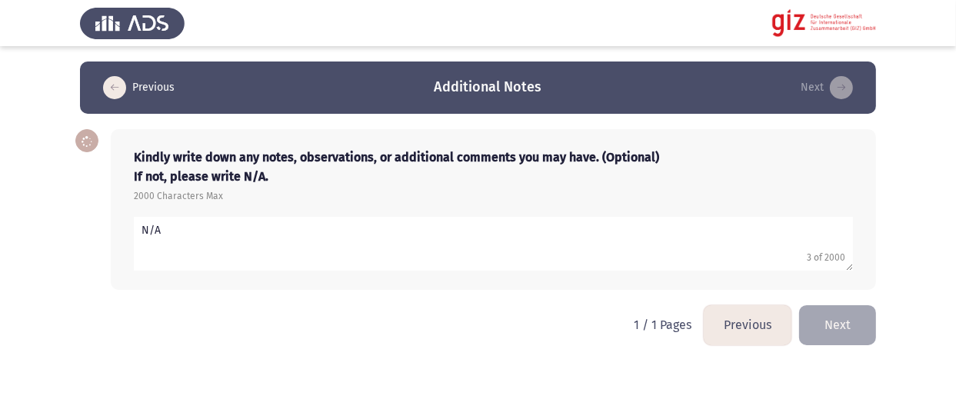
click at [475, 243] on textarea "add answer for essay" at bounding box center [493, 244] width 719 height 54
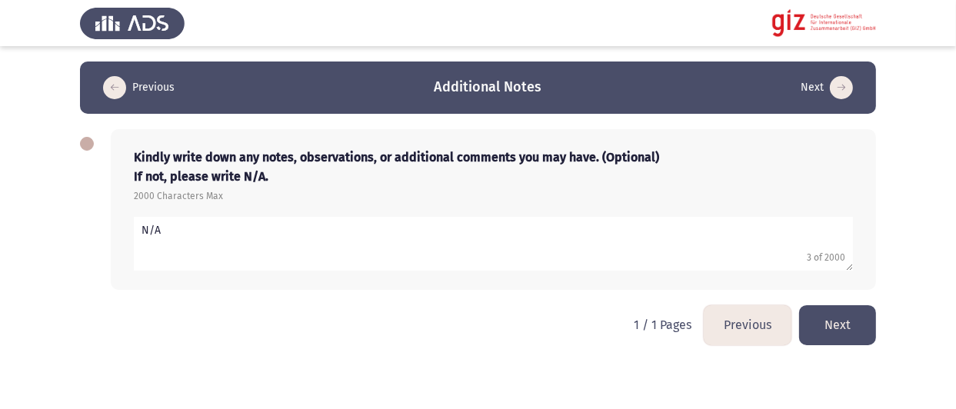
click at [859, 325] on button "Next" at bounding box center [837, 324] width 77 height 39
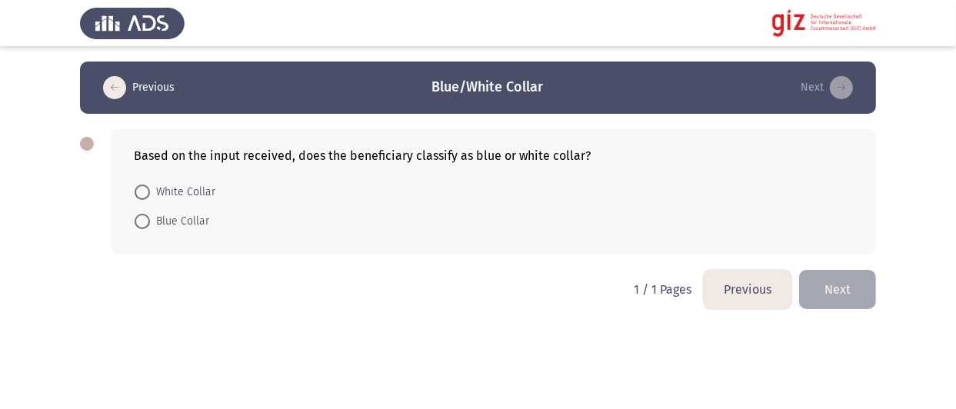
click at [192, 219] on span "Blue Collar" at bounding box center [179, 221] width 59 height 18
click at [150, 219] on input "Blue Collar" at bounding box center [142, 221] width 15 height 15
radio input "true"
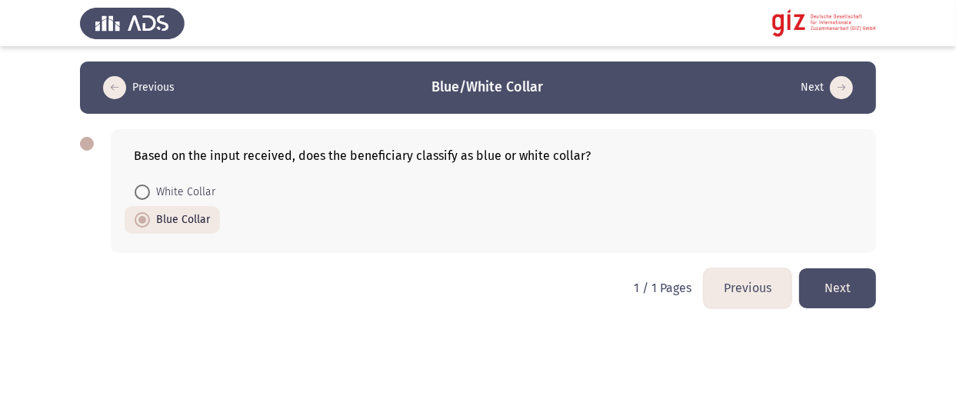
click at [839, 282] on button "Next" at bounding box center [837, 288] width 77 height 39
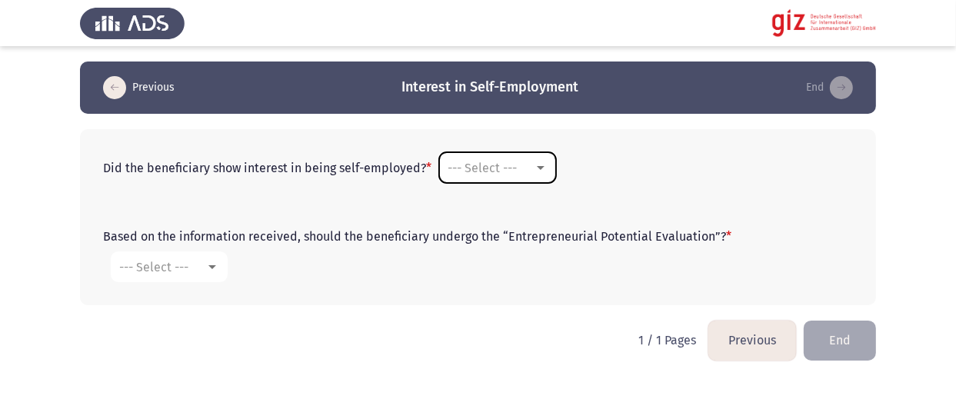
click at [511, 172] on span "--- Select ---" at bounding box center [482, 168] width 69 height 15
click at [490, 210] on span "No" at bounding box center [499, 204] width 105 height 37
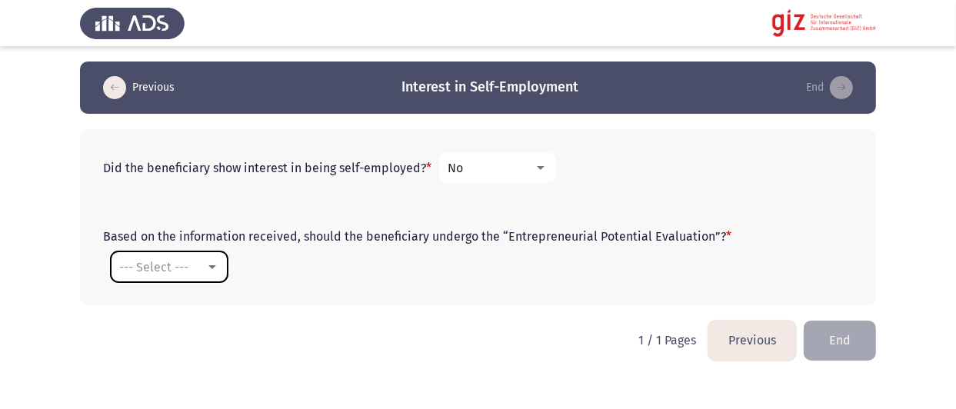
click at [189, 260] on span "--- Select ---" at bounding box center [153, 267] width 69 height 15
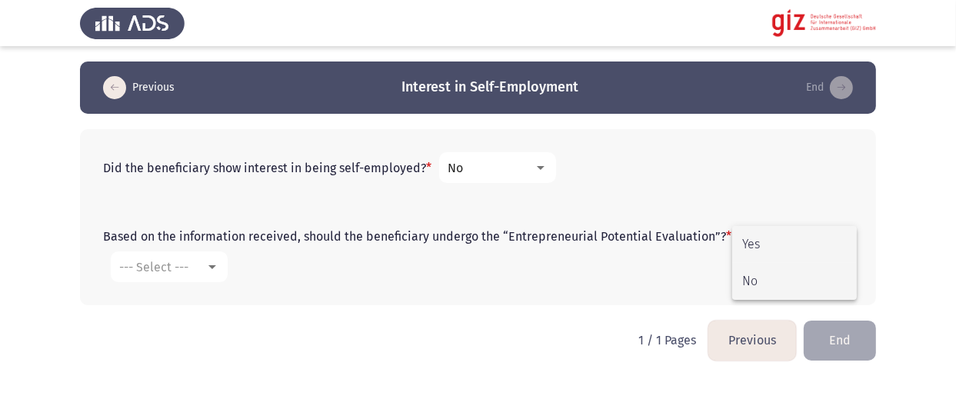
click at [750, 273] on span "No" at bounding box center [795, 281] width 105 height 37
click at [824, 321] on button "End" at bounding box center [840, 340] width 72 height 39
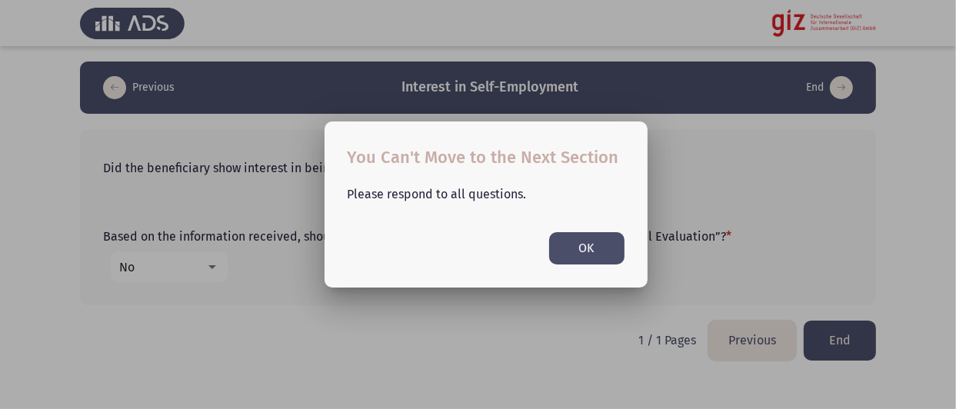
drag, startPoint x: 588, startPoint y: 248, endPoint x: 860, endPoint y: 309, distance: 279.1
click at [588, 248] on button "OK" at bounding box center [586, 248] width 75 height 32
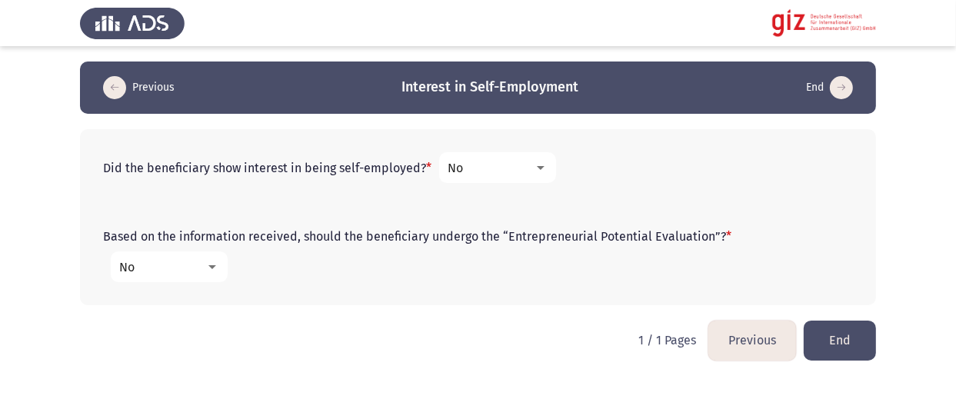
click at [863, 321] on button "End" at bounding box center [840, 340] width 72 height 39
